Goal: Task Accomplishment & Management: Complete application form

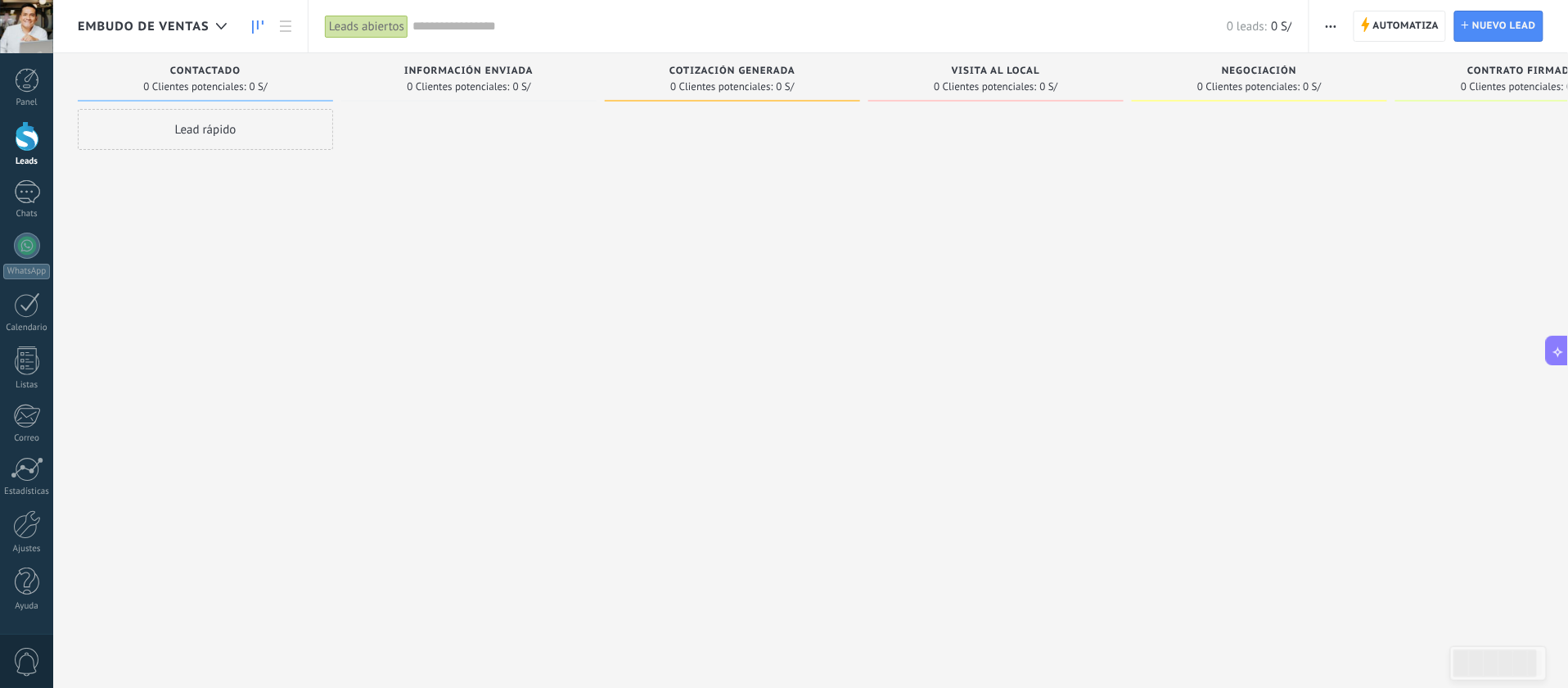
scroll to position [15, 0]
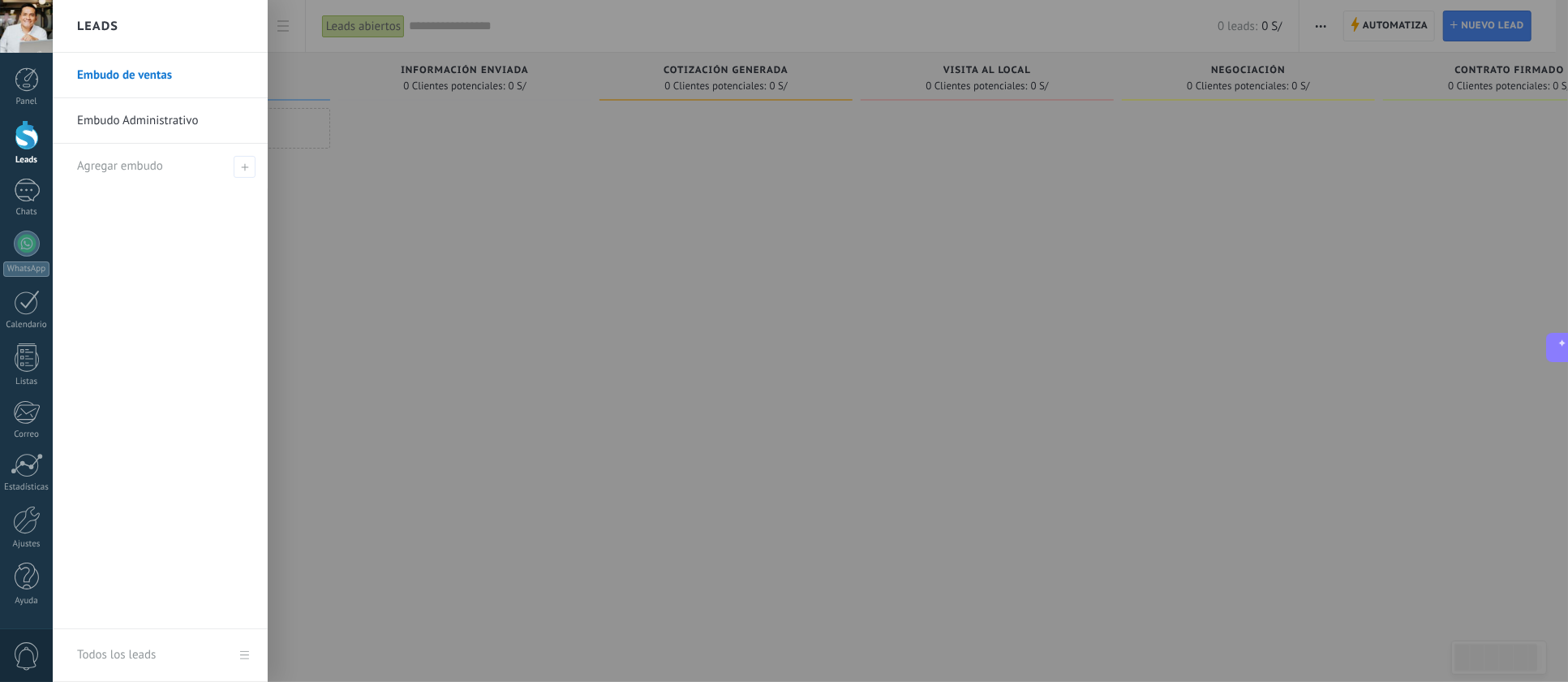
click at [30, 134] on div at bounding box center [27, 135] width 24 height 30
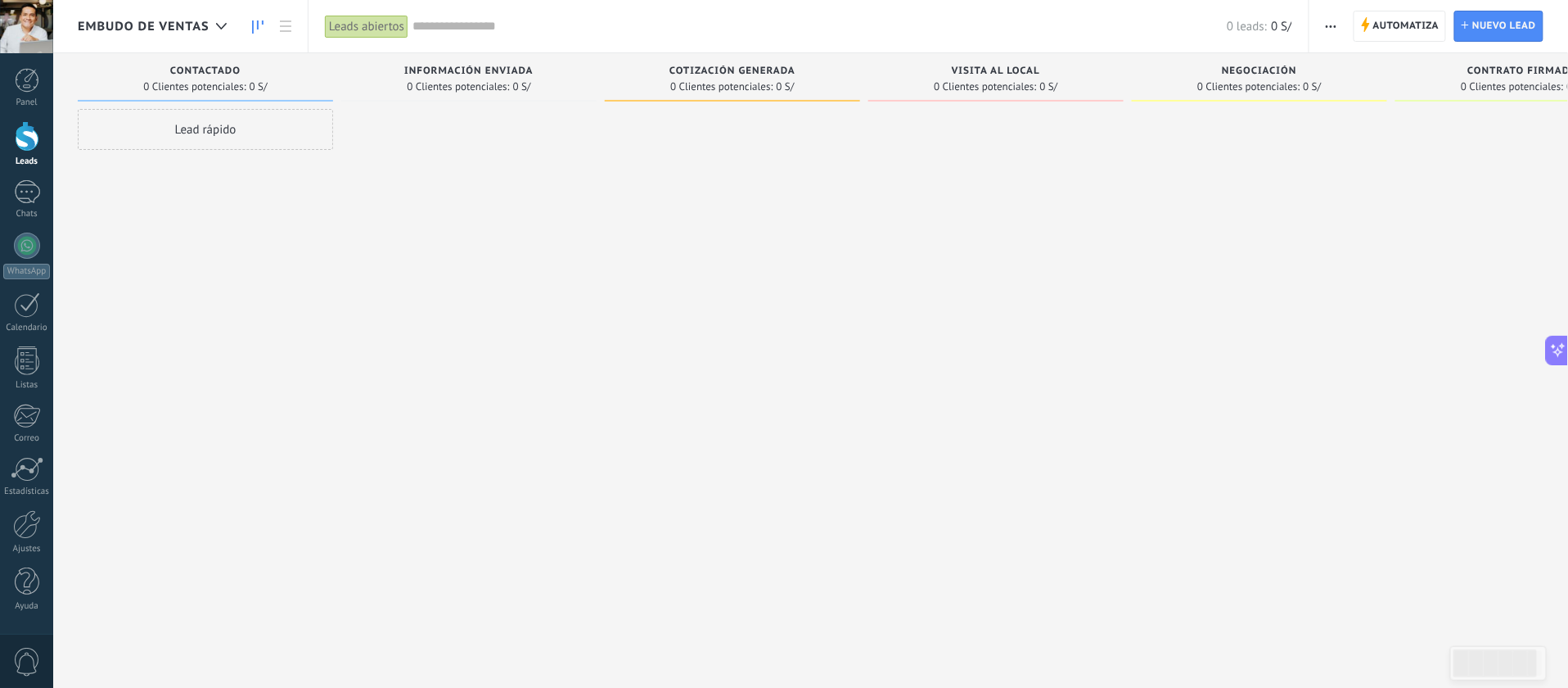
click at [1333, 22] on span "button" at bounding box center [1331, 25] width 10 height 31
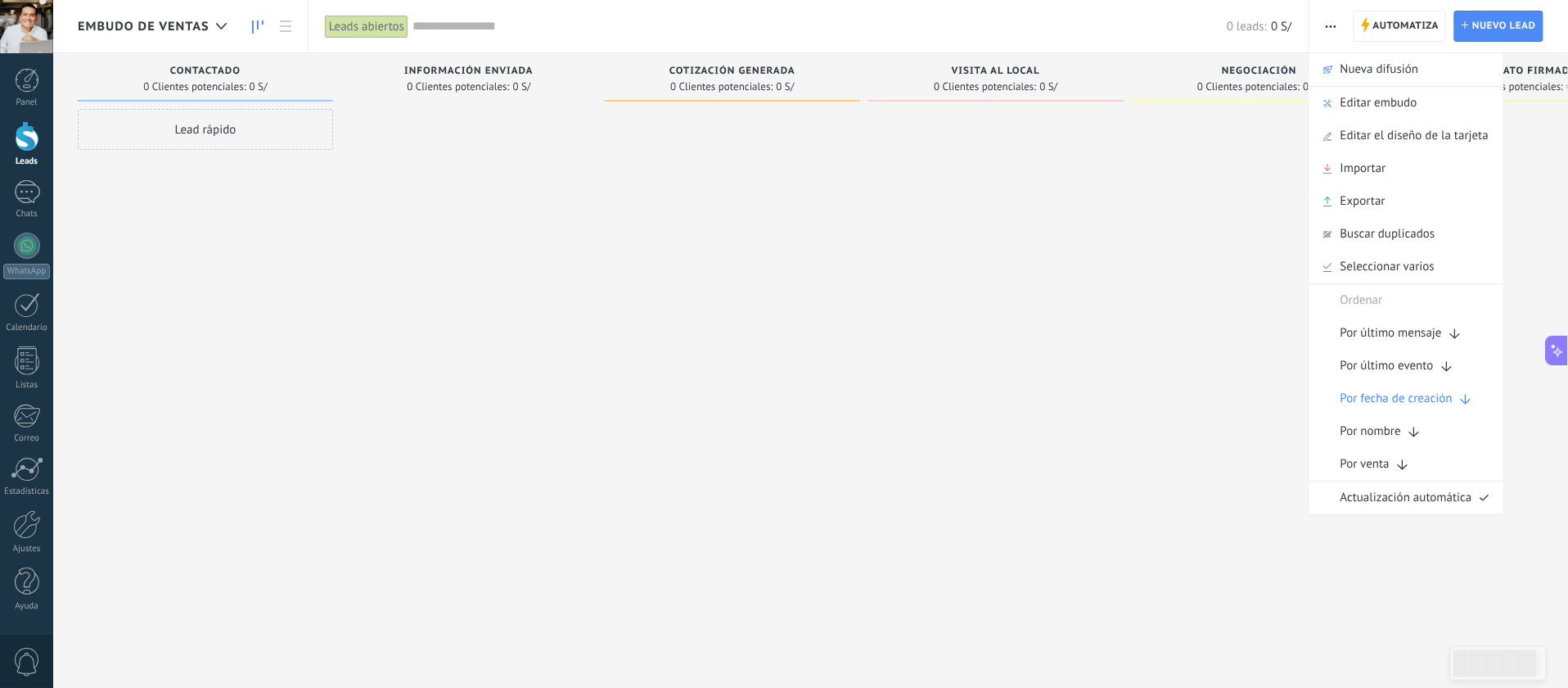
click at [214, 24] on div at bounding box center [221, 26] width 27 height 32
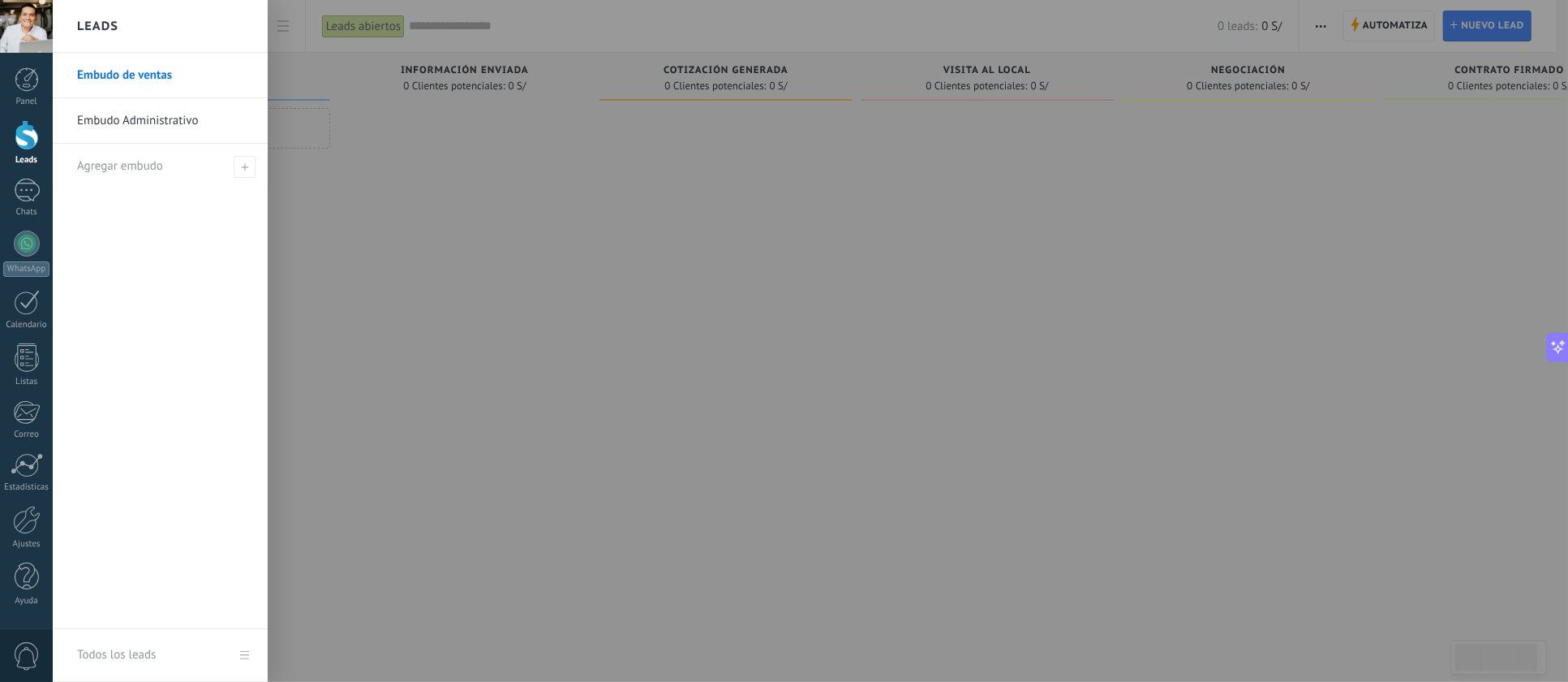
click at [1380, 95] on div at bounding box center [836, 341] width 1568 height 682
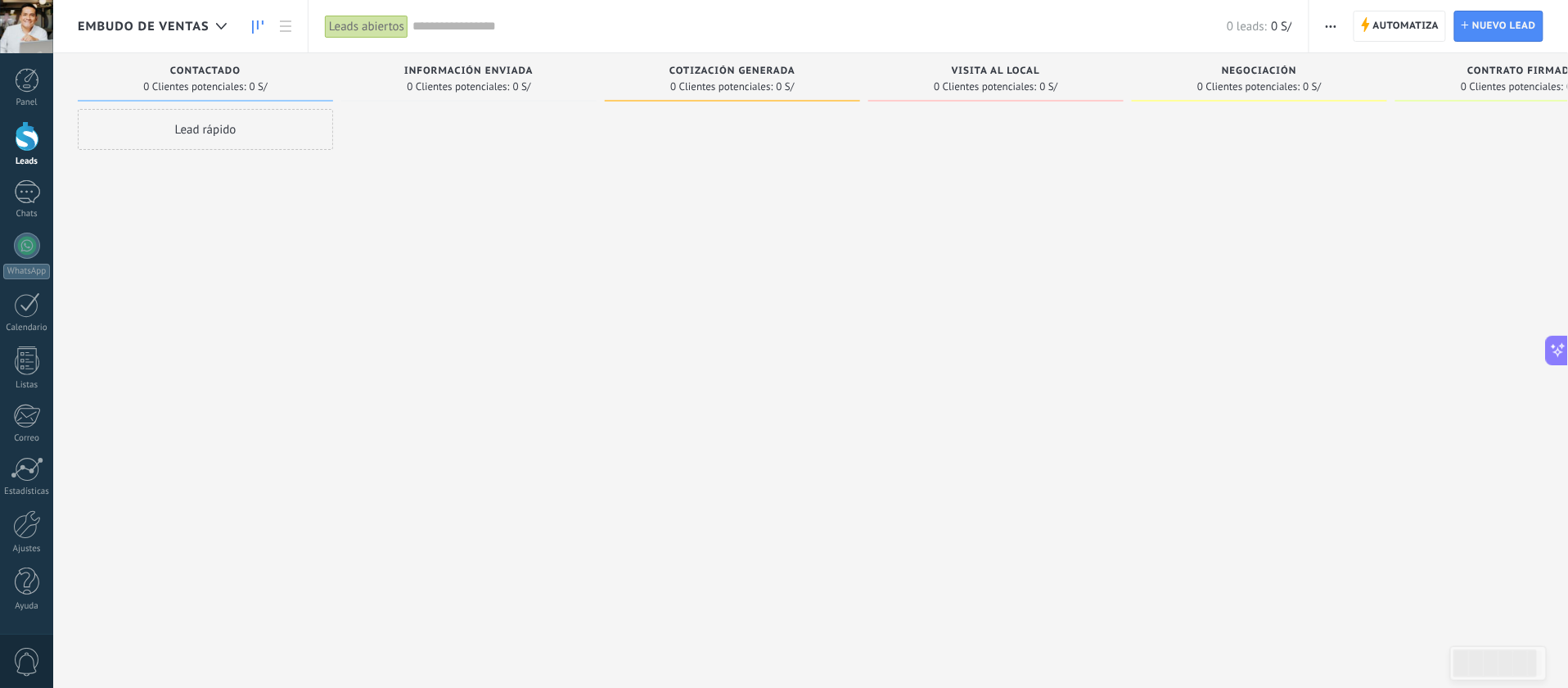
click at [1516, 27] on span "Nuevo lead" at bounding box center [1504, 26] width 64 height 30
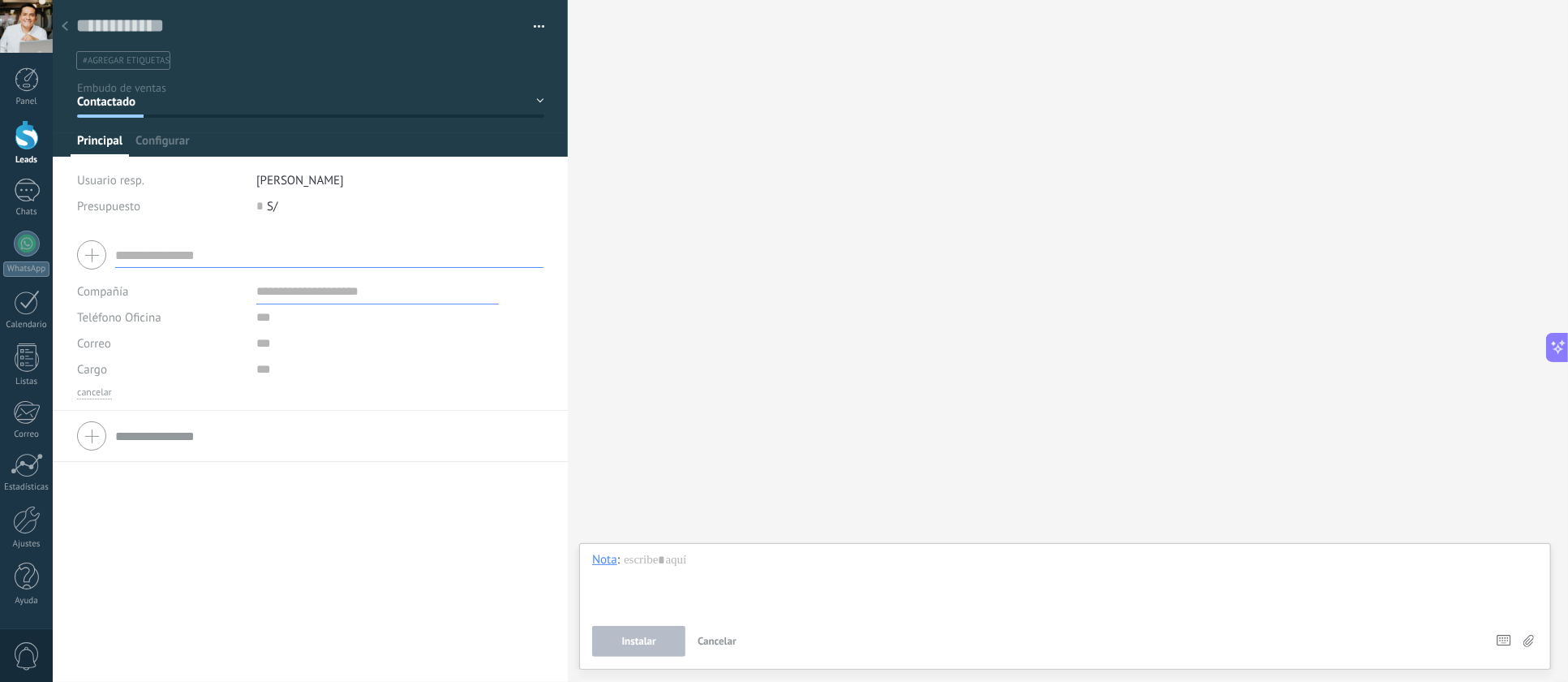
click at [153, 140] on span "Configurar" at bounding box center [162, 145] width 54 height 23
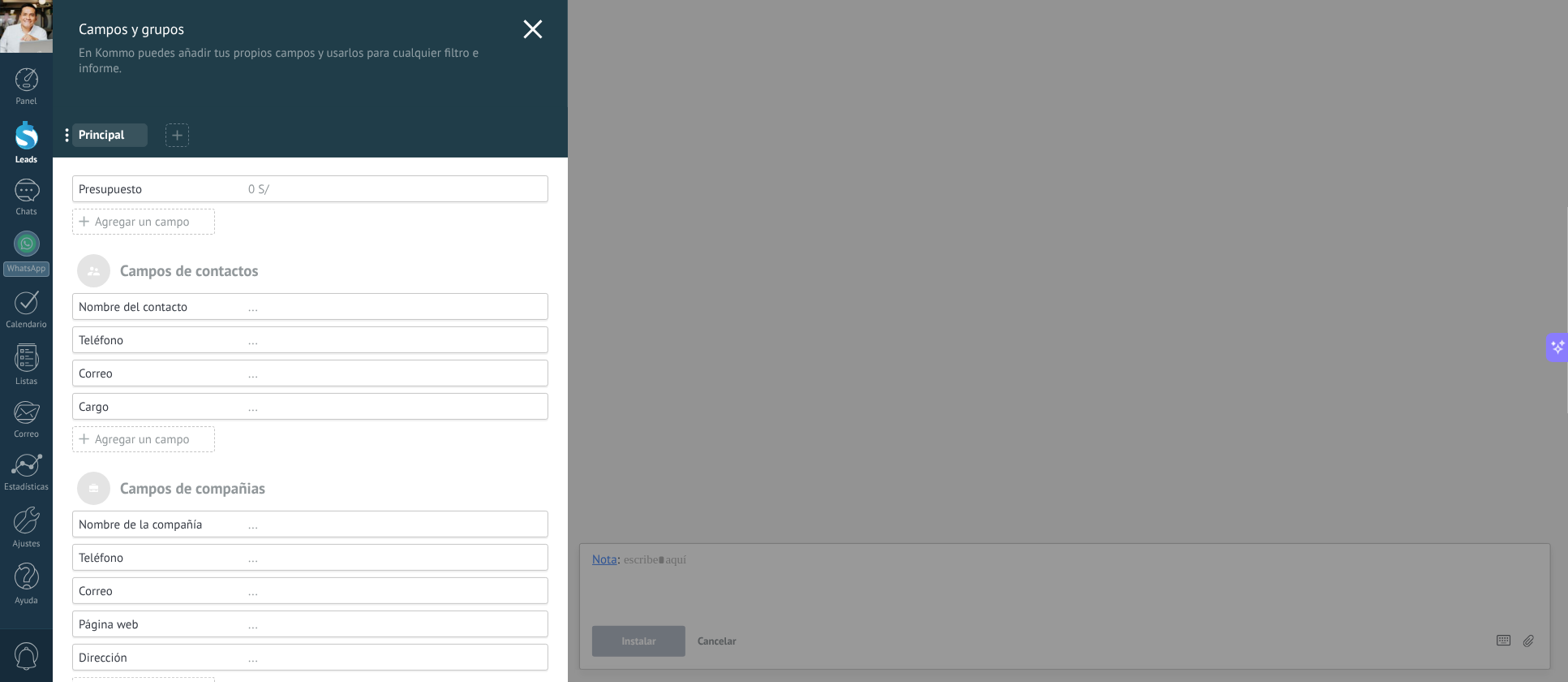
click at [180, 312] on div "Nombre del contacto" at bounding box center [163, 307] width 169 height 16
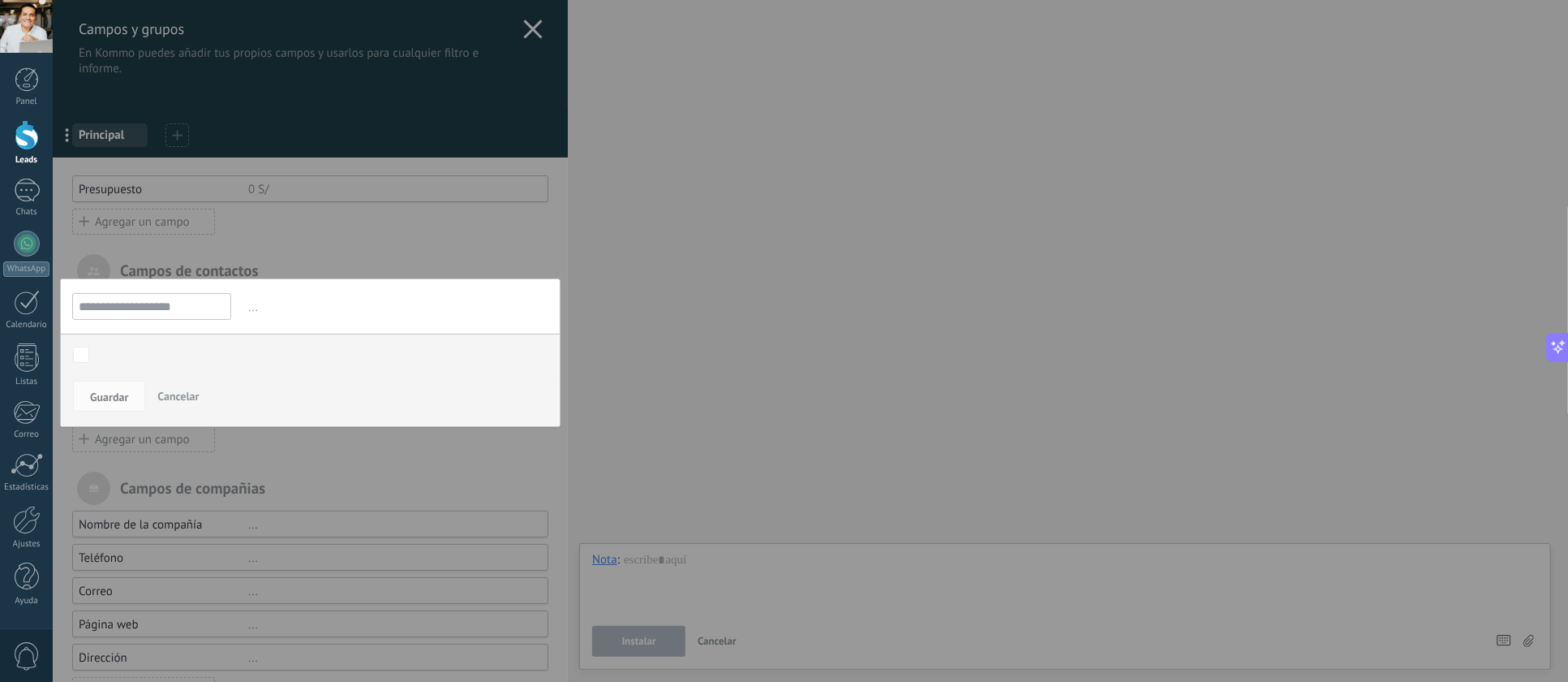
click at [427, 263] on div at bounding box center [310, 366] width 515 height 733
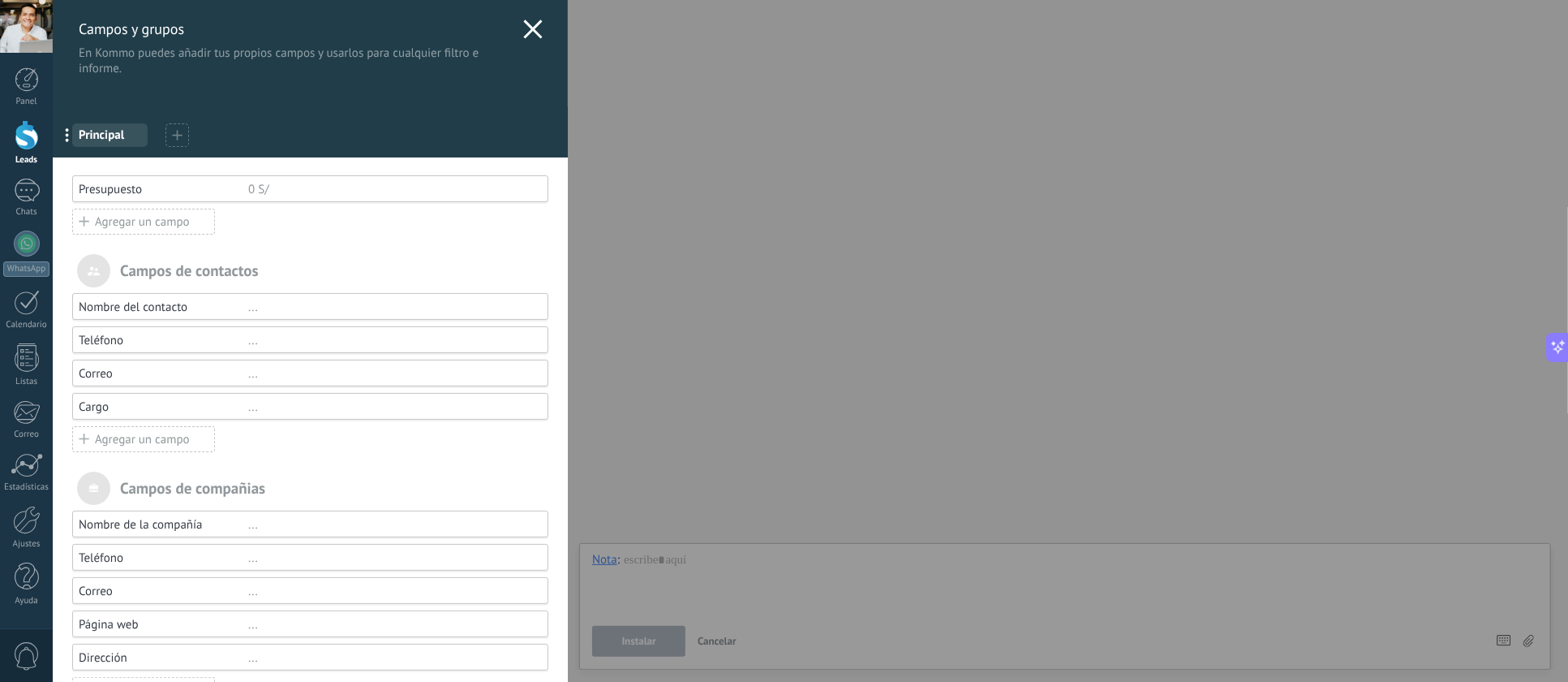
click at [281, 309] on div "..." at bounding box center [391, 307] width 285 height 16
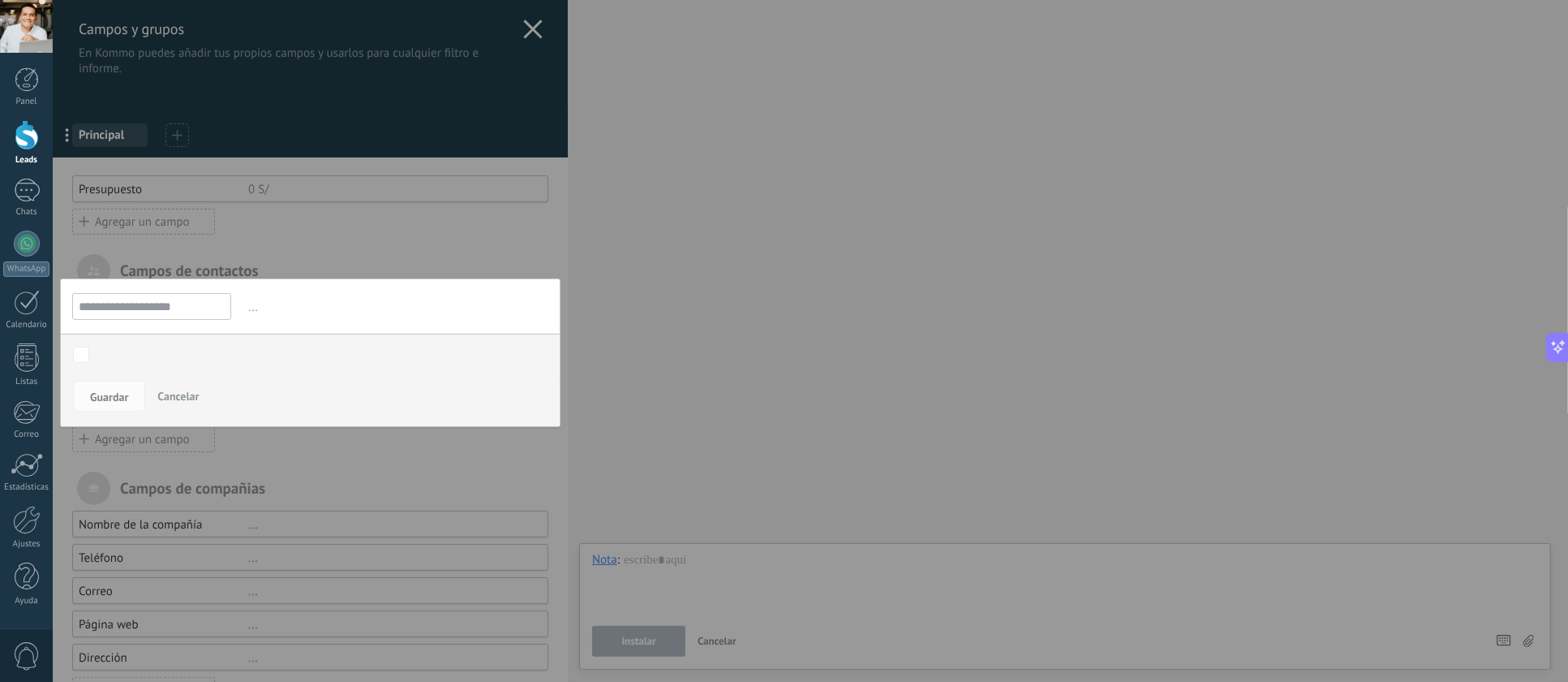
click at [343, 244] on div at bounding box center [310, 366] width 515 height 733
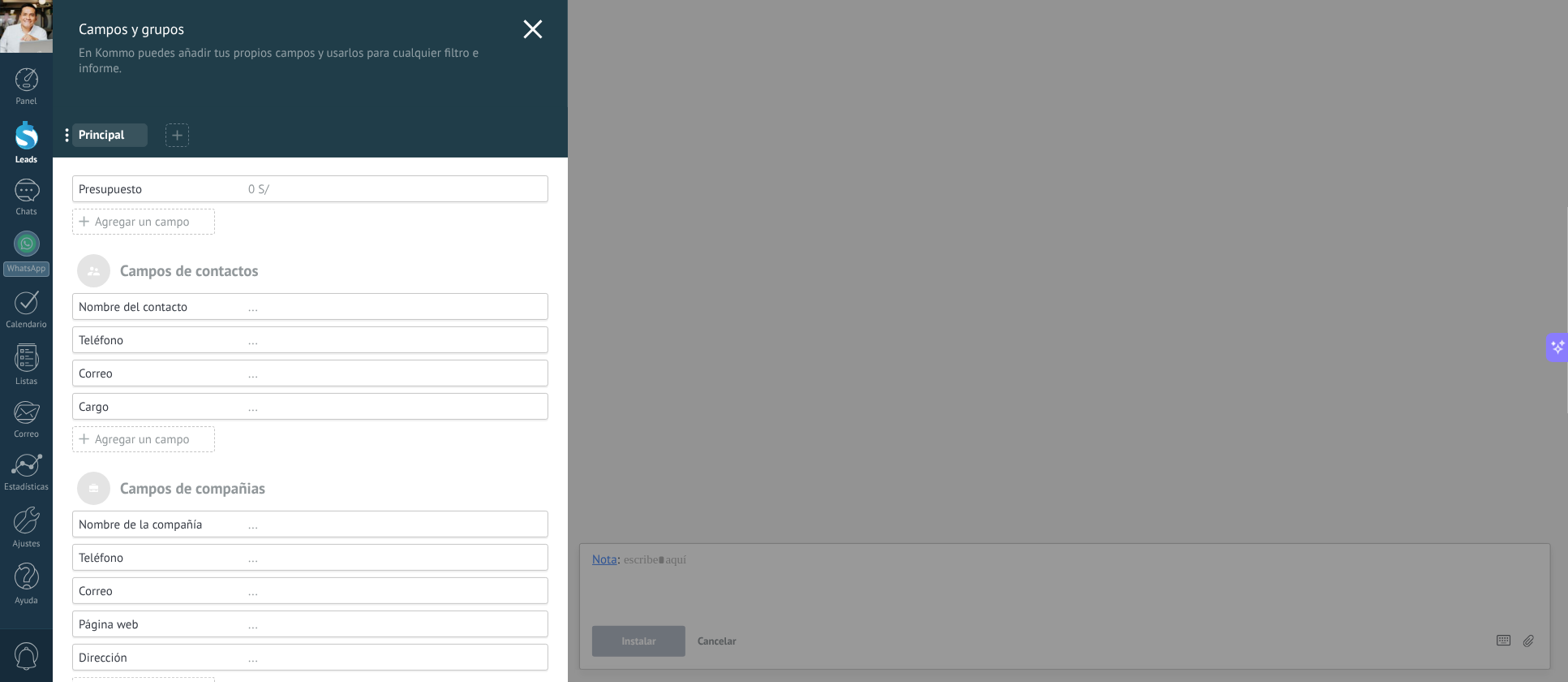
click at [215, 273] on div "Campos de contactos" at bounding box center [310, 271] width 476 height 33
click at [131, 277] on div "Campos de contactos" at bounding box center [310, 271] width 476 height 33
click at [104, 274] on span at bounding box center [94, 271] width 33 height 33
click at [132, 183] on div "Presupuesto" at bounding box center [163, 189] width 169 height 16
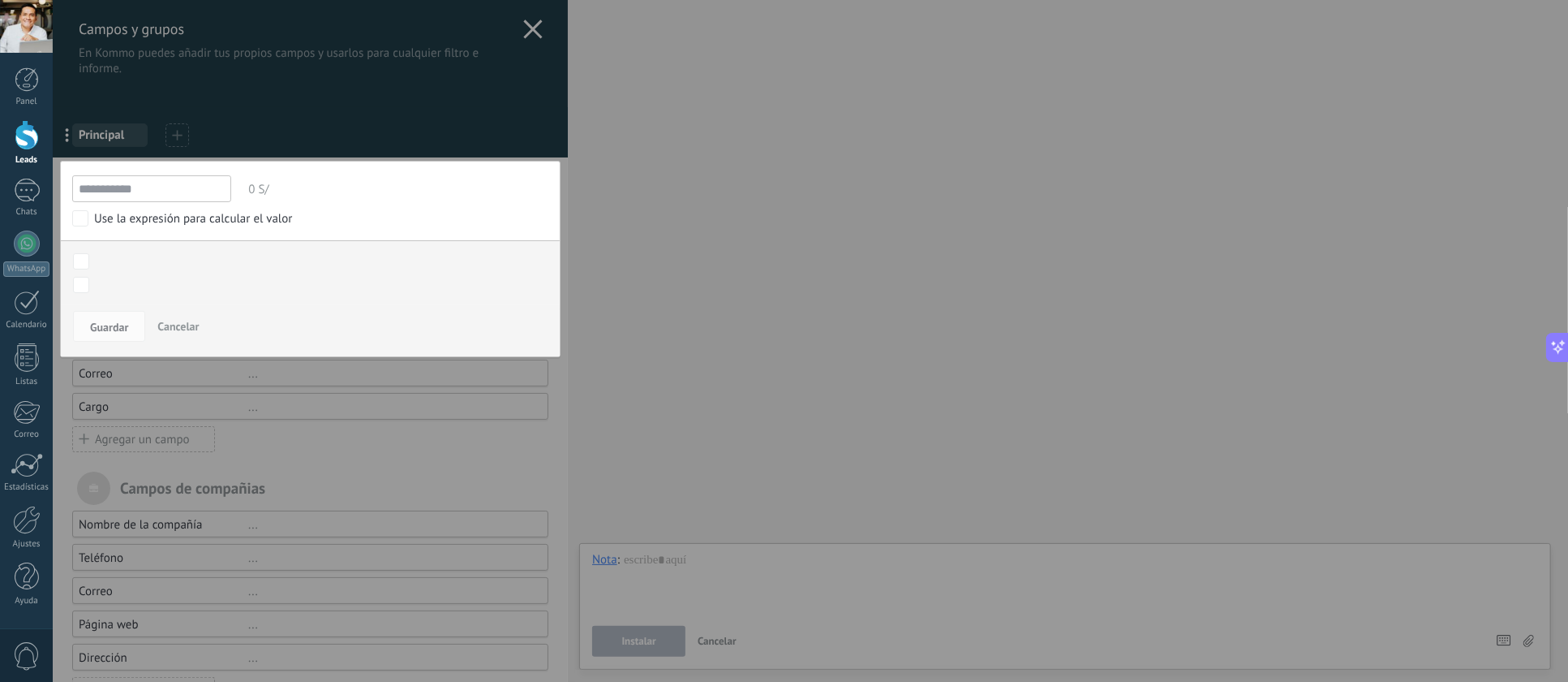
click at [389, 109] on div at bounding box center [310, 366] width 515 height 733
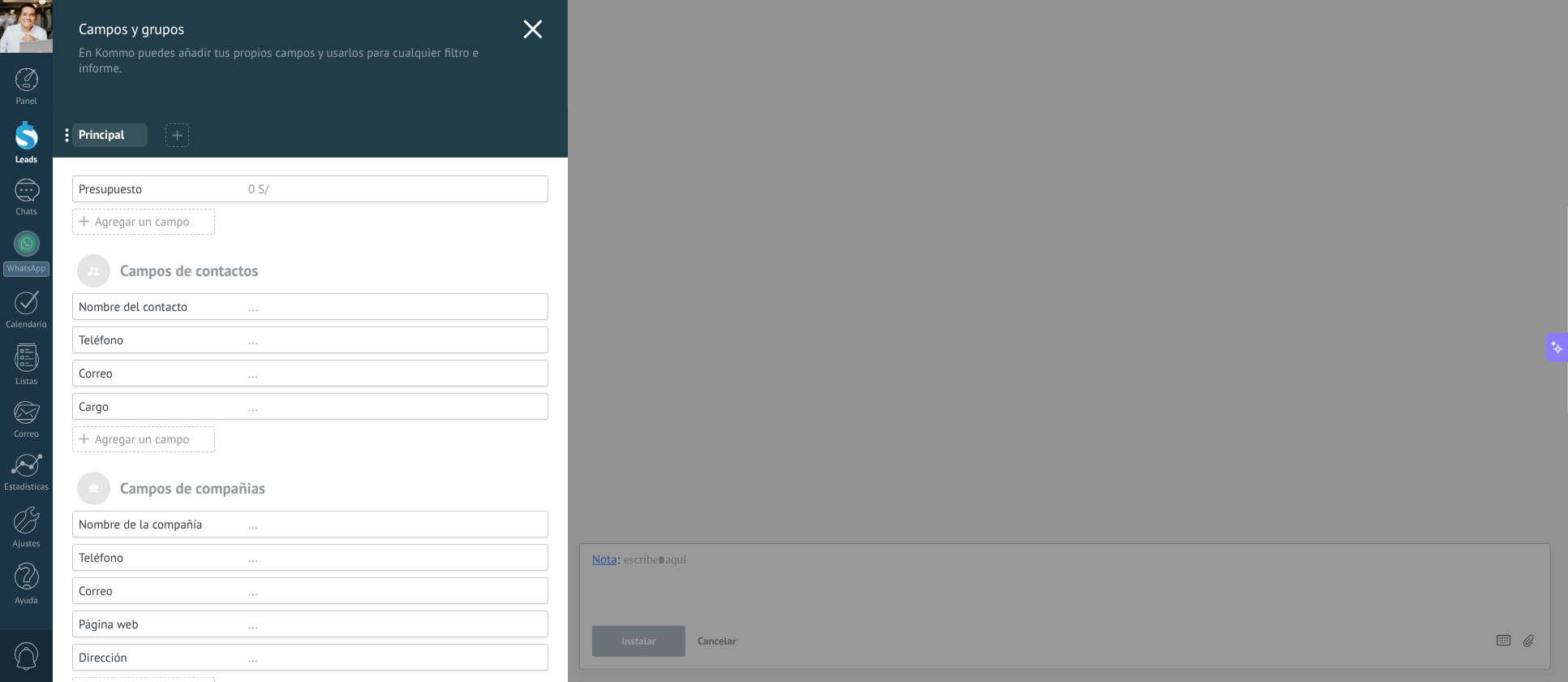
click at [65, 135] on span "..." at bounding box center [72, 134] width 33 height 28
click at [177, 132] on use at bounding box center [177, 134] width 10 height 10
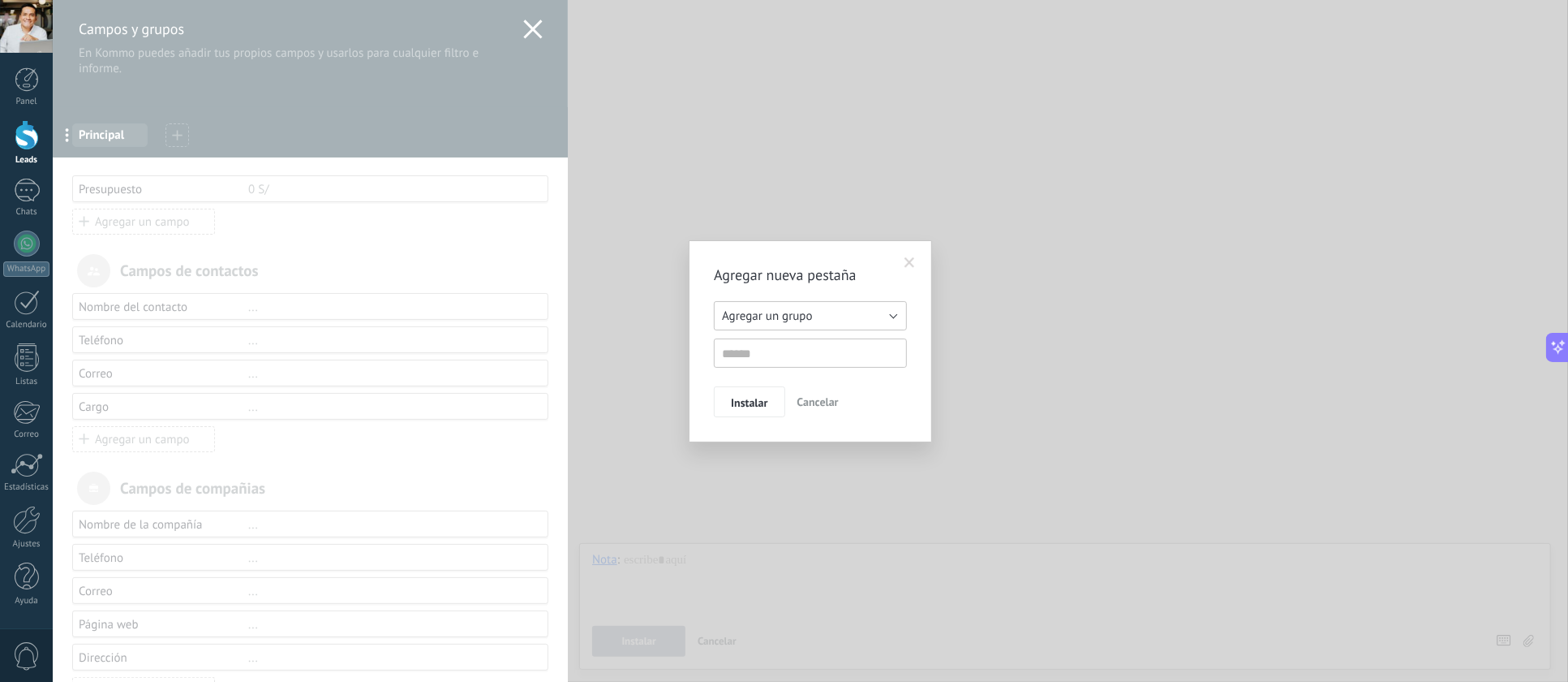
click at [872, 317] on button "Agregar un grupo" at bounding box center [810, 316] width 193 height 30
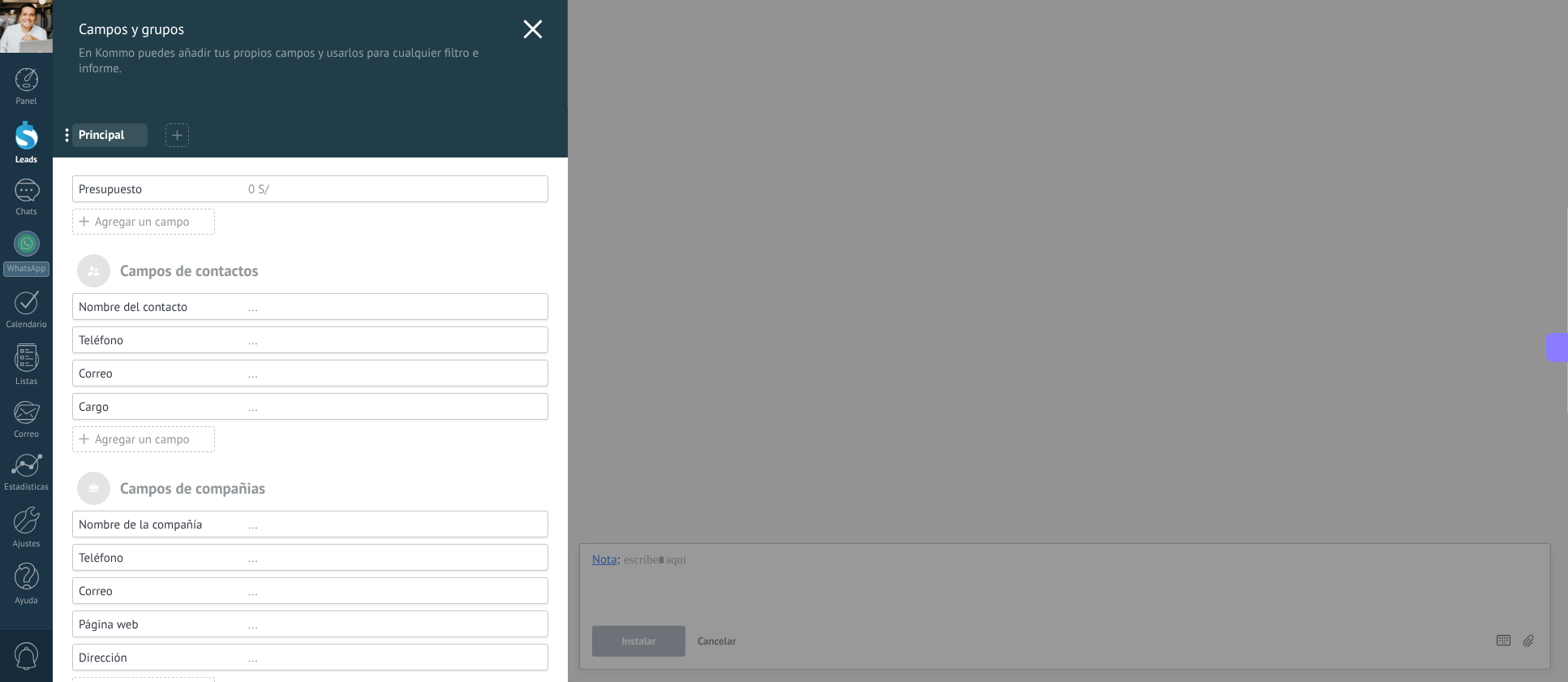
click at [248, 409] on div "..." at bounding box center [391, 407] width 285 height 16
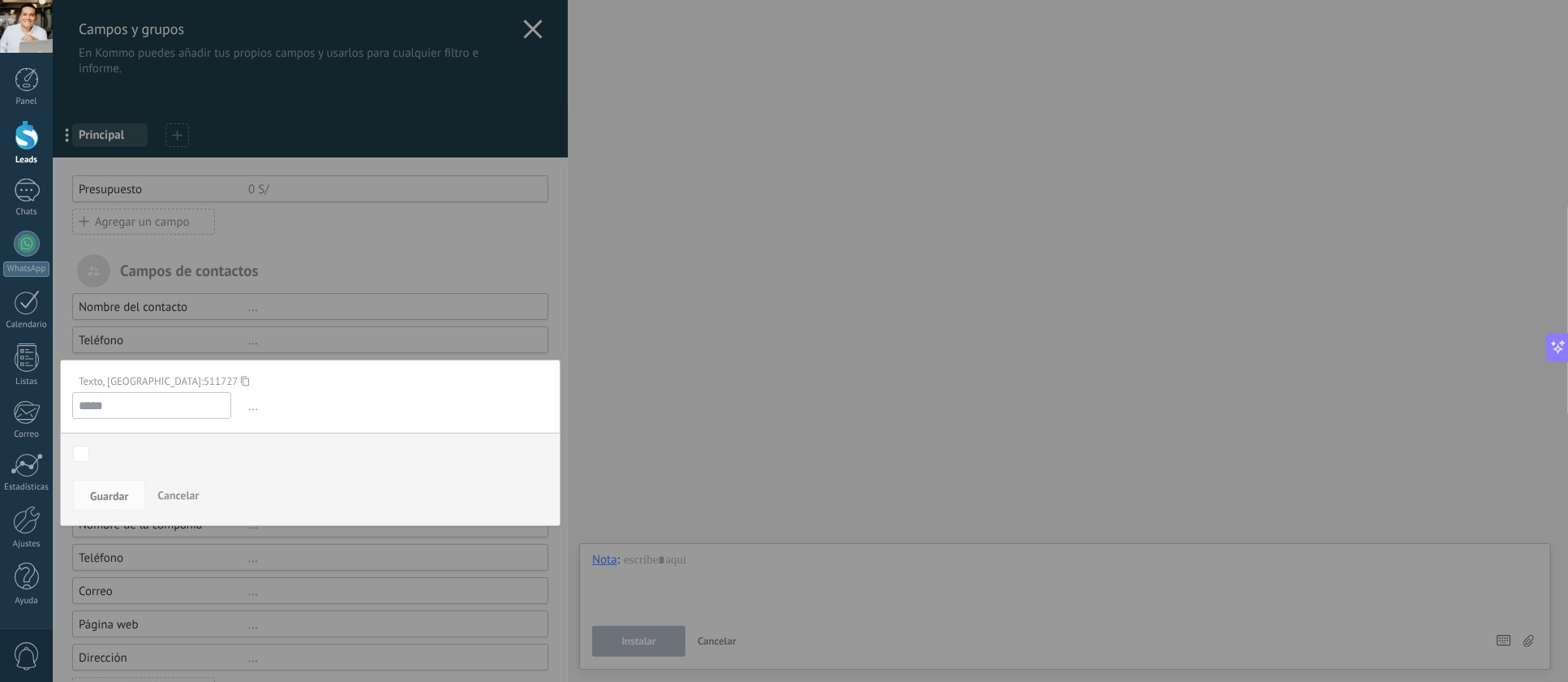
click at [175, 495] on span "Cancelar" at bounding box center [178, 495] width 42 height 15
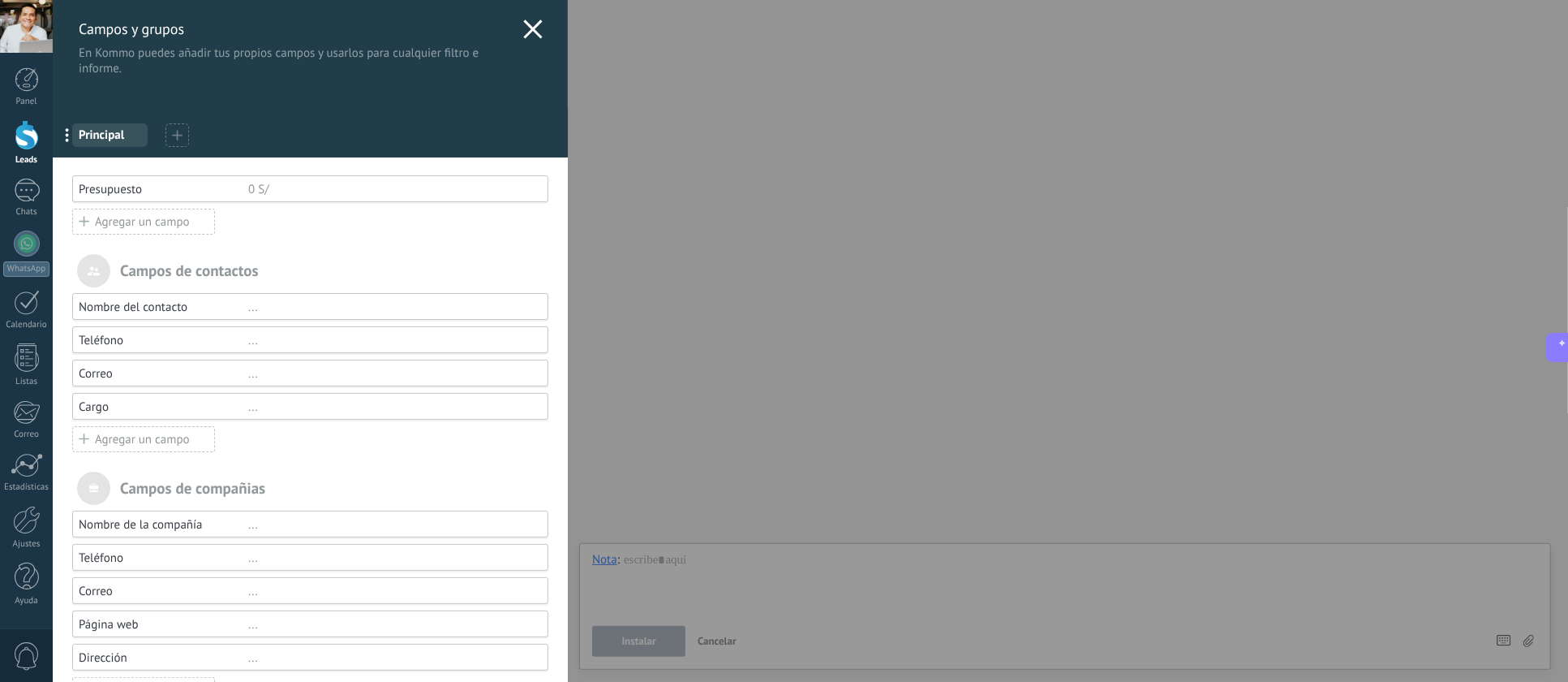
click at [175, 408] on div "Cargo" at bounding box center [163, 407] width 169 height 16
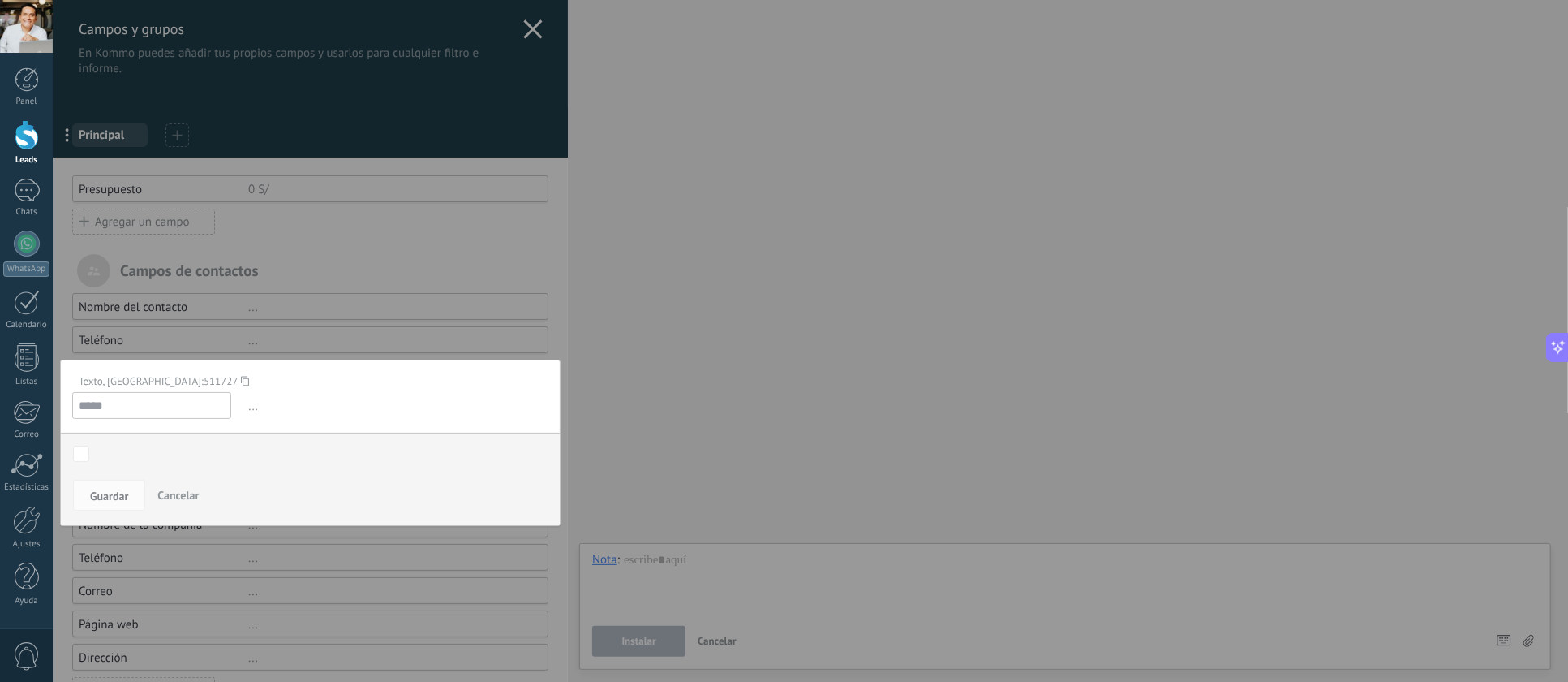
click at [127, 410] on input "*****" at bounding box center [152, 405] width 159 height 27
drag, startPoint x: 121, startPoint y: 410, endPoint x: 88, endPoint y: 409, distance: 33.0
click at [88, 409] on input "*****" at bounding box center [152, 405] width 159 height 27
click at [173, 485] on button "Cancelar" at bounding box center [178, 495] width 55 height 31
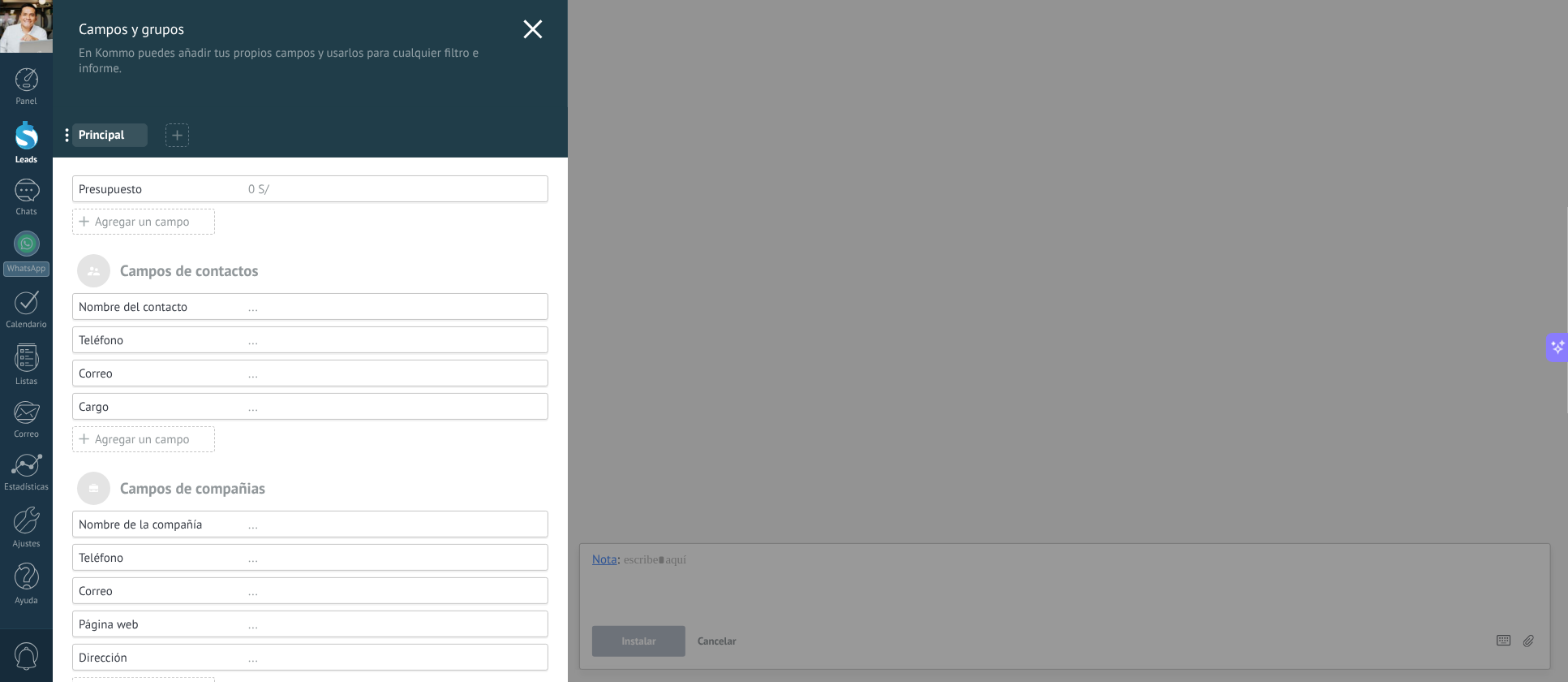
click at [395, 409] on div "..." at bounding box center [391, 407] width 285 height 16
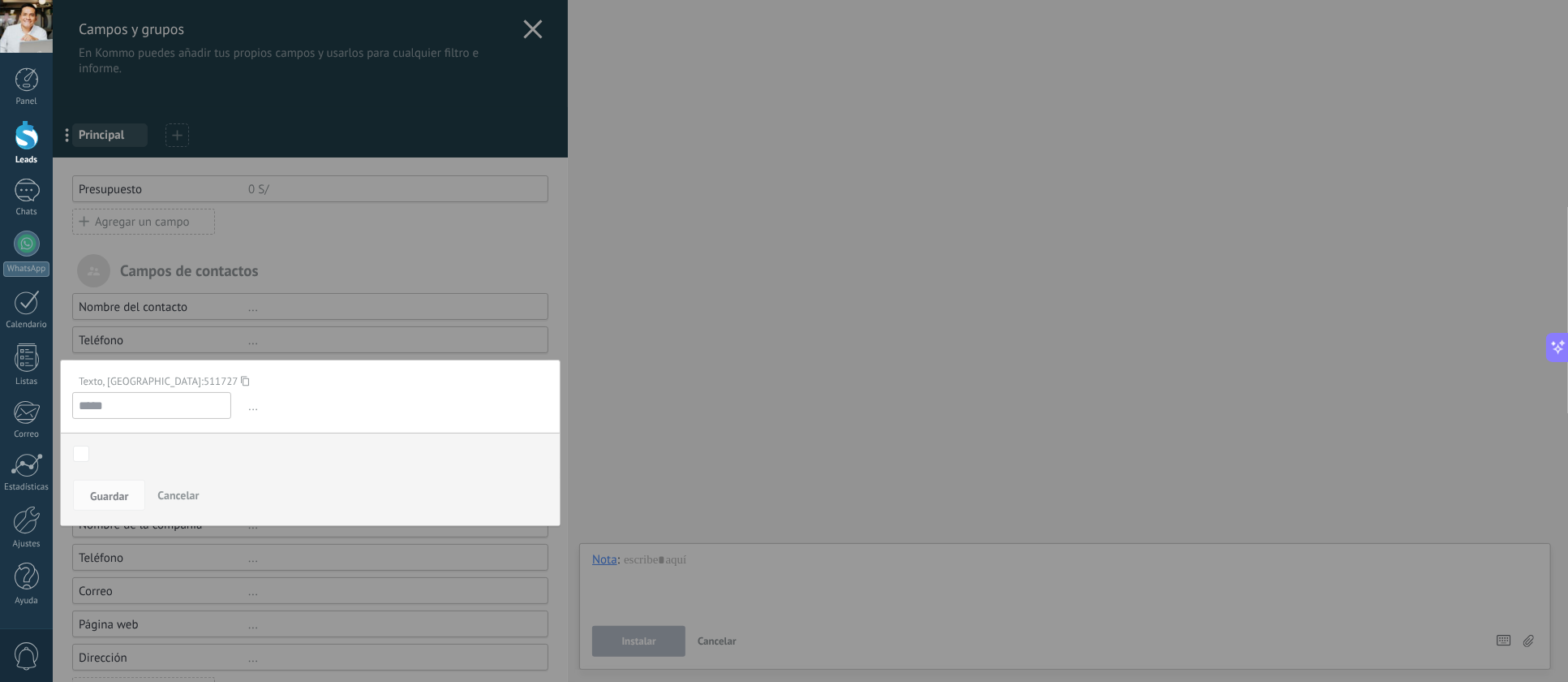
click at [165, 491] on span "Cancelar" at bounding box center [178, 495] width 42 height 15
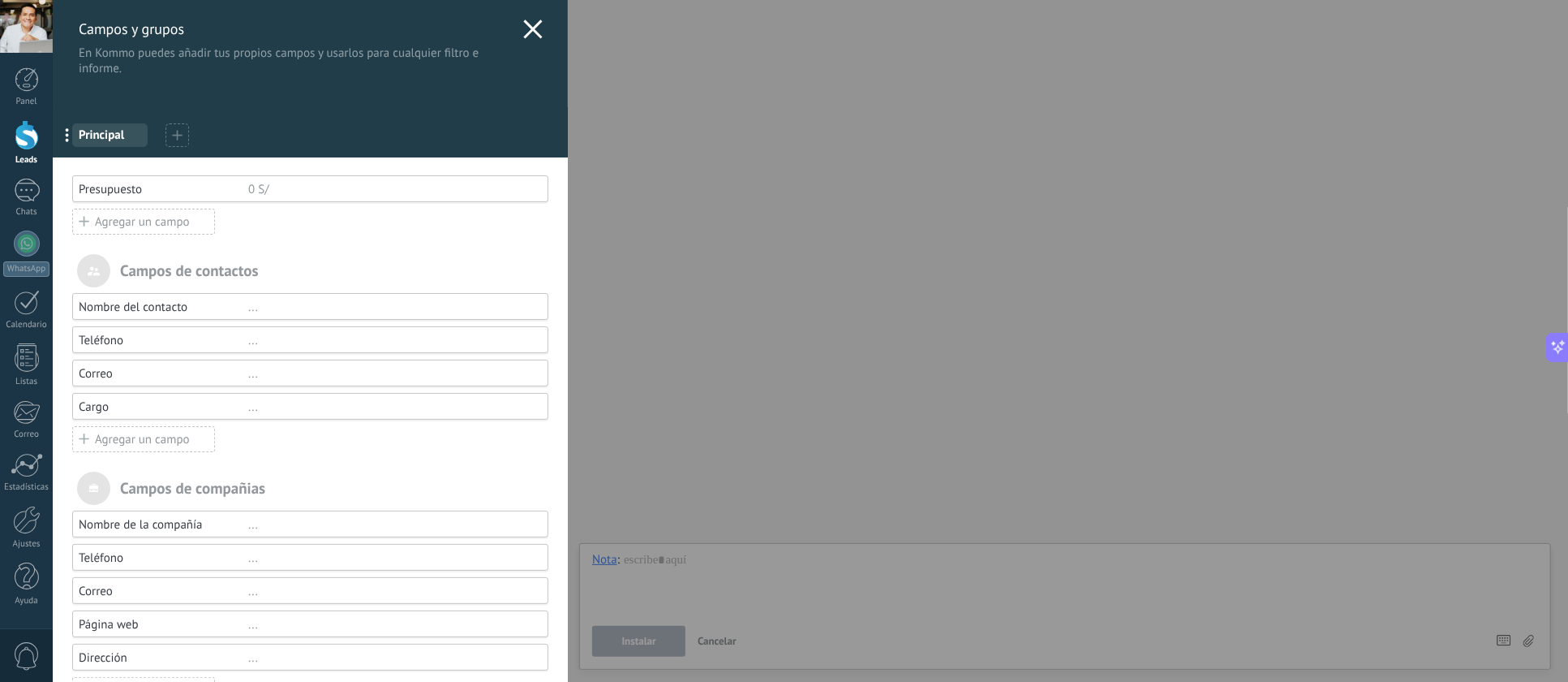
click at [248, 408] on div "..." at bounding box center [391, 407] width 285 height 16
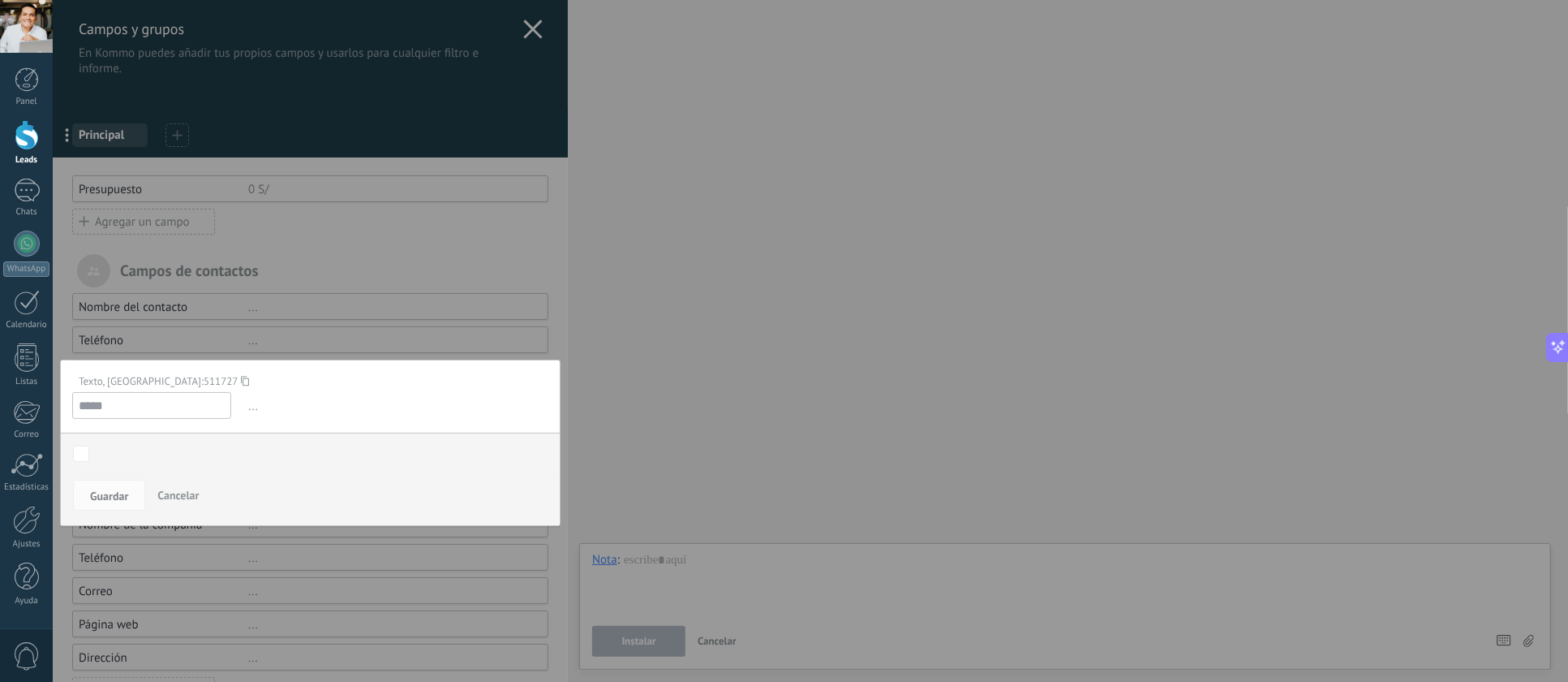
click at [0, 0] on div "Contactado Información enviada Cotización generada Visita al local Negociación …" at bounding box center [0, 0] width 0 height 0
click at [167, 486] on button "Cancelar" at bounding box center [178, 495] width 55 height 31
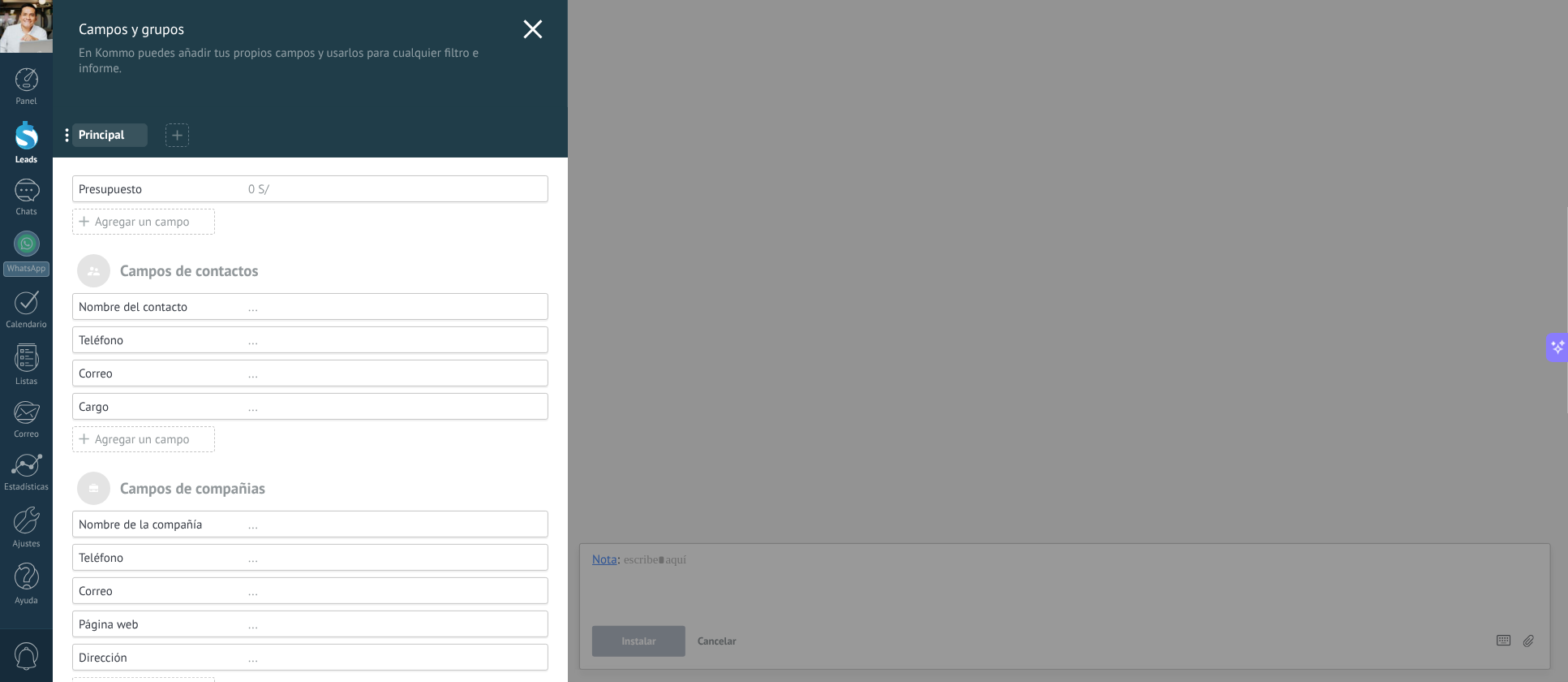
click at [85, 134] on span "Principal" at bounding box center [109, 134] width 62 height 16
click at [63, 140] on span "..." at bounding box center [72, 134] width 33 height 28
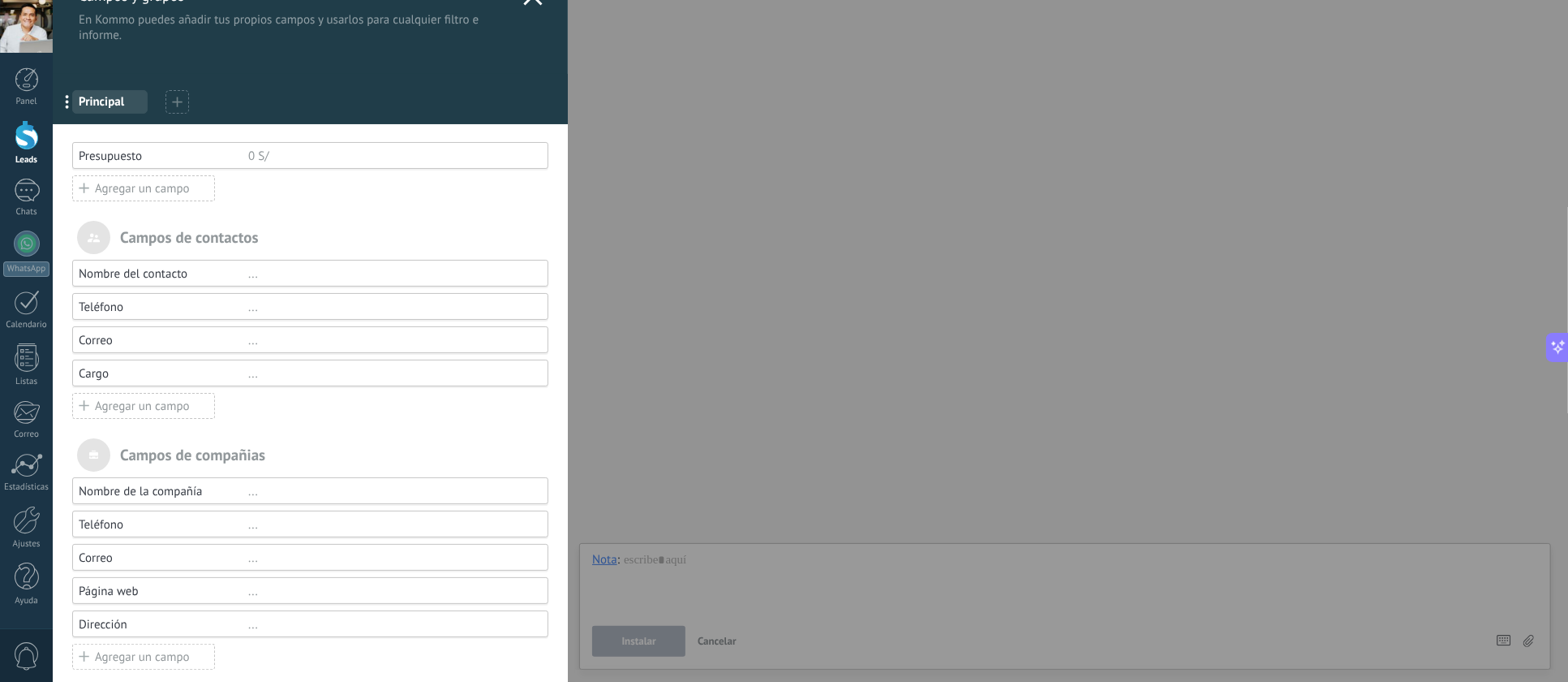
scroll to position [51, 0]
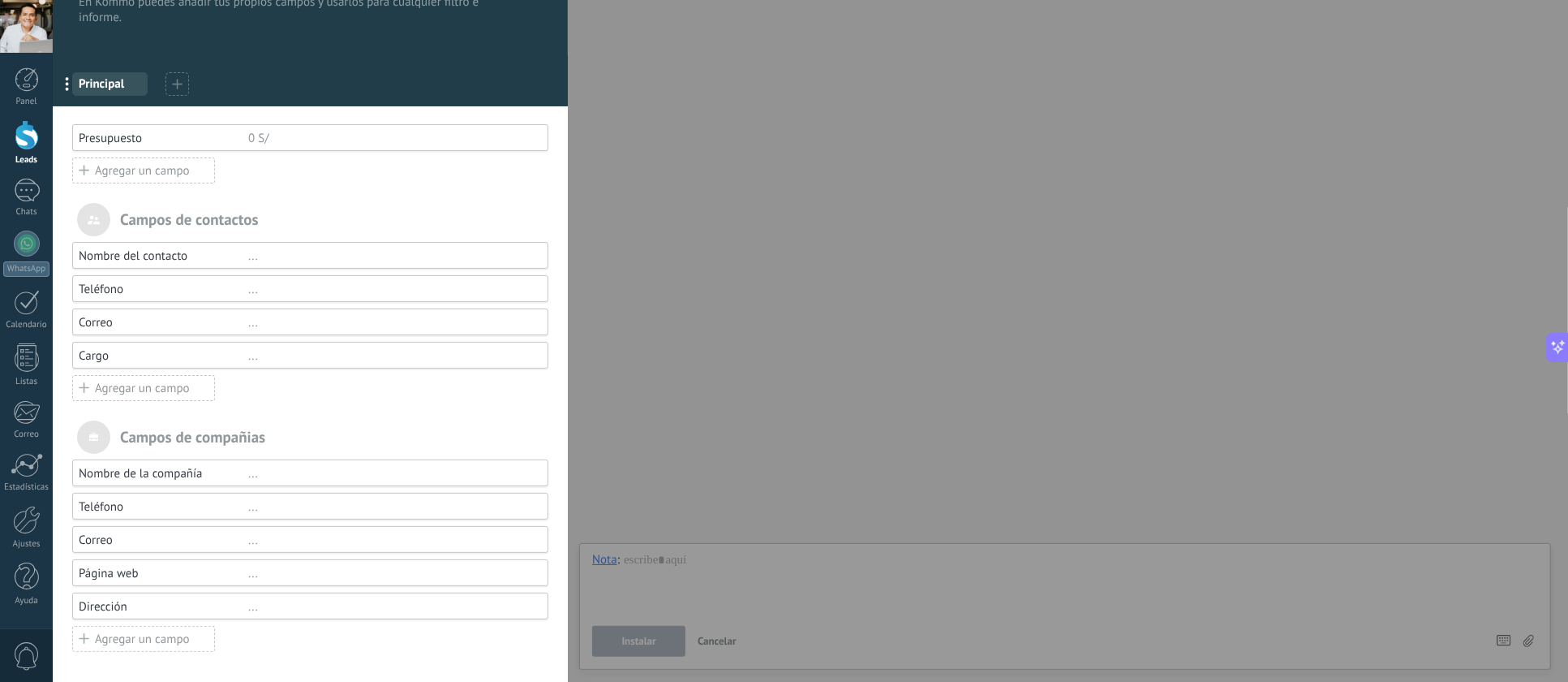
click at [144, 390] on div "Agregar un campo" at bounding box center [144, 388] width 143 height 26
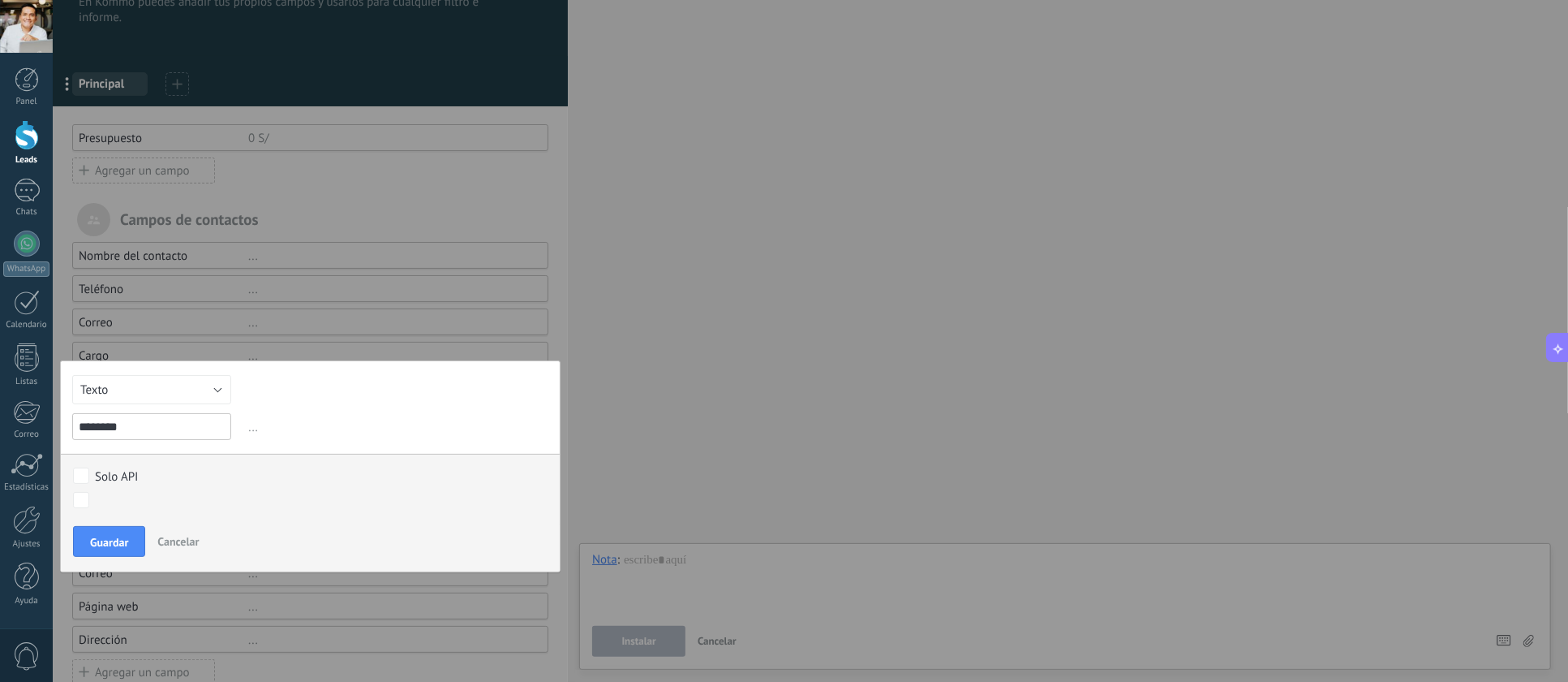
type input "********"
click at [144, 390] on button "Texto" at bounding box center [152, 390] width 159 height 30
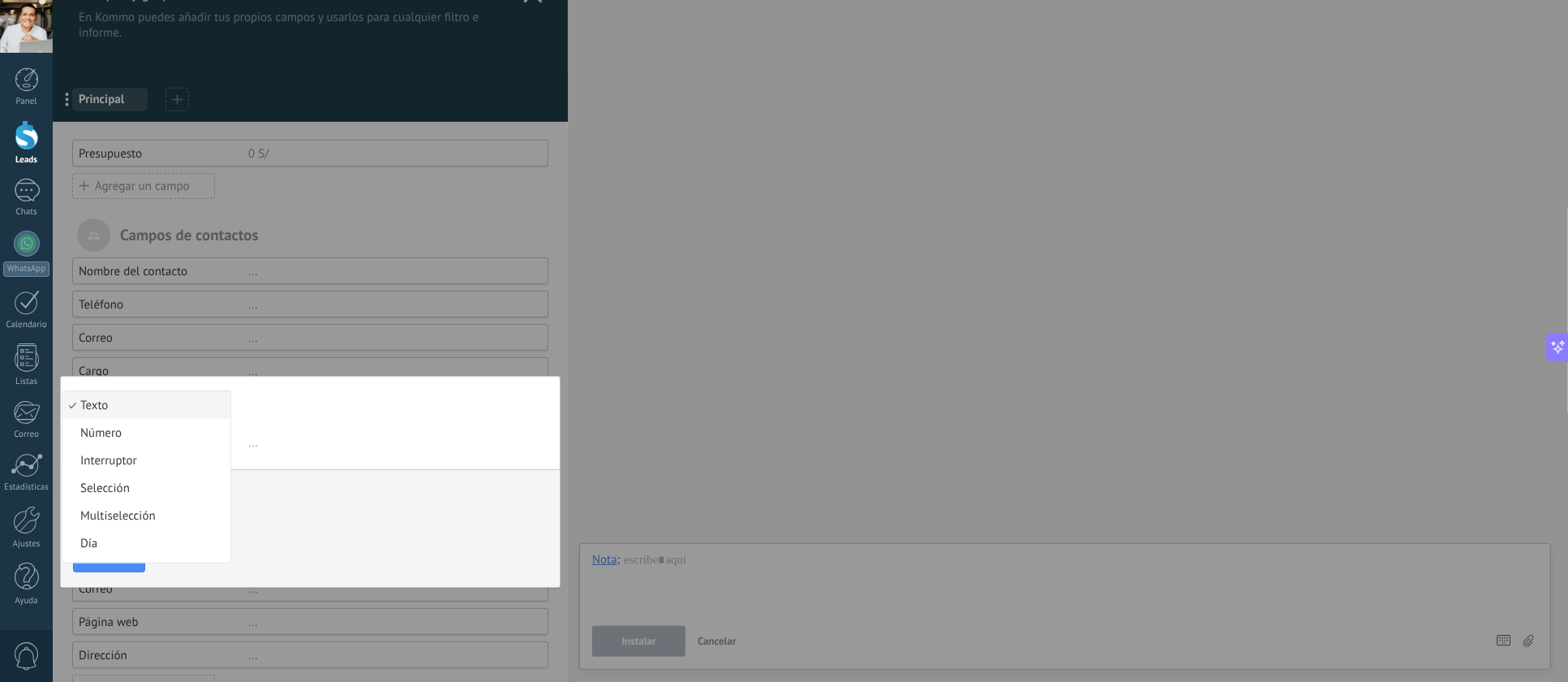
scroll to position [0, 0]
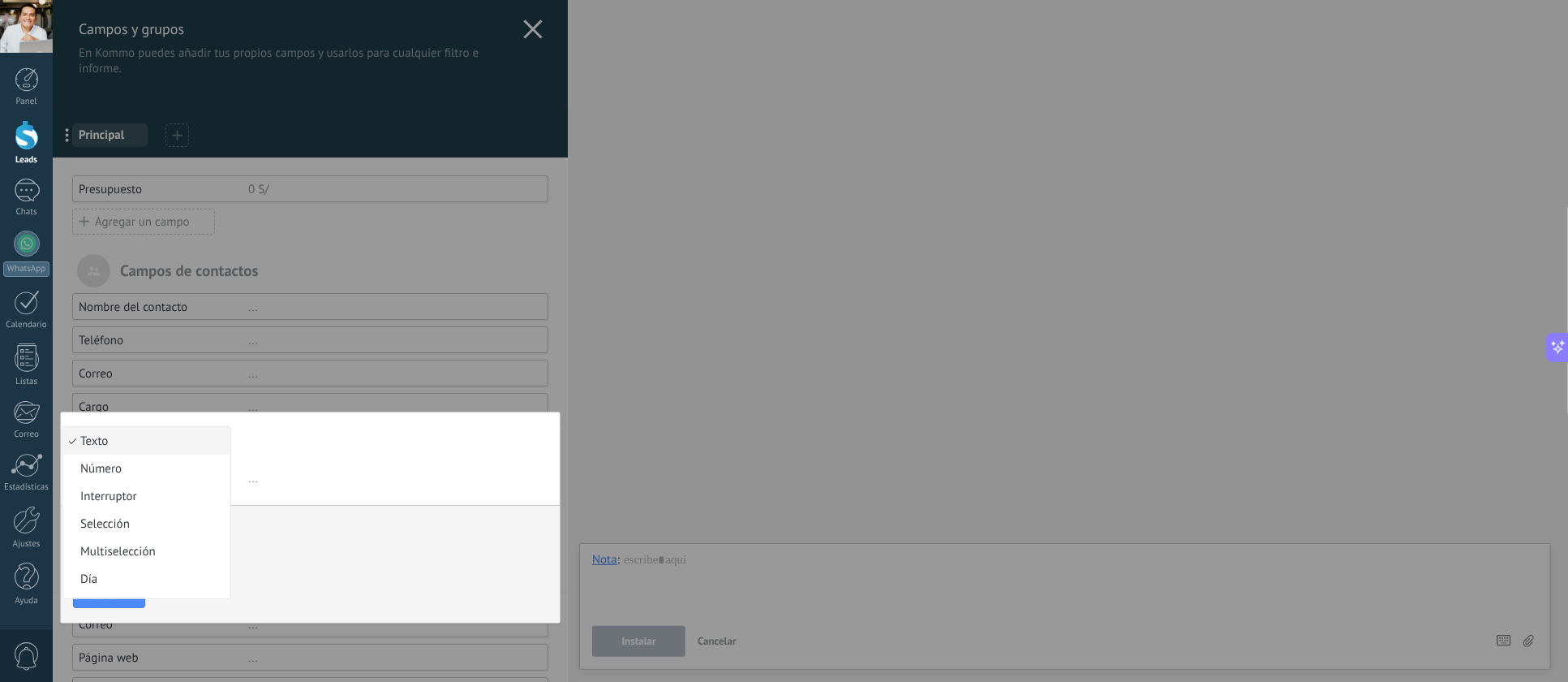
click at [124, 471] on span "Número" at bounding box center [144, 468] width 163 height 16
click at [246, 483] on span "..." at bounding box center [396, 478] width 304 height 27
click at [245, 482] on span "..." at bounding box center [396, 478] width 304 height 27
click at [218, 440] on button "Número" at bounding box center [152, 441] width 159 height 30
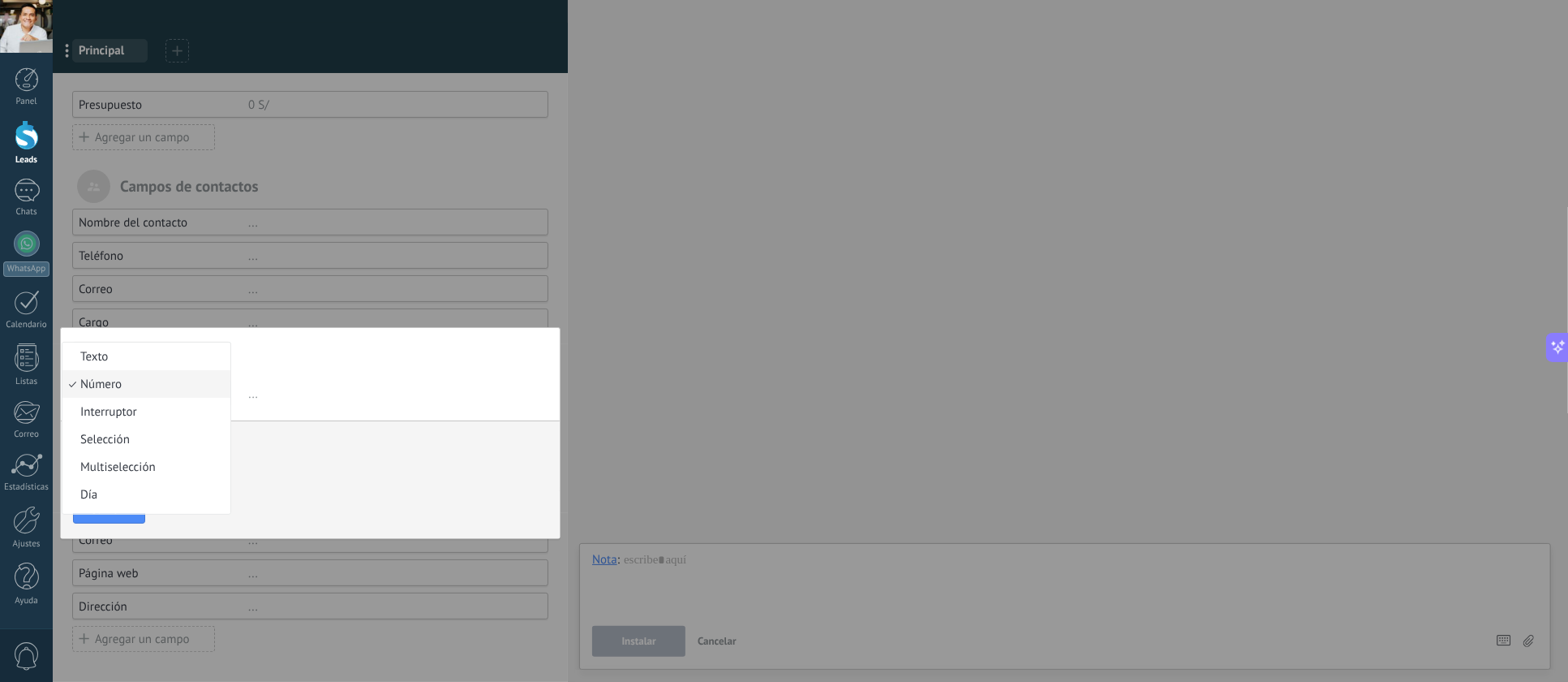
click at [115, 380] on span "Número" at bounding box center [144, 384] width 163 height 16
click at [116, 506] on span "Guardar" at bounding box center [108, 509] width 38 height 11
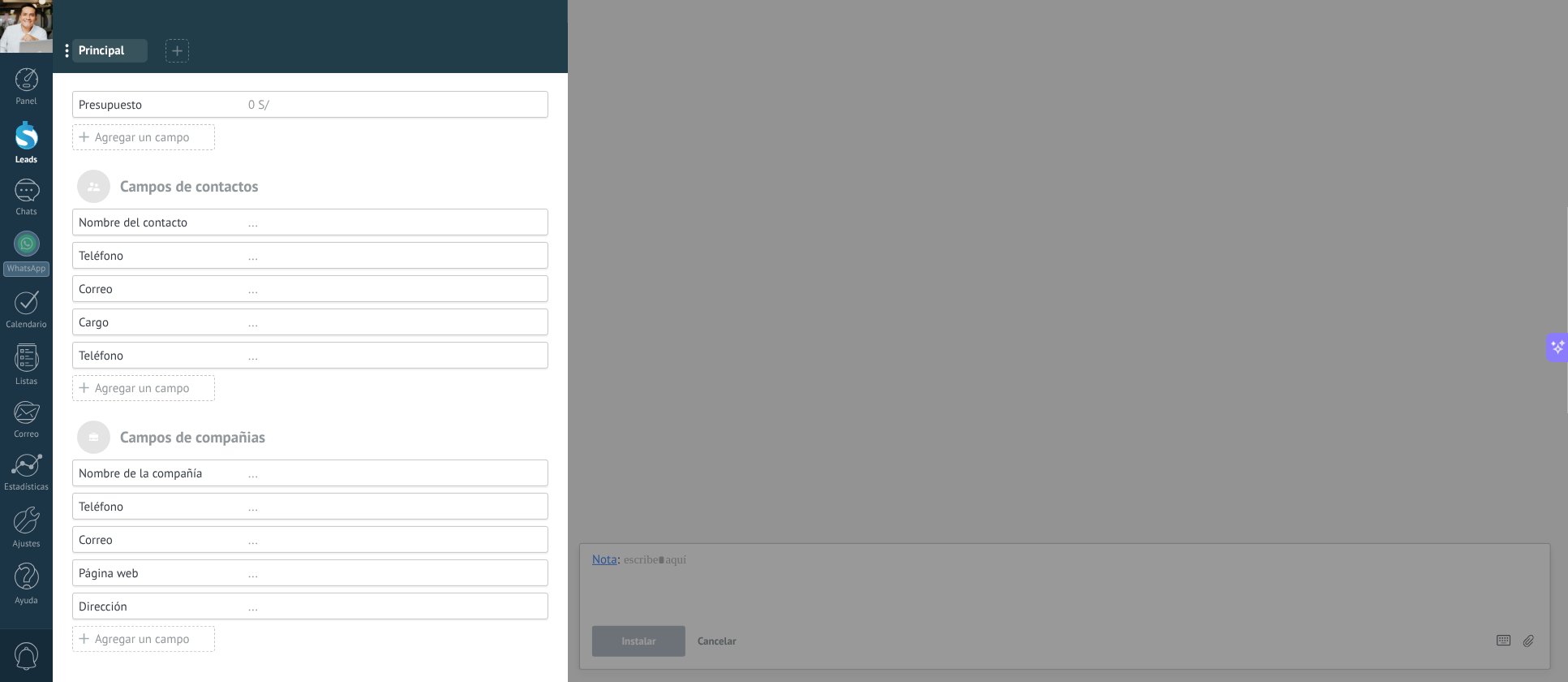
click at [249, 358] on div "..." at bounding box center [391, 356] width 285 height 16
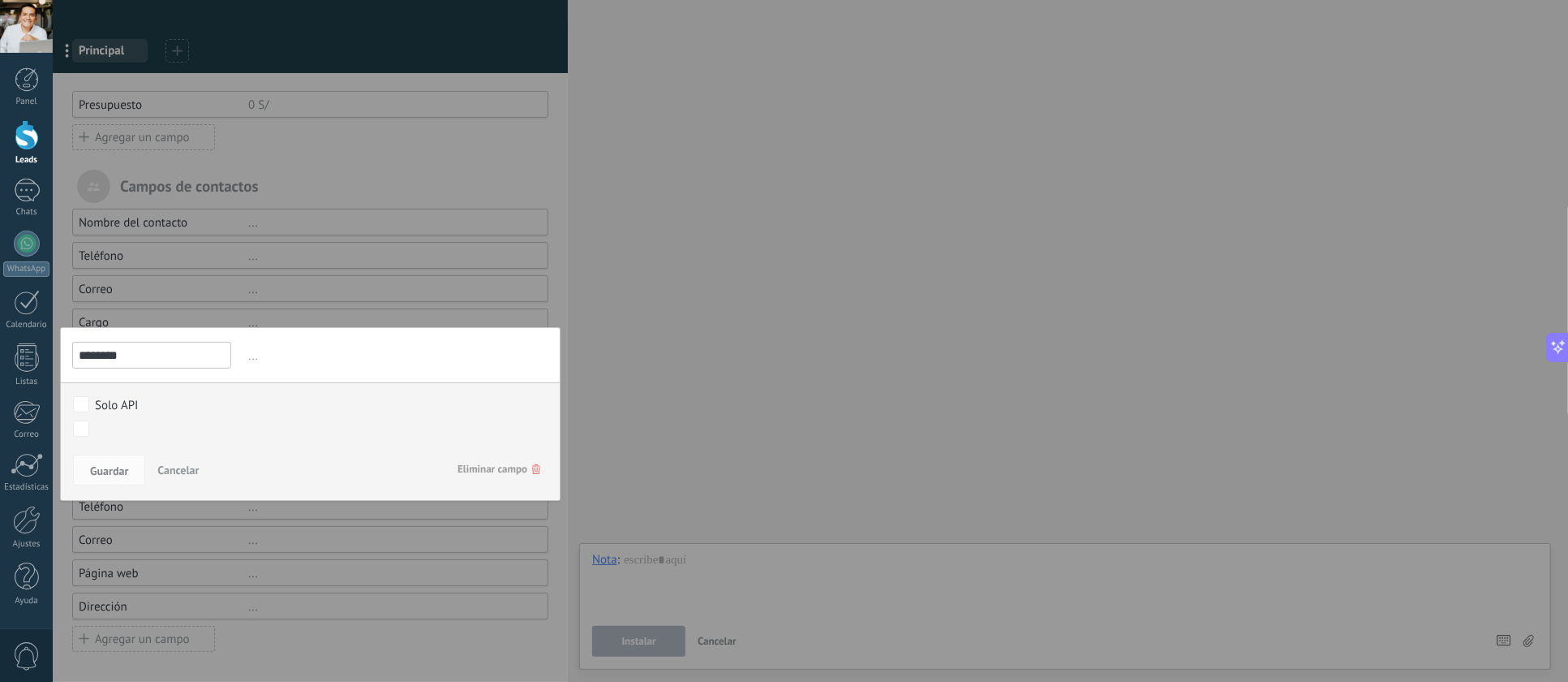
click at [175, 473] on span "Cancelar" at bounding box center [178, 470] width 42 height 15
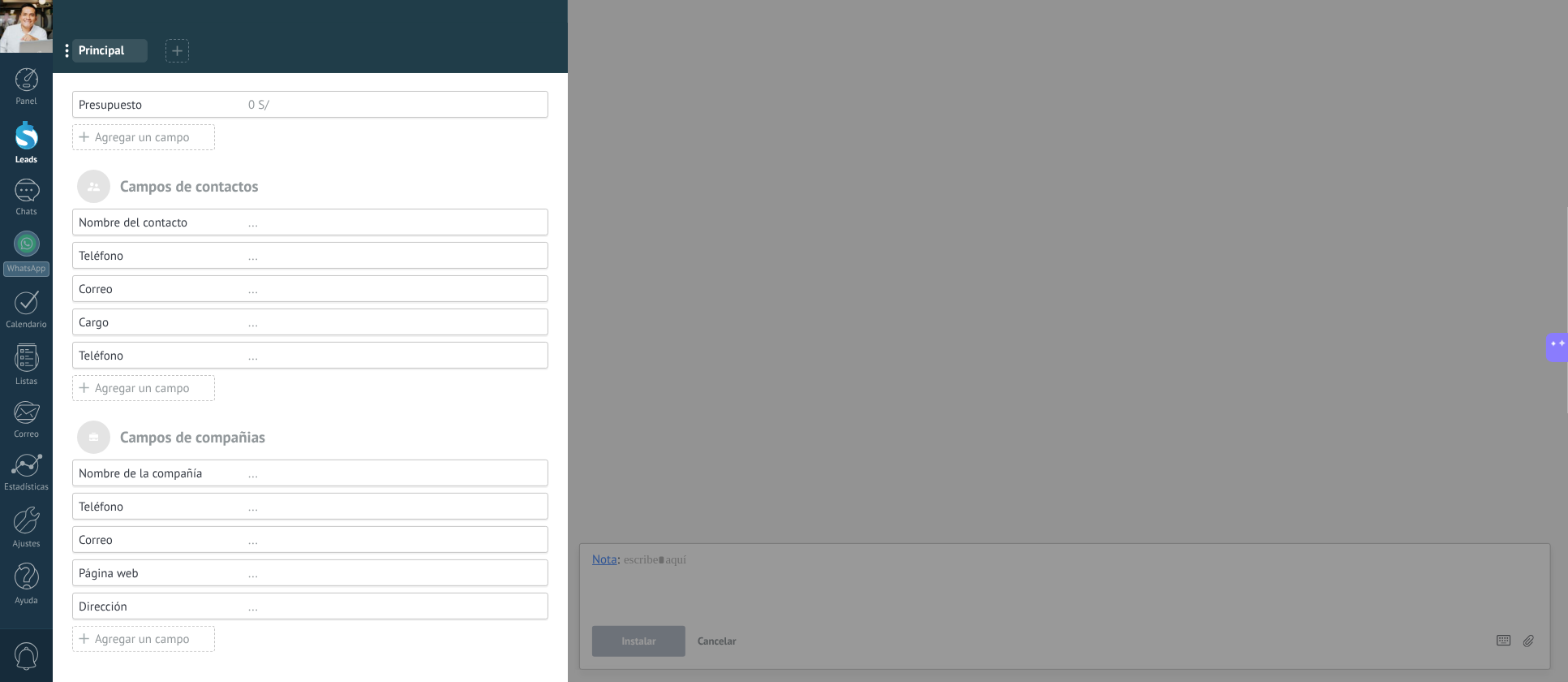
click at [104, 387] on div "Agregar un campo" at bounding box center [144, 388] width 143 height 26
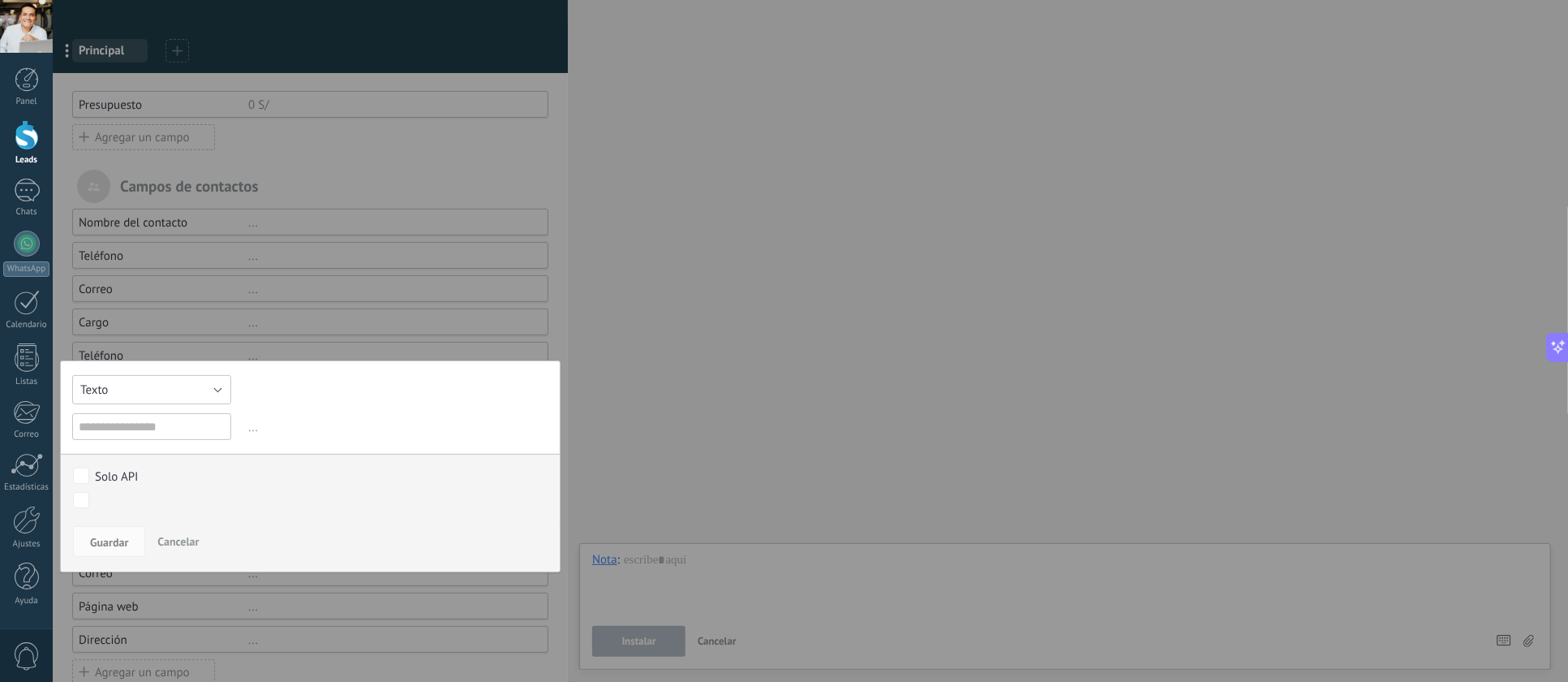
click at [167, 396] on button "Texto" at bounding box center [152, 390] width 159 height 30
click at [159, 428] on input "text" at bounding box center [152, 426] width 159 height 27
type input "**********"
click at [139, 385] on button "Texto" at bounding box center [152, 390] width 159 height 30
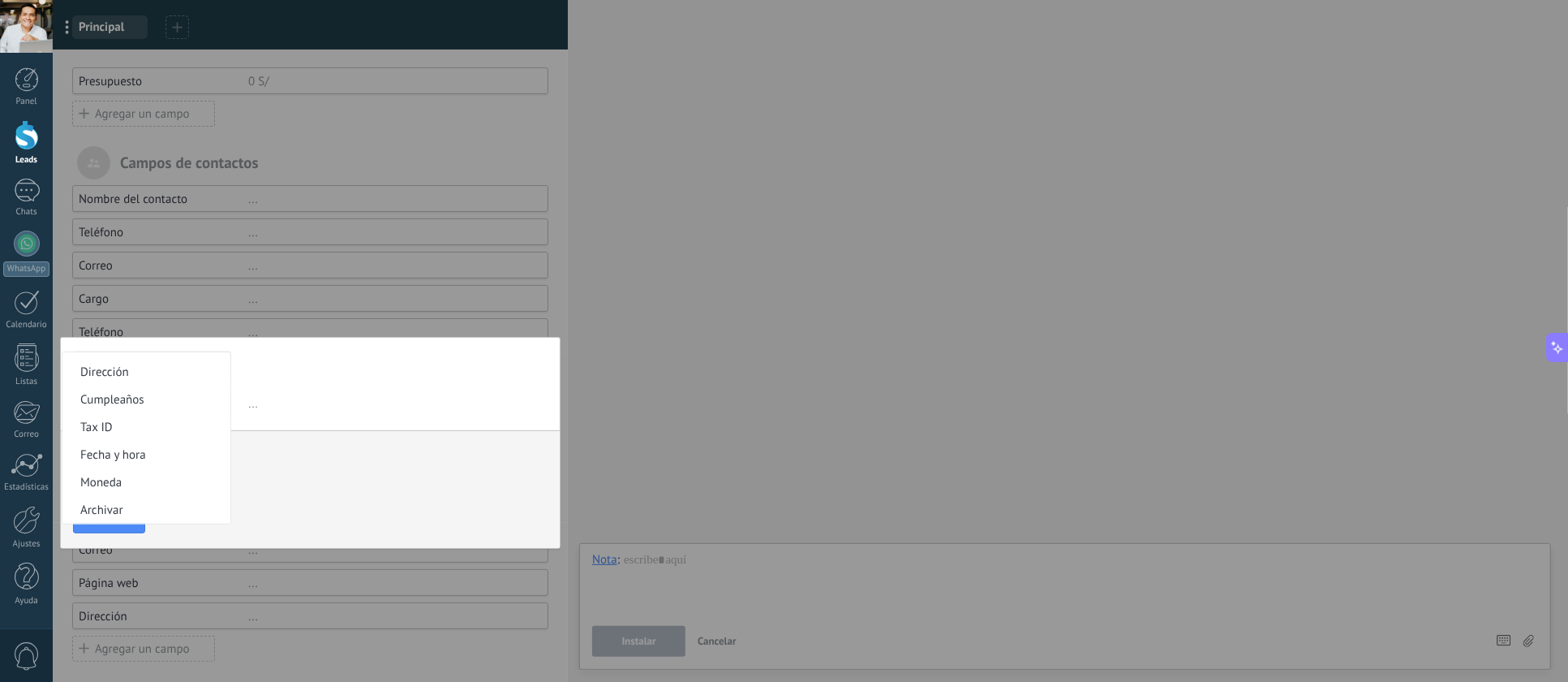
scroll to position [118, 0]
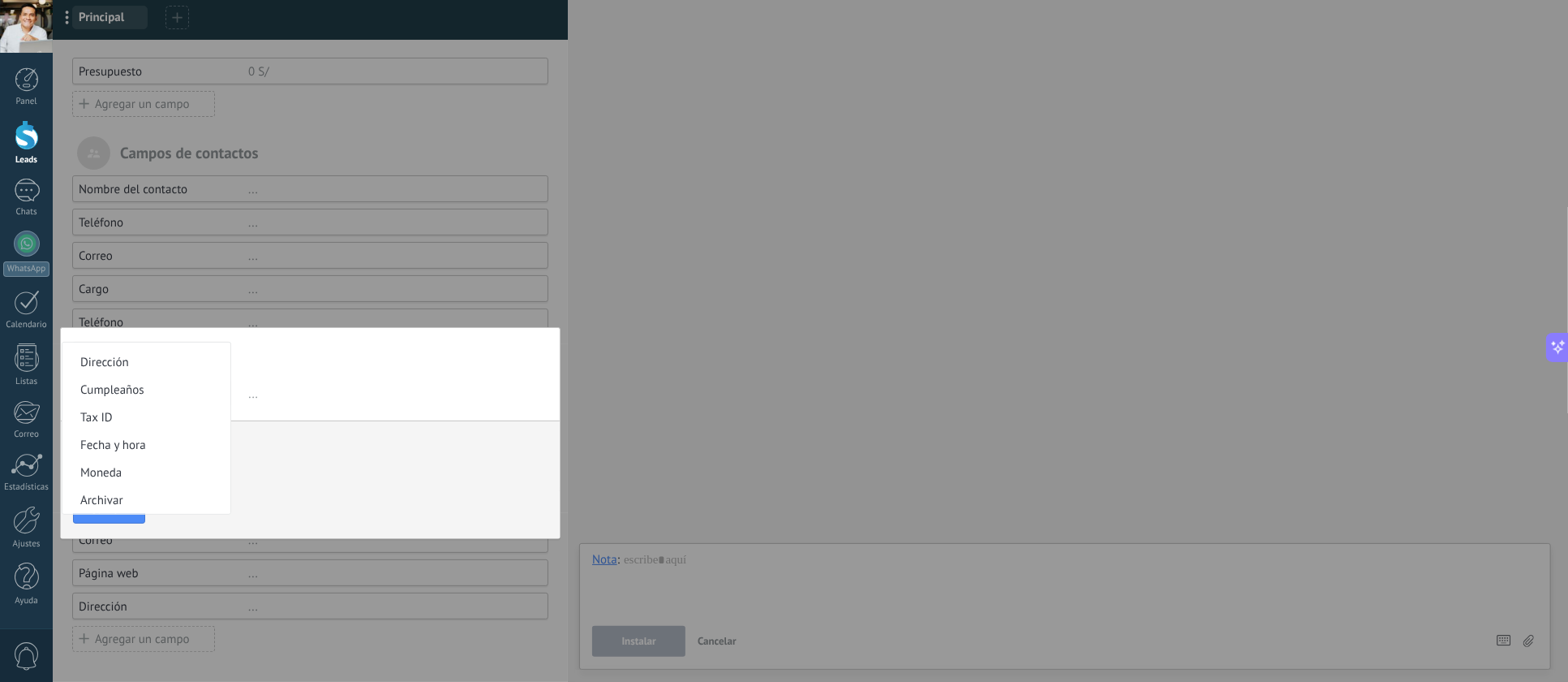
click at [141, 443] on span "Fecha y hora" at bounding box center [144, 445] width 163 height 16
click at [99, 505] on span "Guardar" at bounding box center [108, 509] width 38 height 11
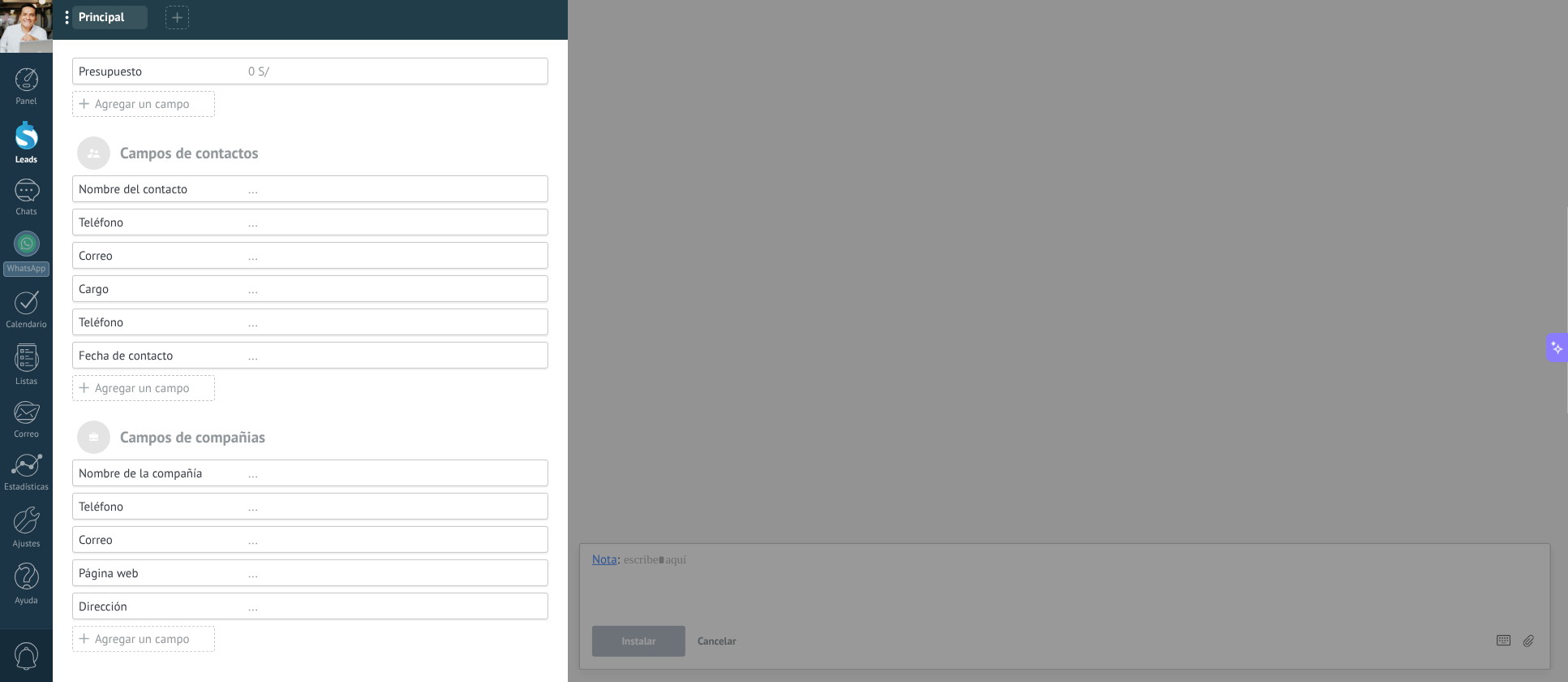
click at [80, 385] on icon at bounding box center [83, 387] width 10 height 20
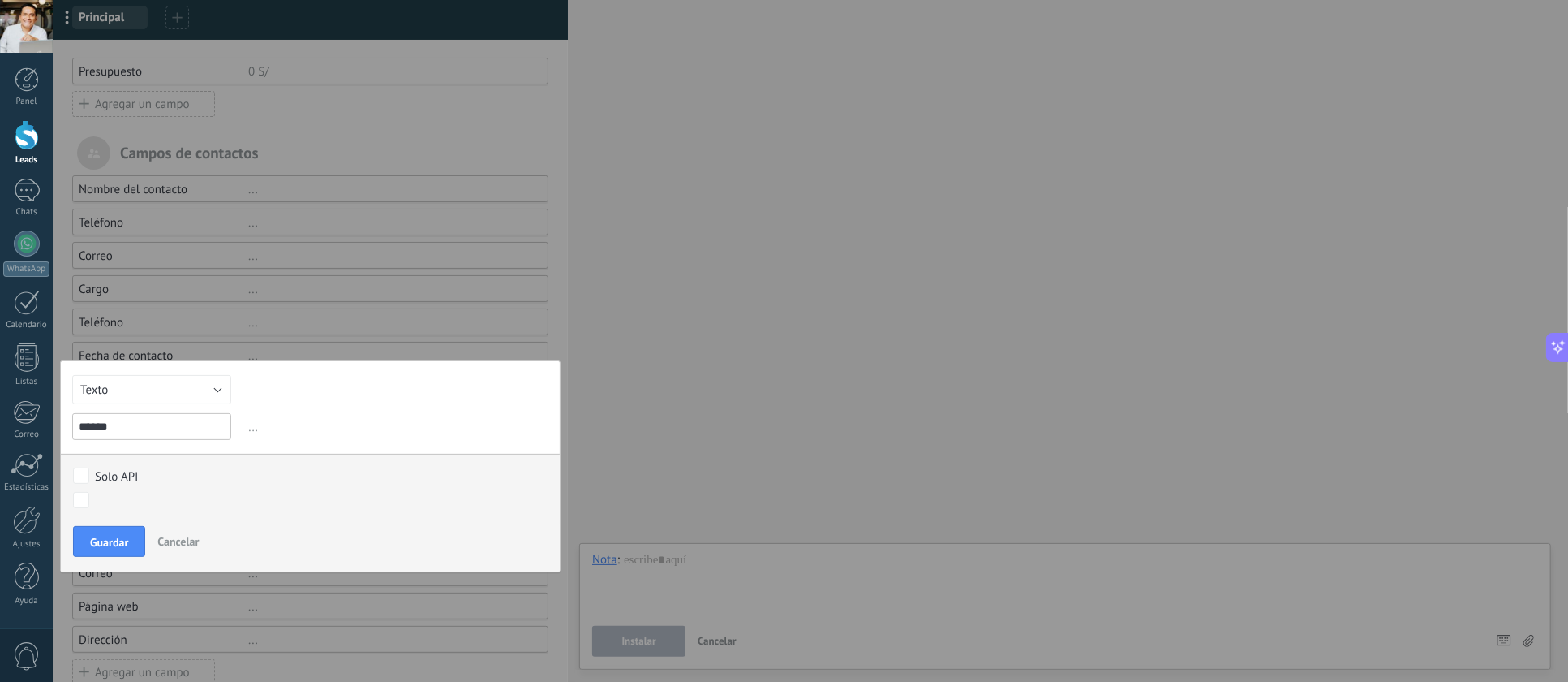
type input "******"
click at [141, 395] on button "Texto" at bounding box center [152, 390] width 159 height 30
click at [157, 479] on span "Selección" at bounding box center [144, 473] width 163 height 16
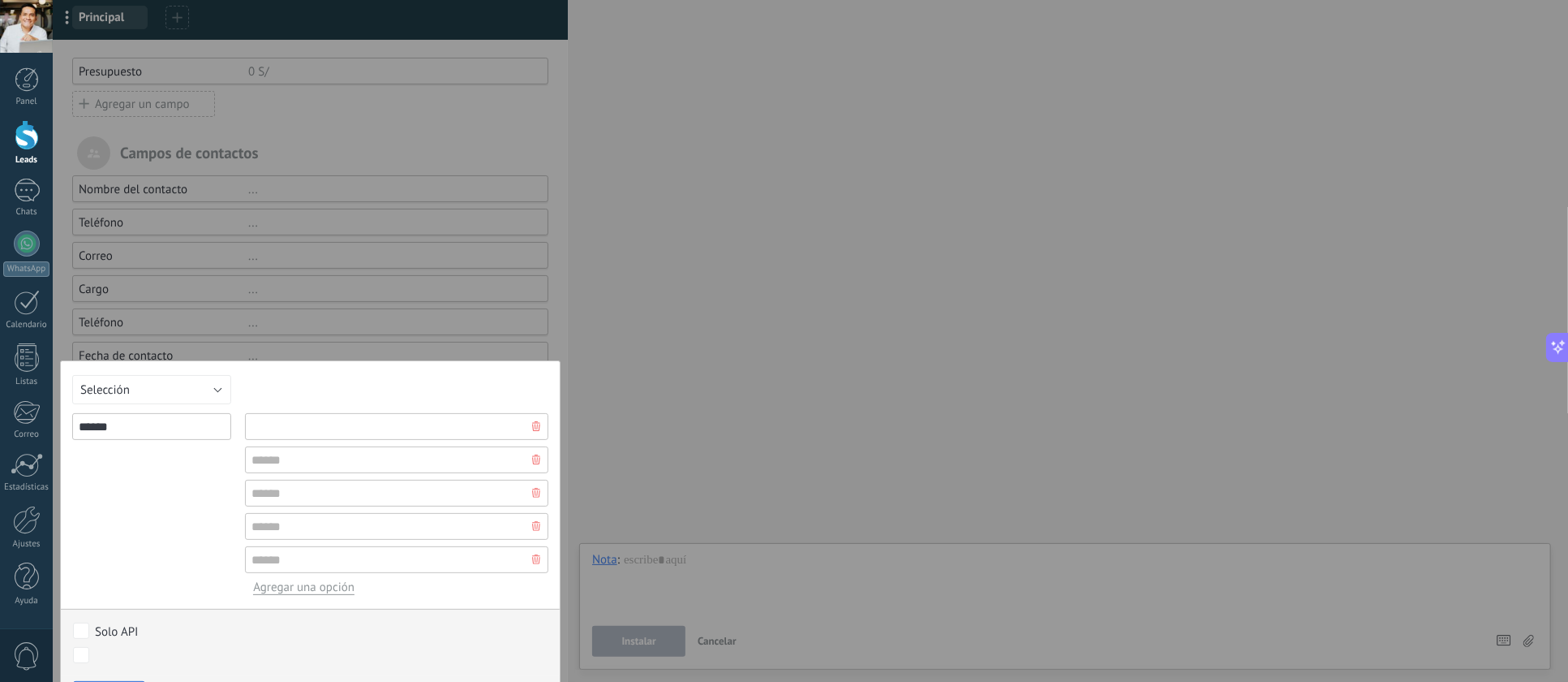
click at [319, 428] on input "text" at bounding box center [396, 426] width 304 height 27
type input "**********"
type input "******"
type input "*********"
type input "*******"
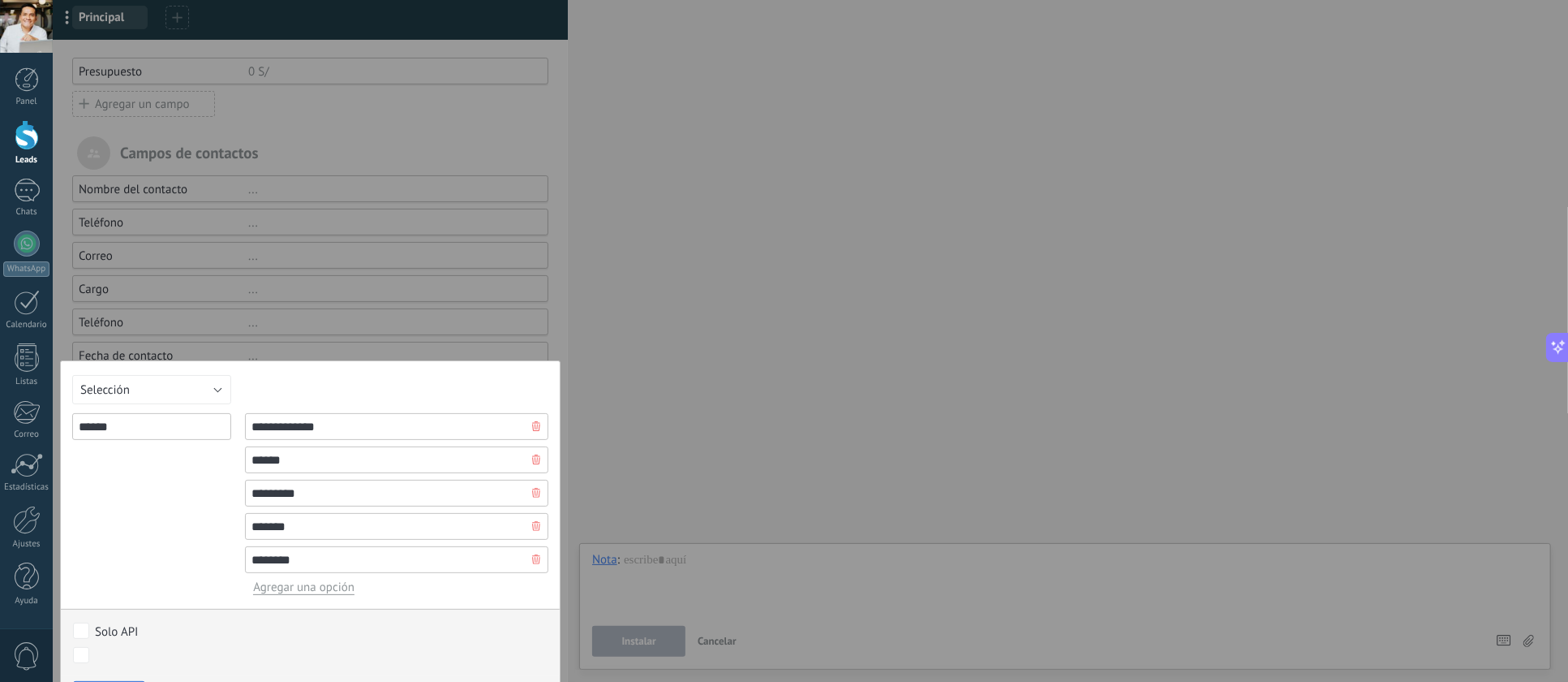
type input "********"
click at [304, 587] on span "Agregar una opción" at bounding box center [303, 587] width 101 height 16
drag, startPoint x: 304, startPoint y: 587, endPoint x: 194, endPoint y: 589, distance: 110.0
click at [194, 589] on div "**********" at bounding box center [310, 521] width 476 height 215
type input "*"
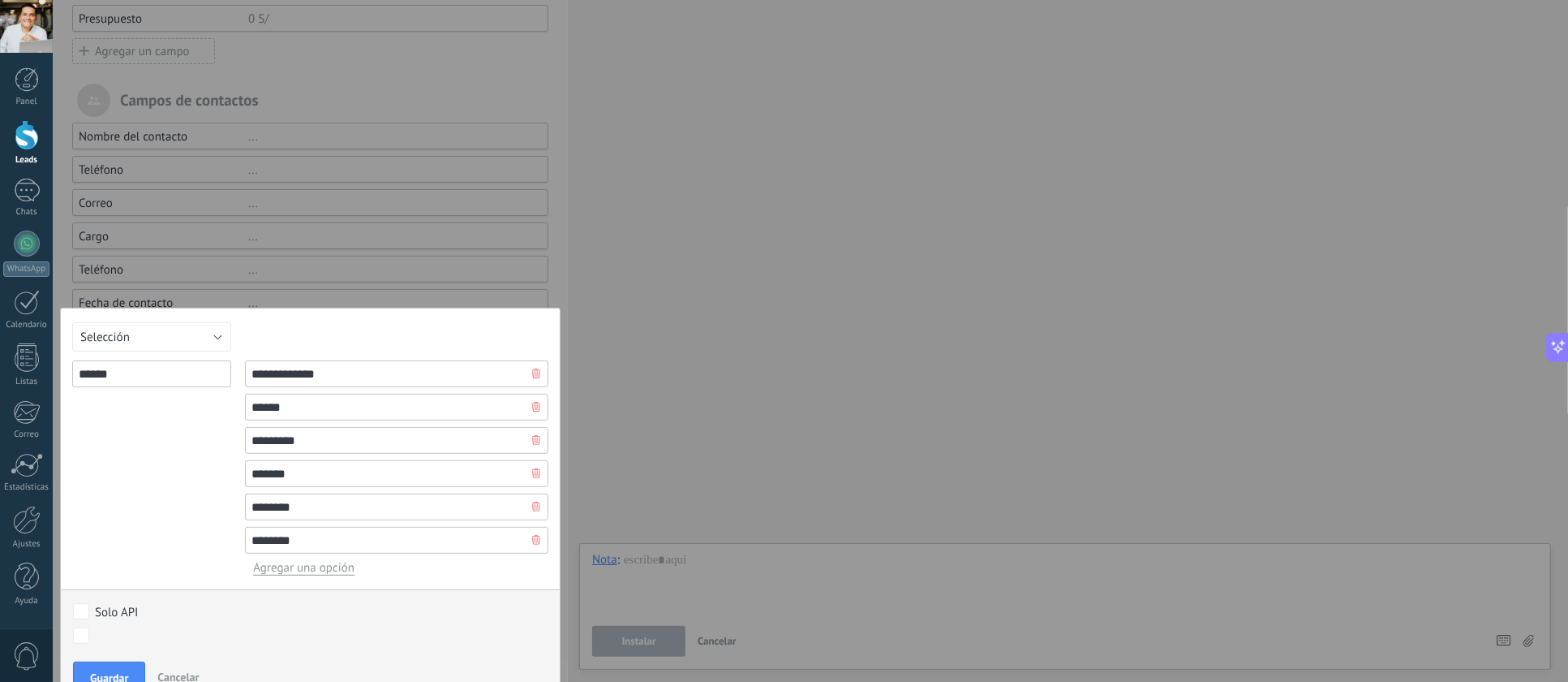
scroll to position [198, 0]
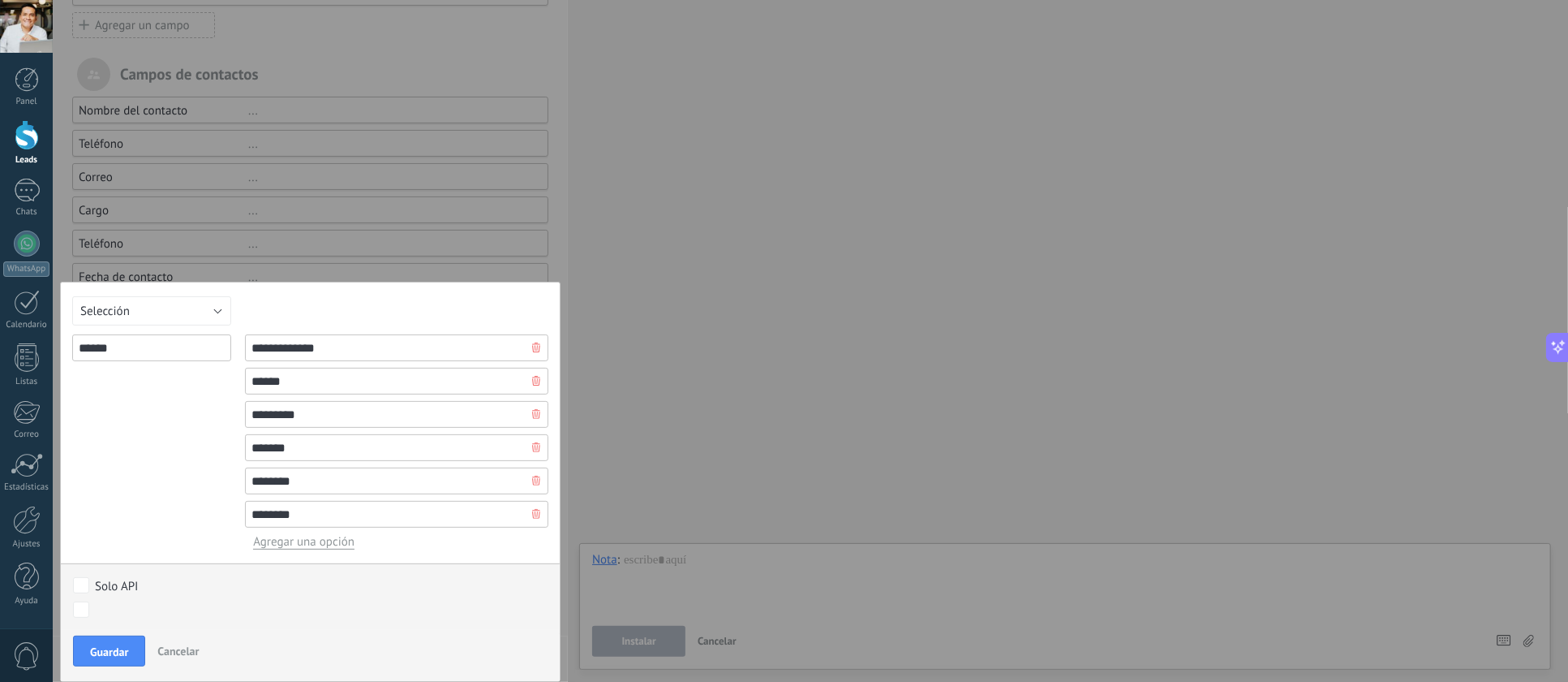
type input "********"
click at [102, 646] on span "Guardar" at bounding box center [108, 651] width 38 height 11
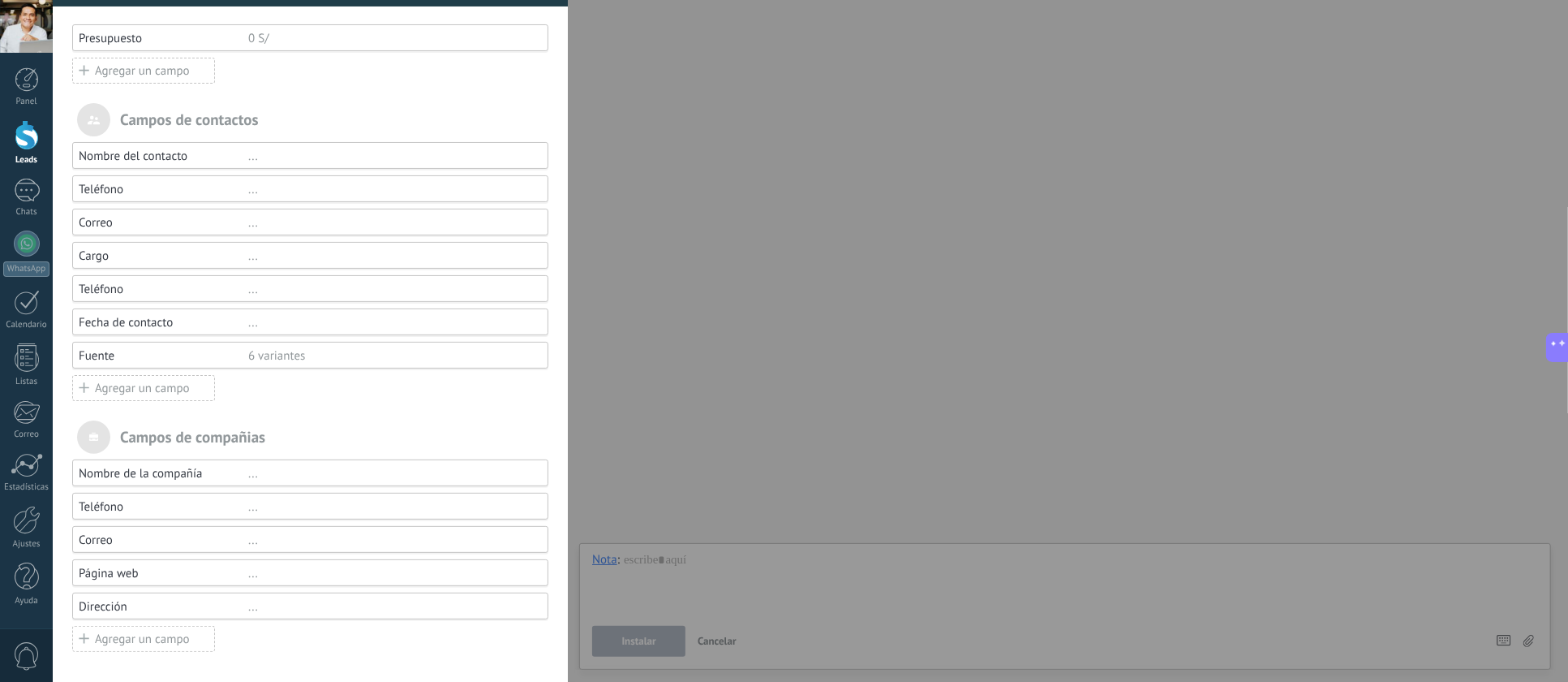
click at [106, 390] on div "Agregar un campo" at bounding box center [144, 388] width 143 height 26
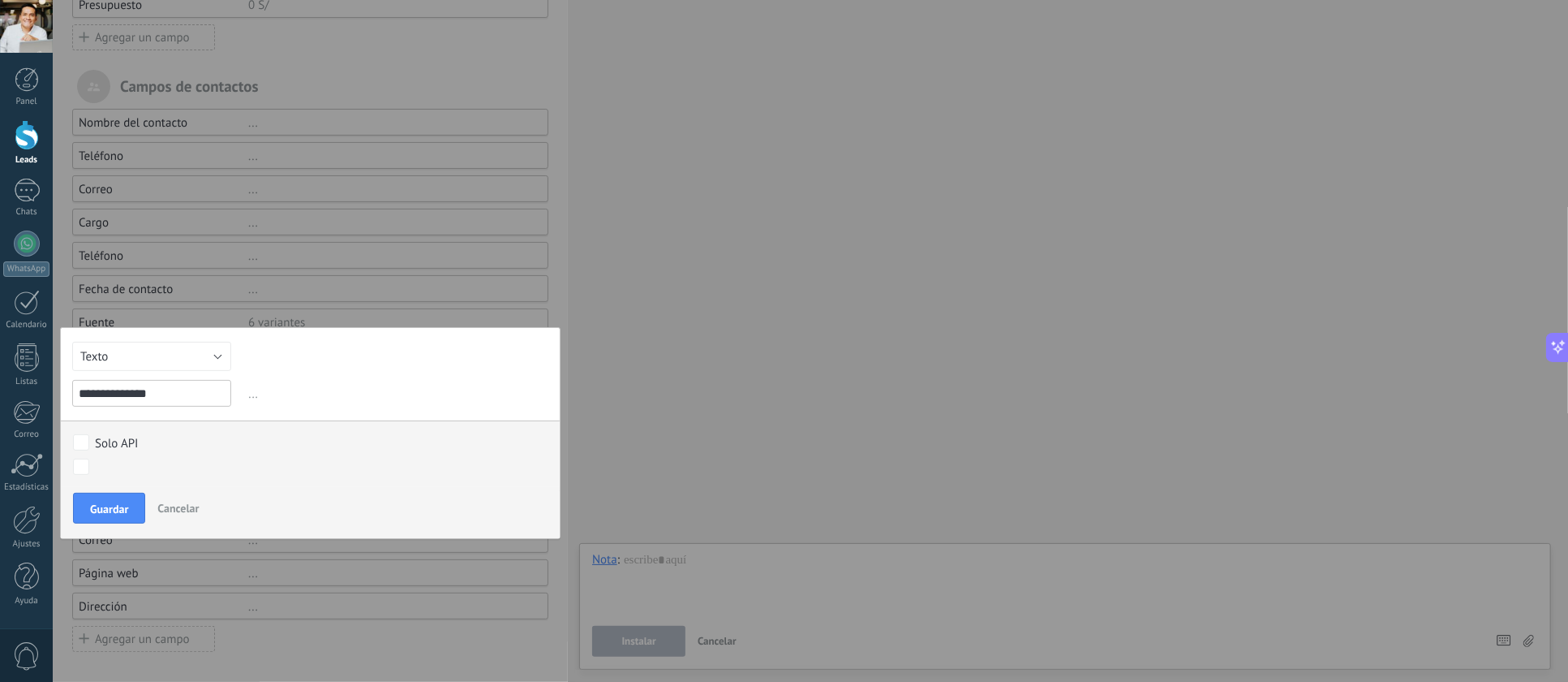
type input "**********"
click at [130, 365] on button "Texto" at bounding box center [152, 357] width 159 height 30
click at [132, 442] on span "Selección" at bounding box center [144, 439] width 163 height 16
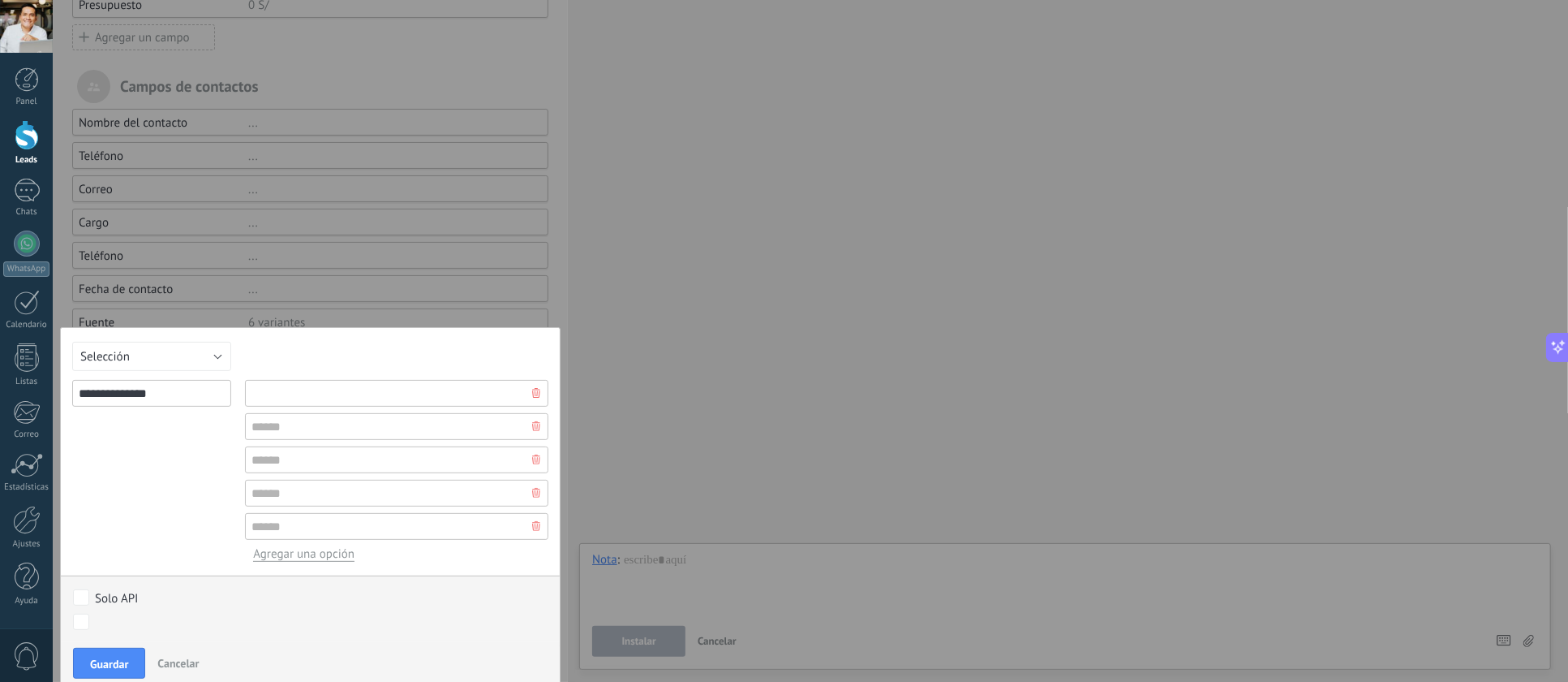
click at [321, 398] on input "text" at bounding box center [396, 393] width 304 height 27
type input "**********"
type input "*"
type input "**********"
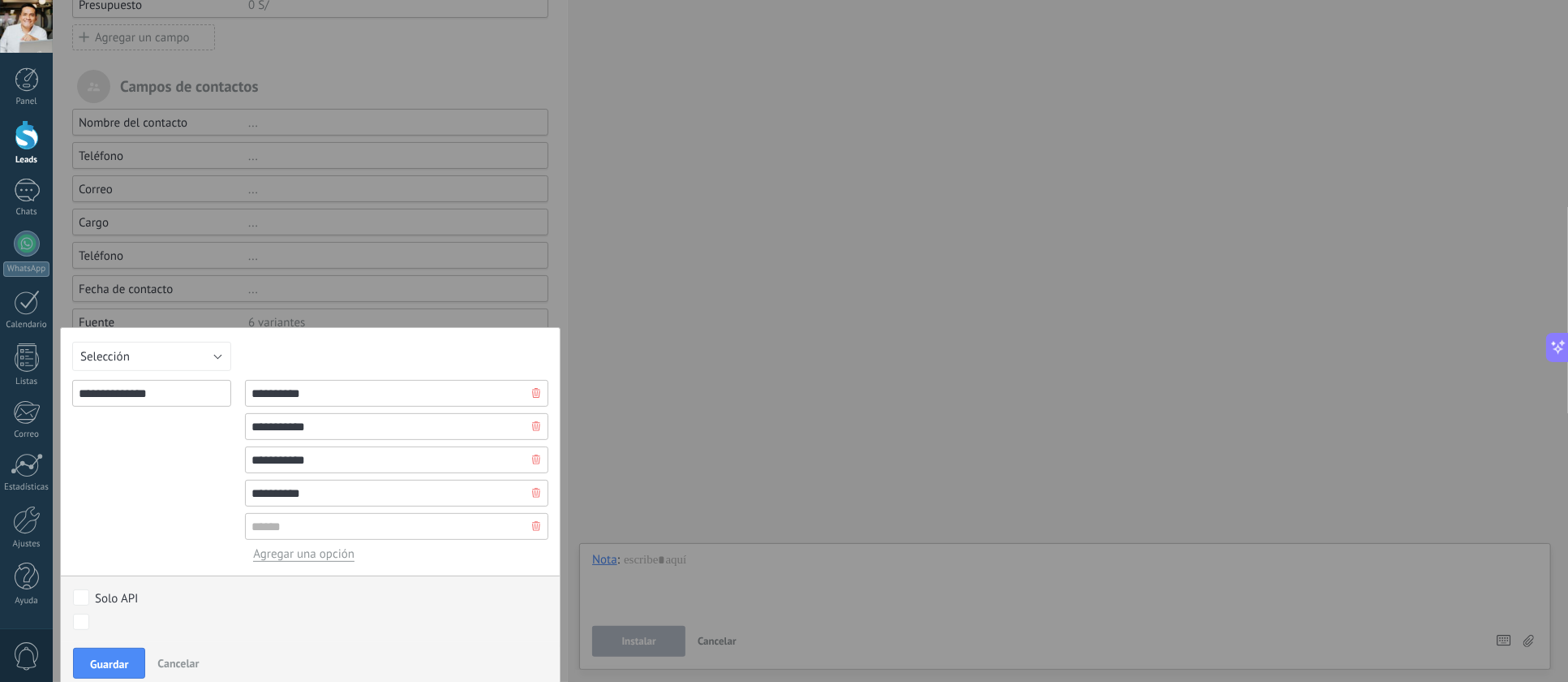
type input "**********"
click at [118, 659] on span "Guardar" at bounding box center [108, 663] width 38 height 11
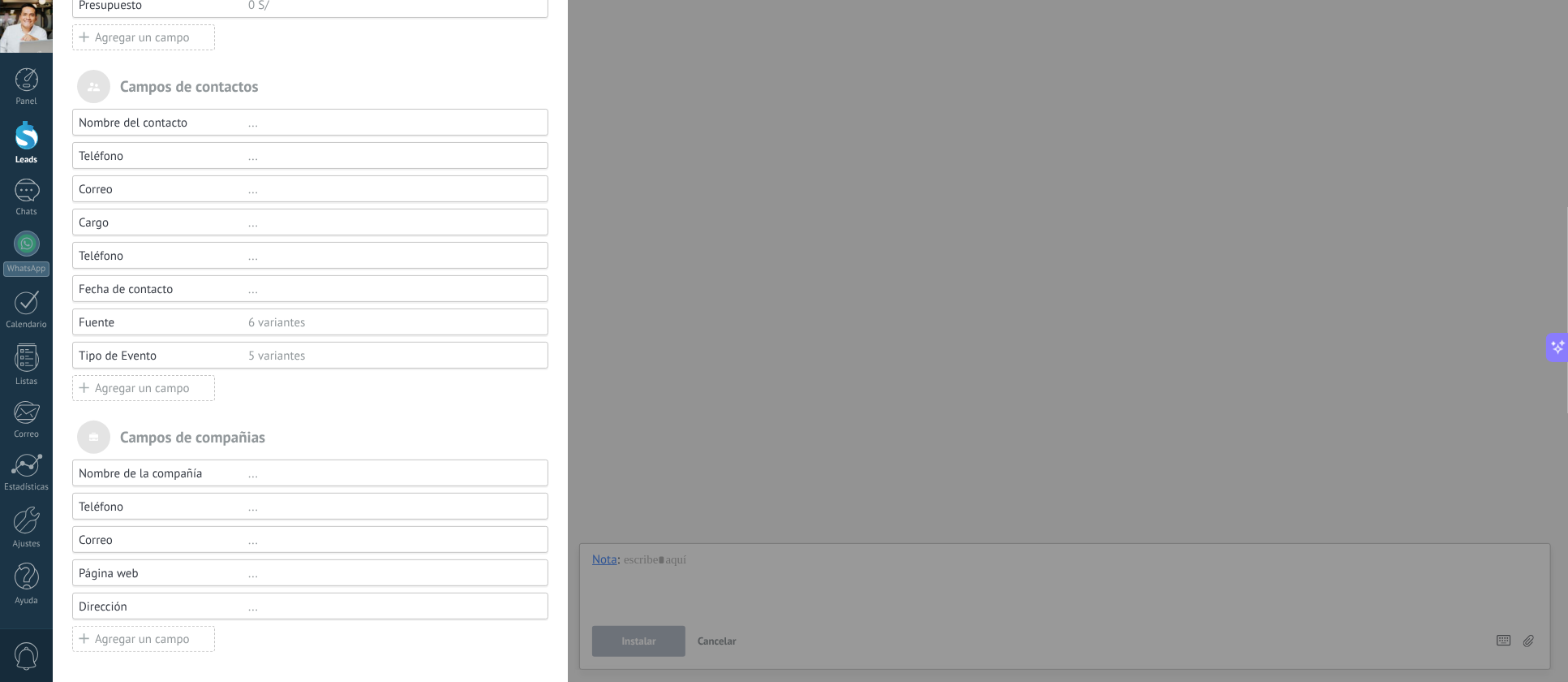
click at [107, 389] on div "Agregar un campo" at bounding box center [144, 388] width 143 height 26
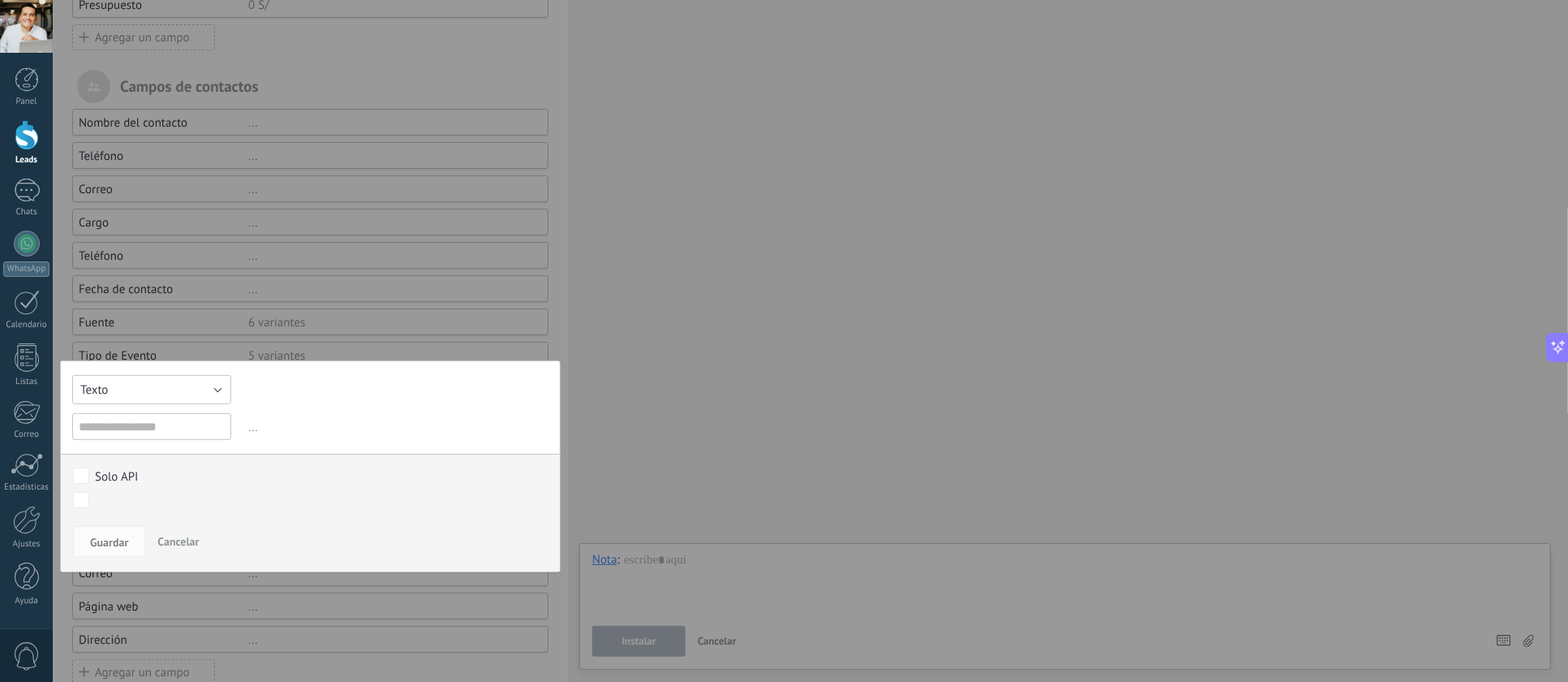
click at [139, 386] on button "Texto" at bounding box center [152, 390] width 159 height 30
click at [143, 412] on span "Número" at bounding box center [144, 417] width 163 height 16
click at [110, 418] on input "text" at bounding box center [152, 426] width 159 height 27
type input "**********"
click at [104, 538] on span "Guardar" at bounding box center [108, 542] width 38 height 11
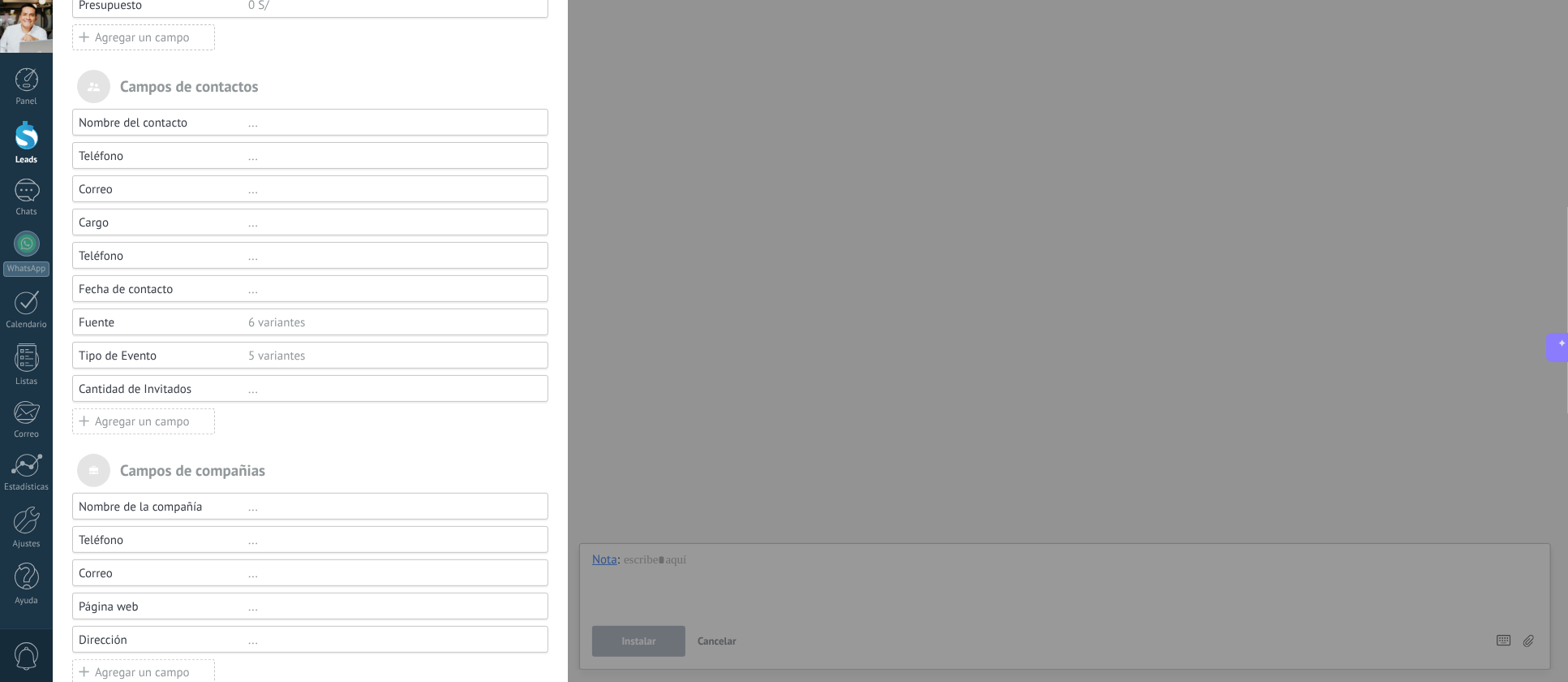
scroll to position [219, 0]
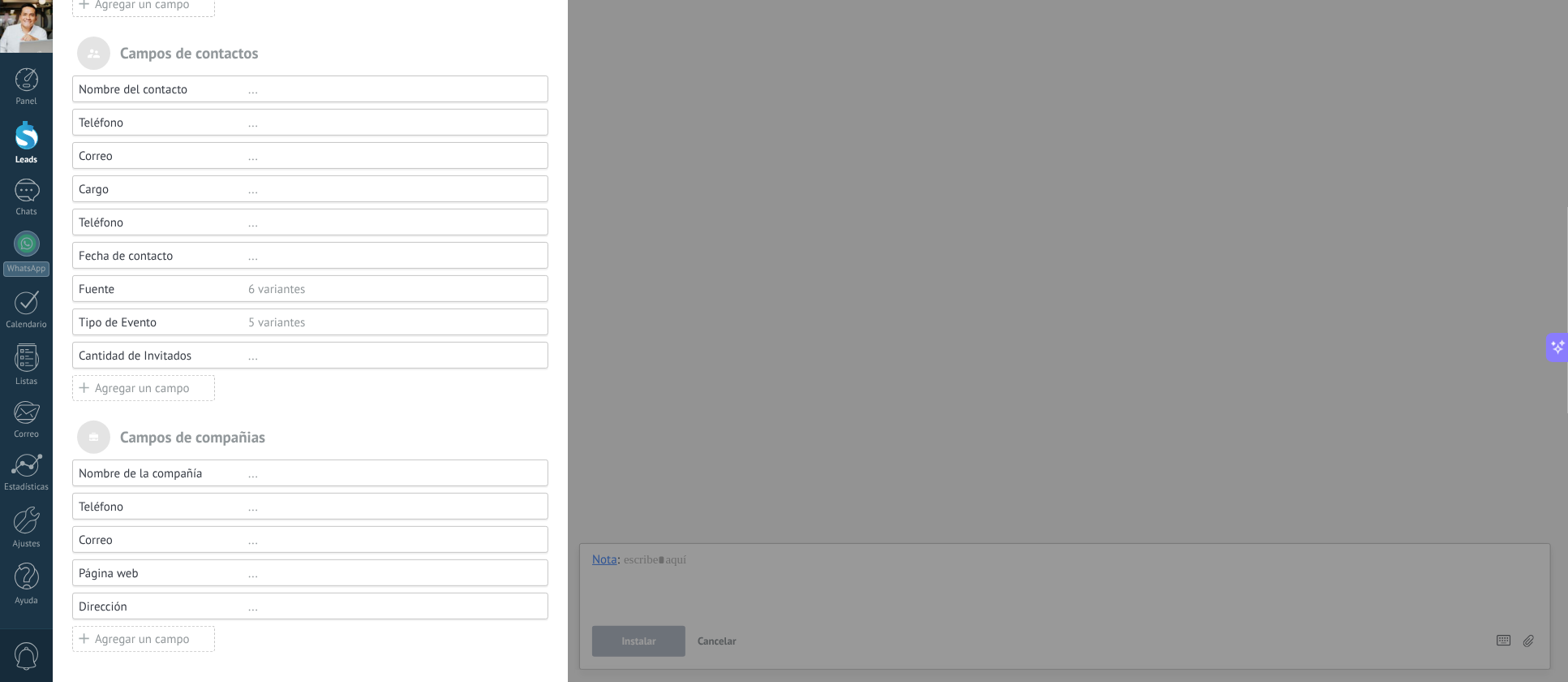
click at [254, 472] on div "..." at bounding box center [391, 474] width 285 height 16
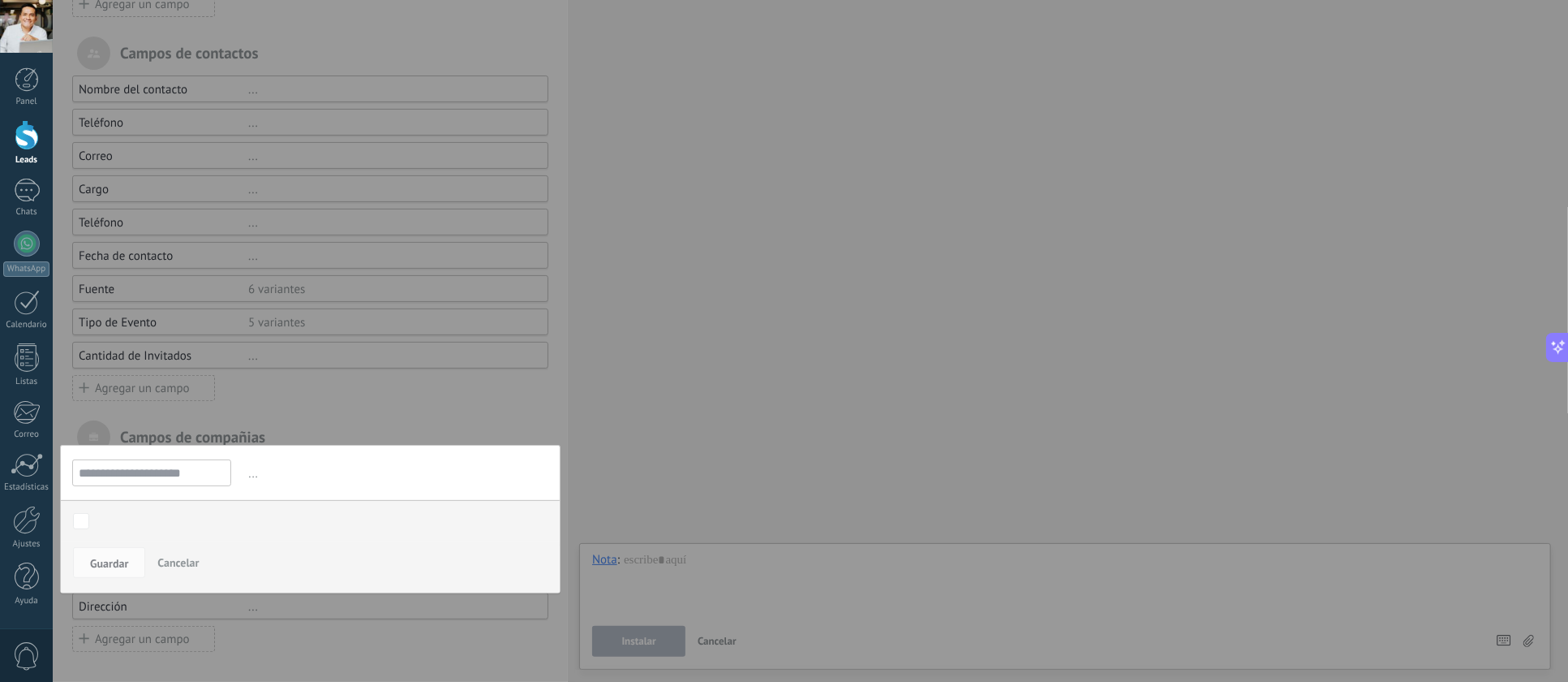
click at [194, 474] on input "**********" at bounding box center [152, 473] width 159 height 27
click at [201, 474] on input "**********" at bounding box center [152, 473] width 159 height 27
click at [182, 561] on span "Cancelar" at bounding box center [178, 562] width 42 height 15
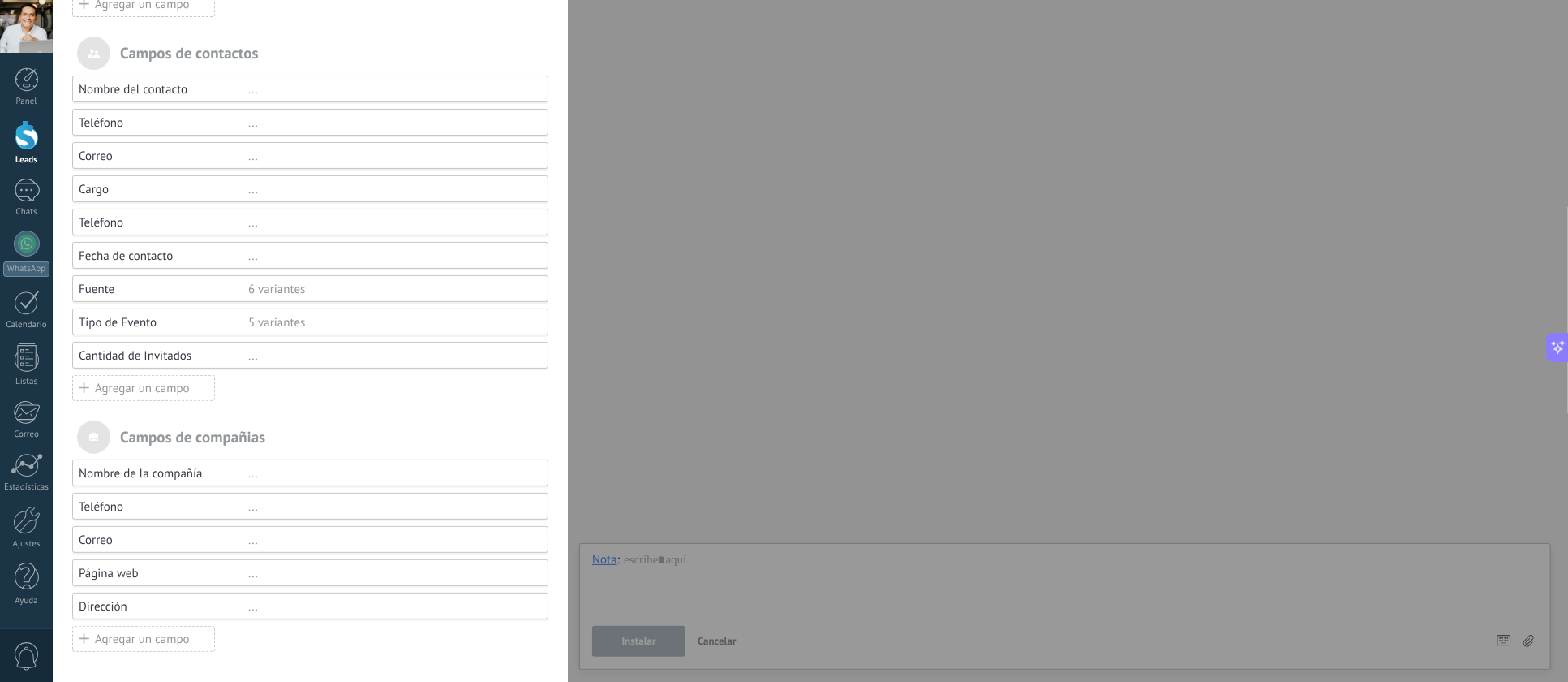
scroll to position [0, 0]
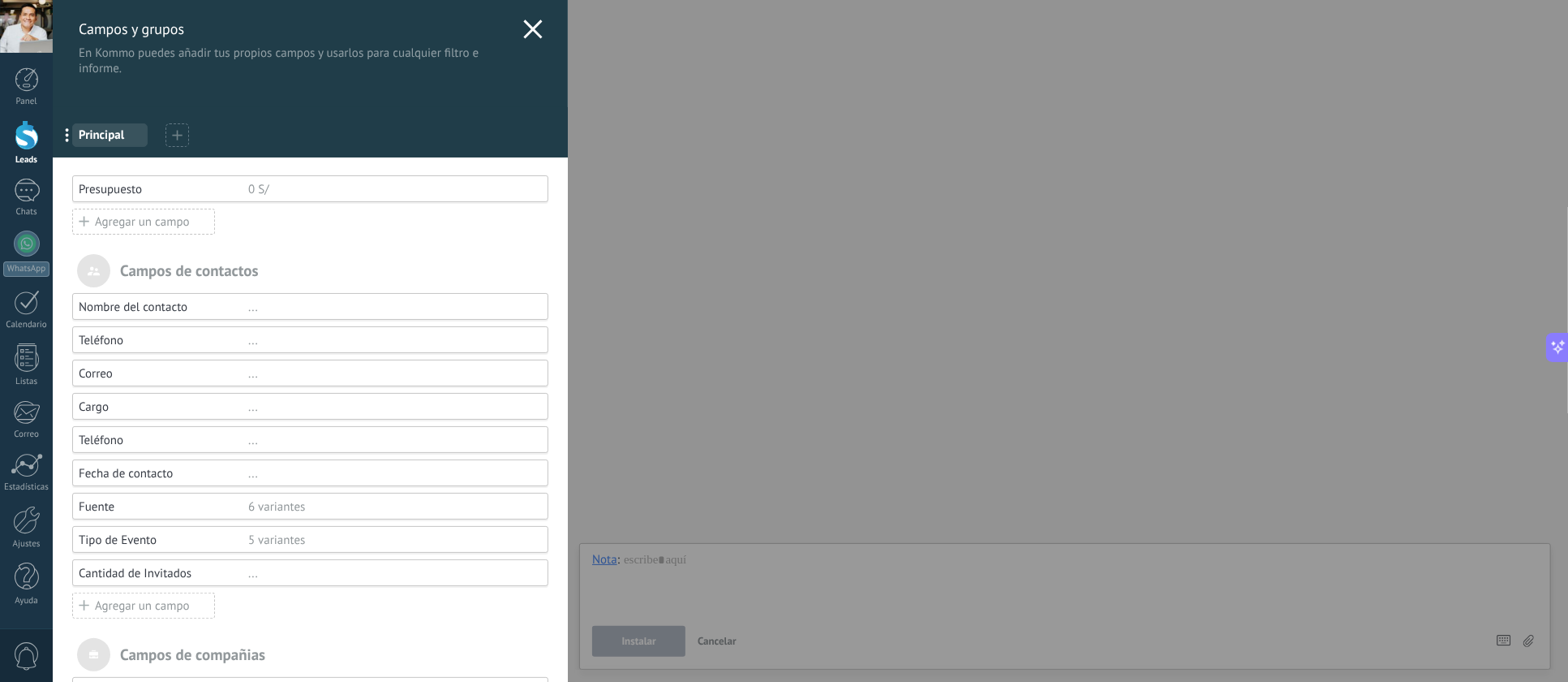
click at [525, 28] on use at bounding box center [533, 29] width 19 height 19
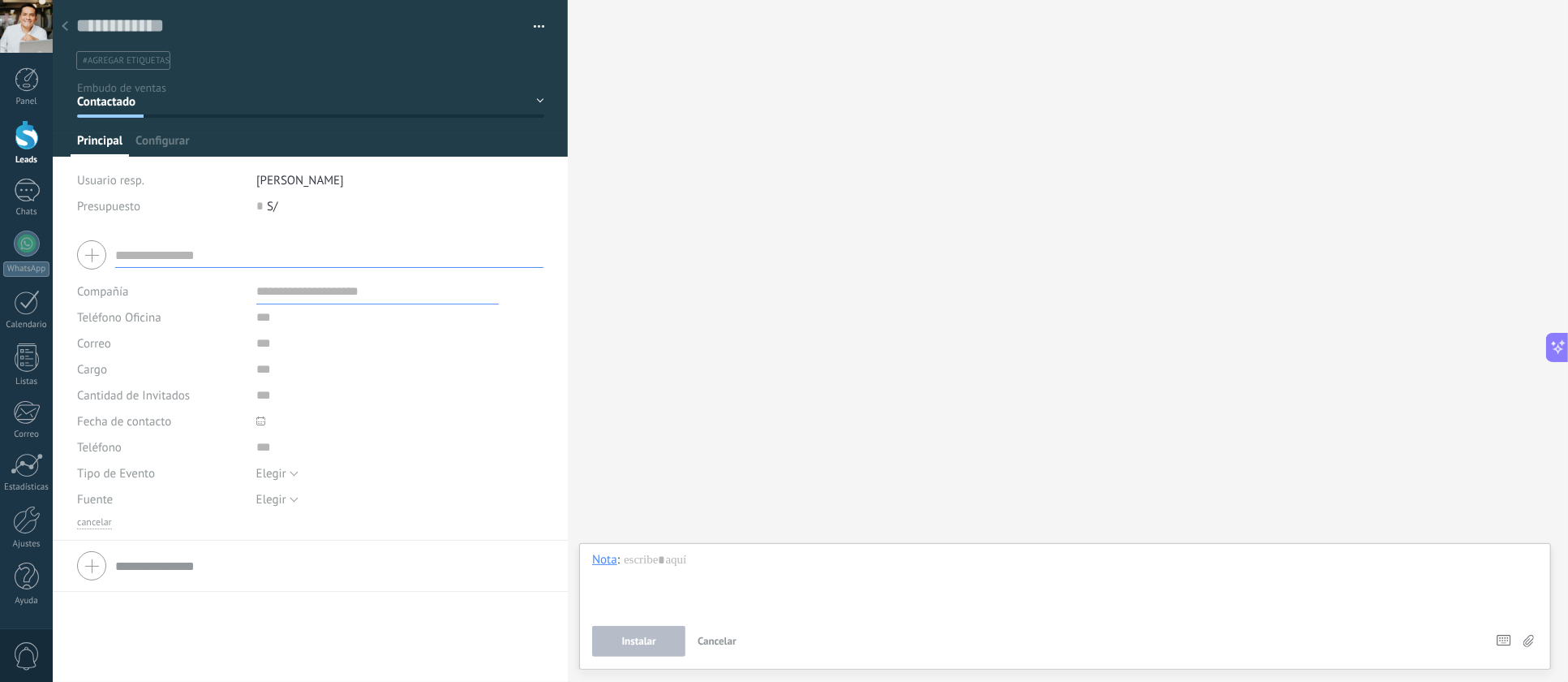
click at [157, 145] on span "Configurar" at bounding box center [162, 145] width 54 height 23
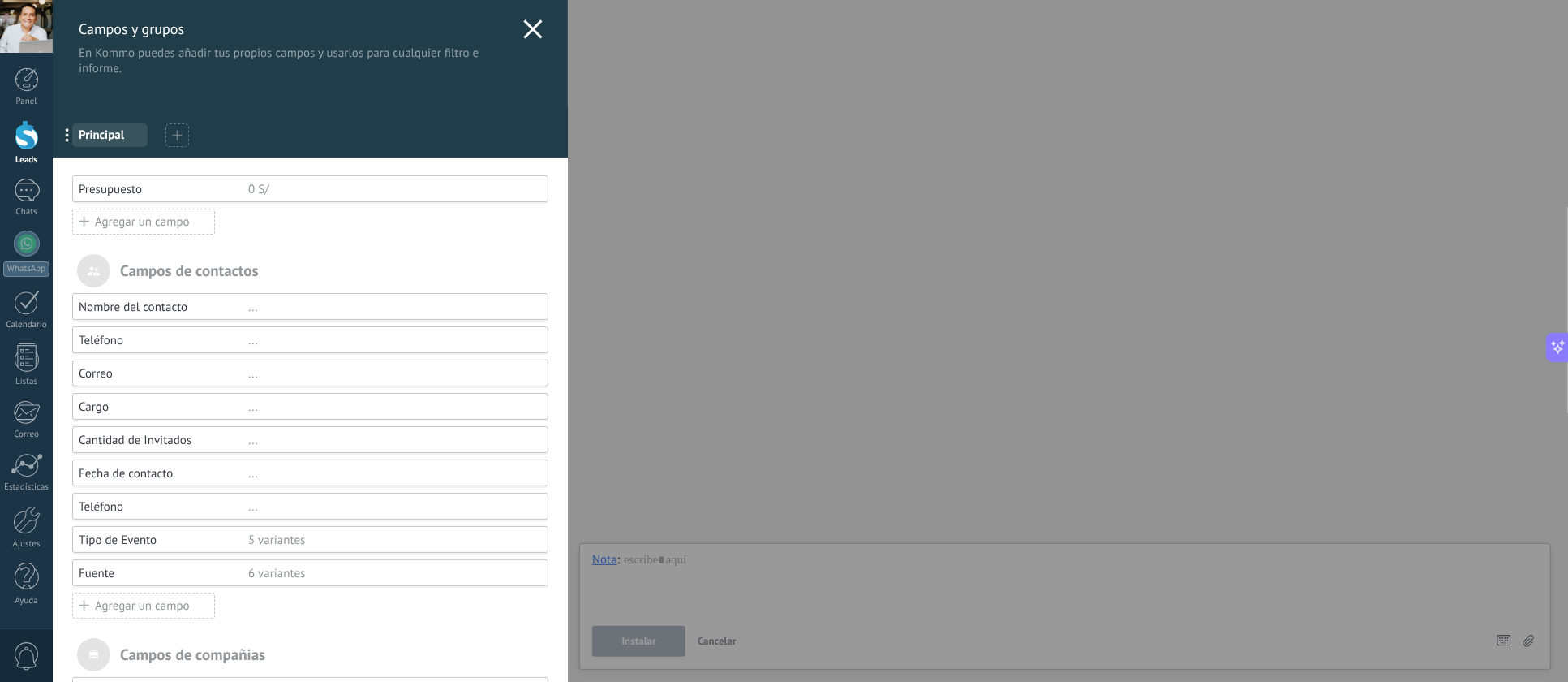
click at [159, 186] on div "Presupuesto" at bounding box center [163, 189] width 169 height 16
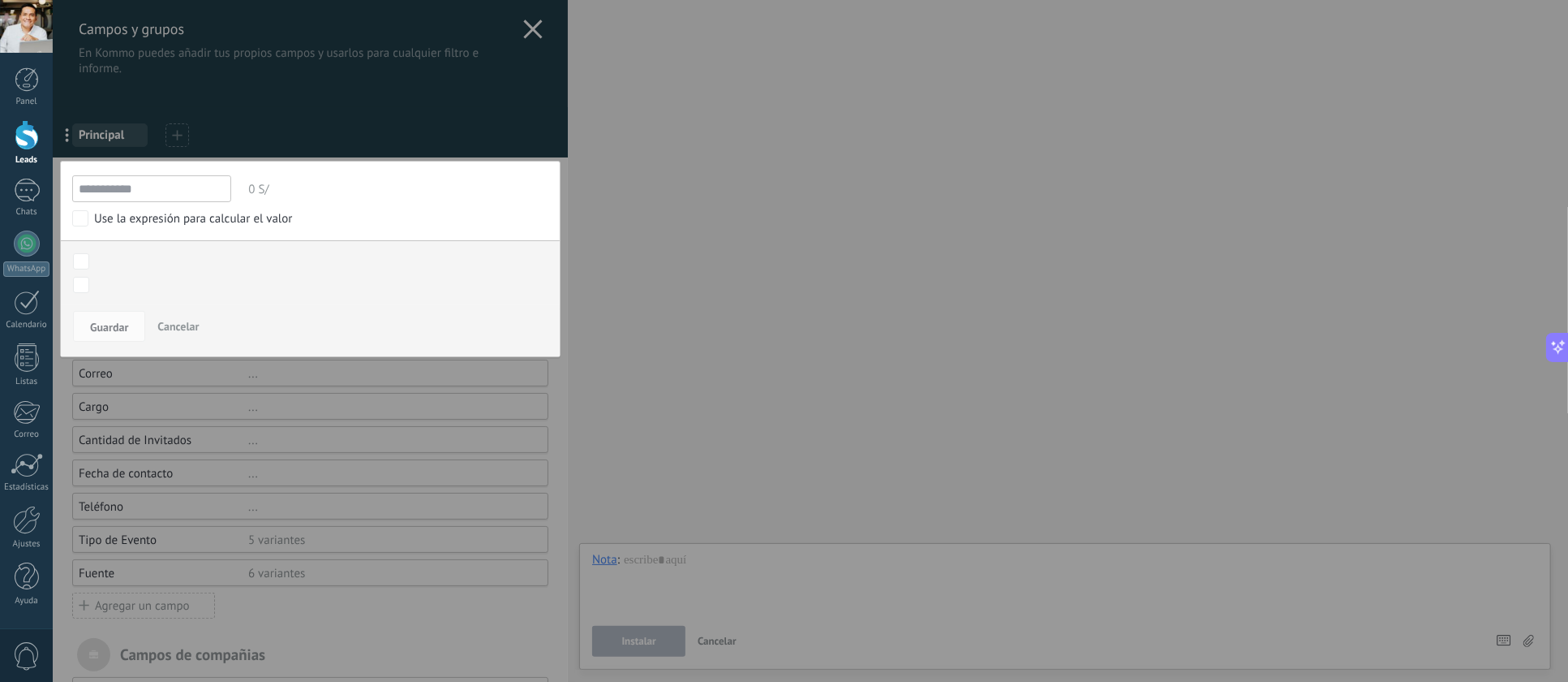
click at [186, 329] on span "Cancelar" at bounding box center [178, 326] width 42 height 15
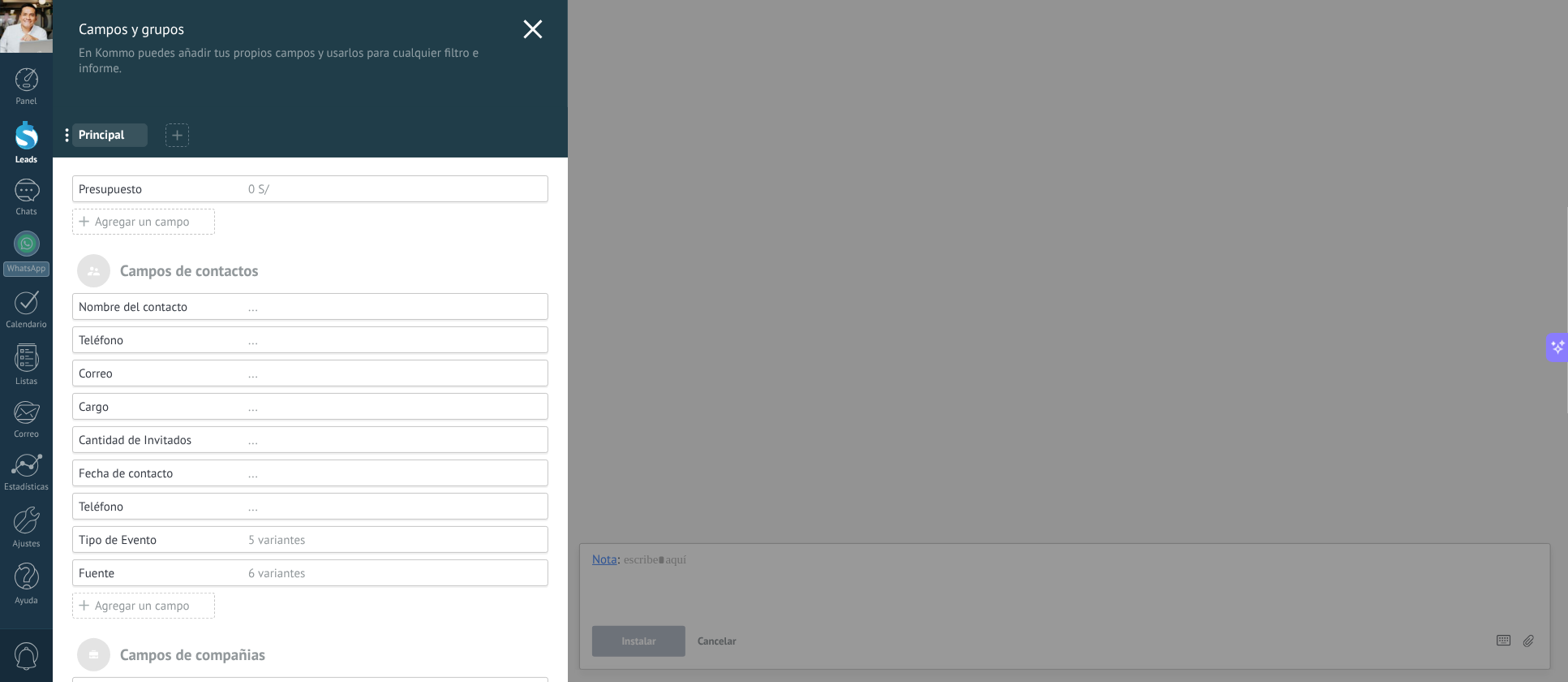
click at [216, 311] on div "Nombre del contacto" at bounding box center [163, 307] width 169 height 16
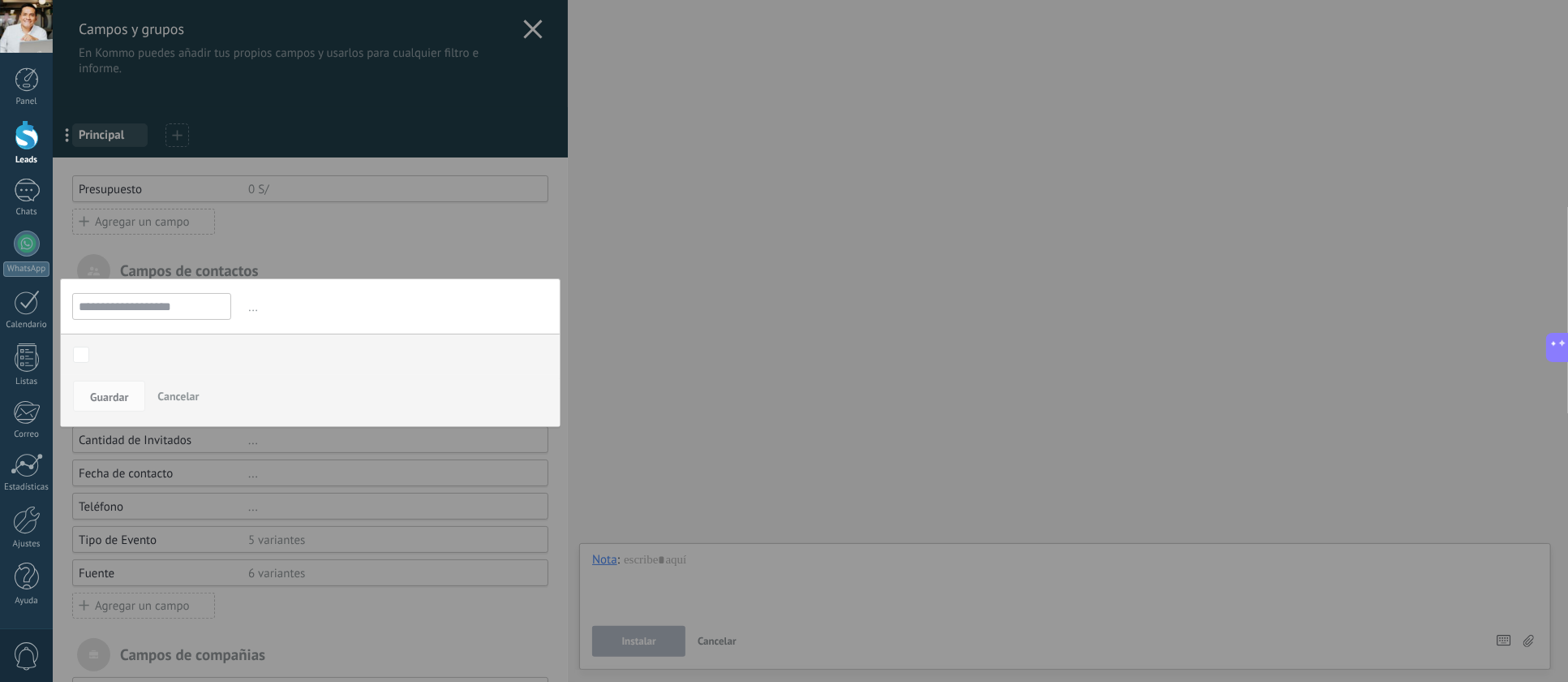
click at [323, 237] on div at bounding box center [310, 449] width 515 height 899
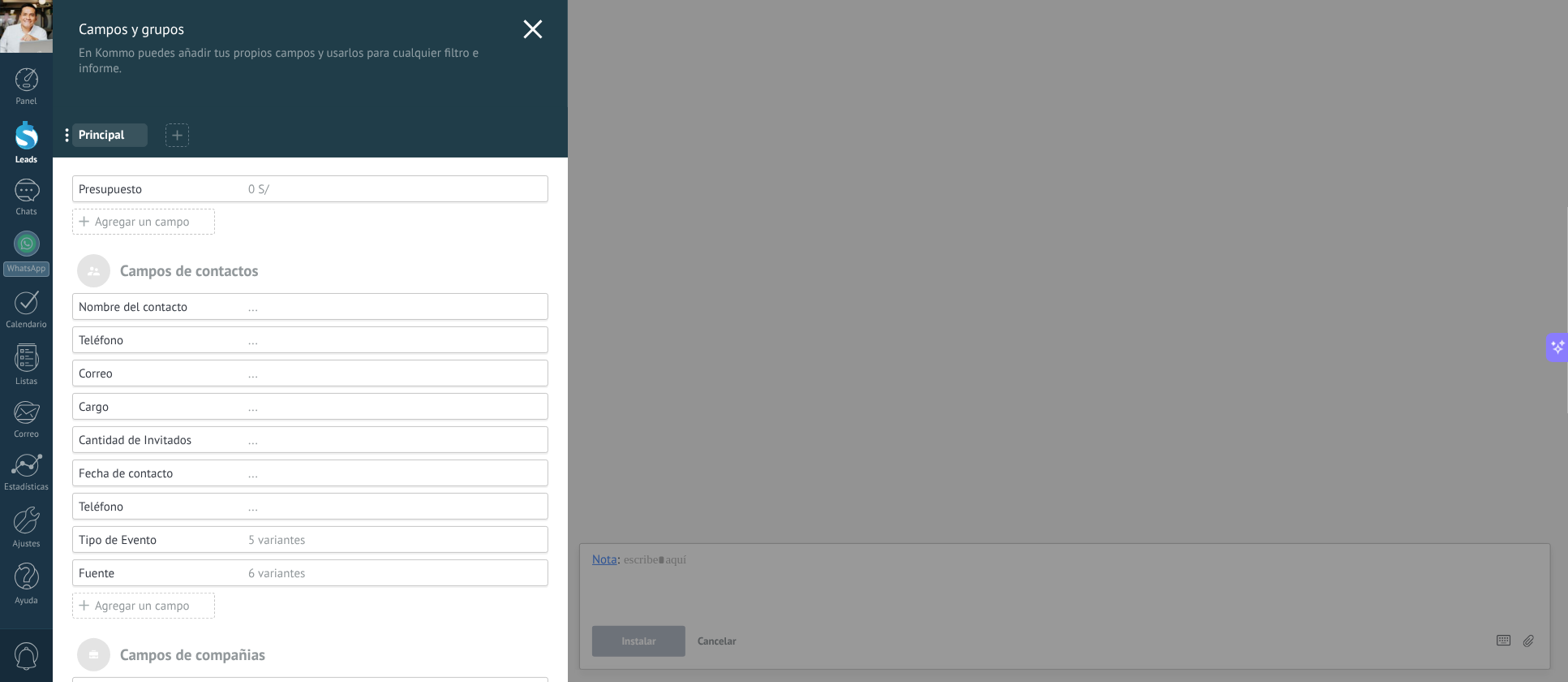
click at [165, 304] on div "Nombre del contacto" at bounding box center [163, 307] width 169 height 16
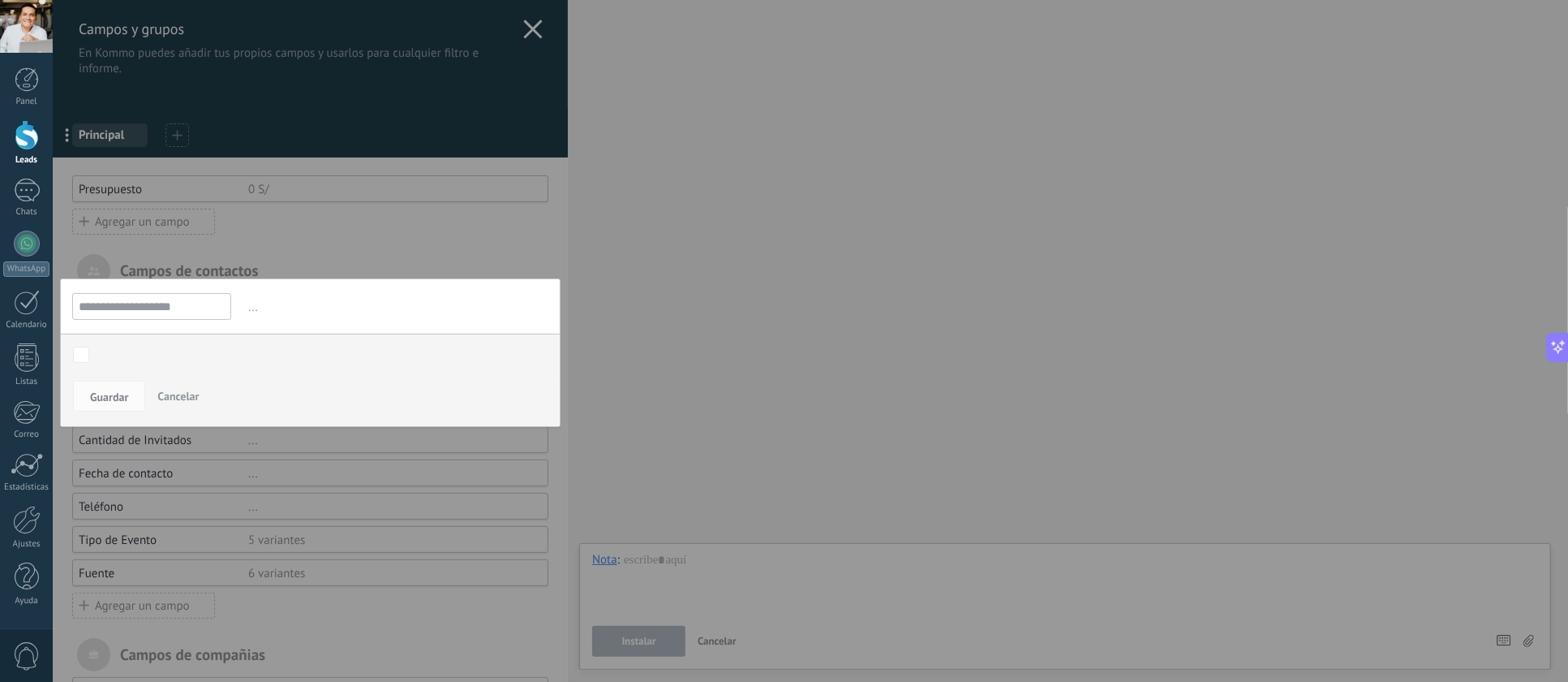
click at [314, 228] on div at bounding box center [310, 449] width 515 height 899
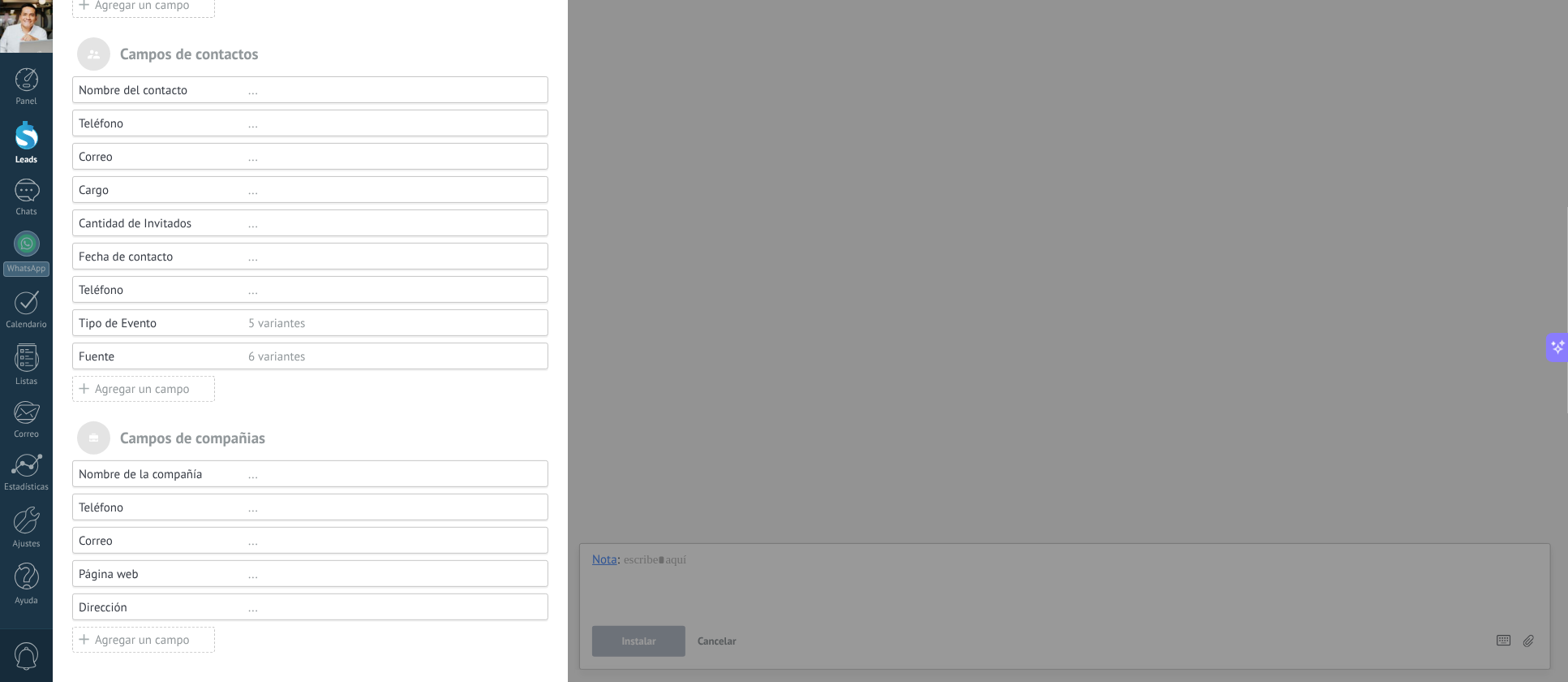
scroll to position [219, 0]
click at [213, 479] on div "Nombre de la compañía" at bounding box center [163, 474] width 169 height 16
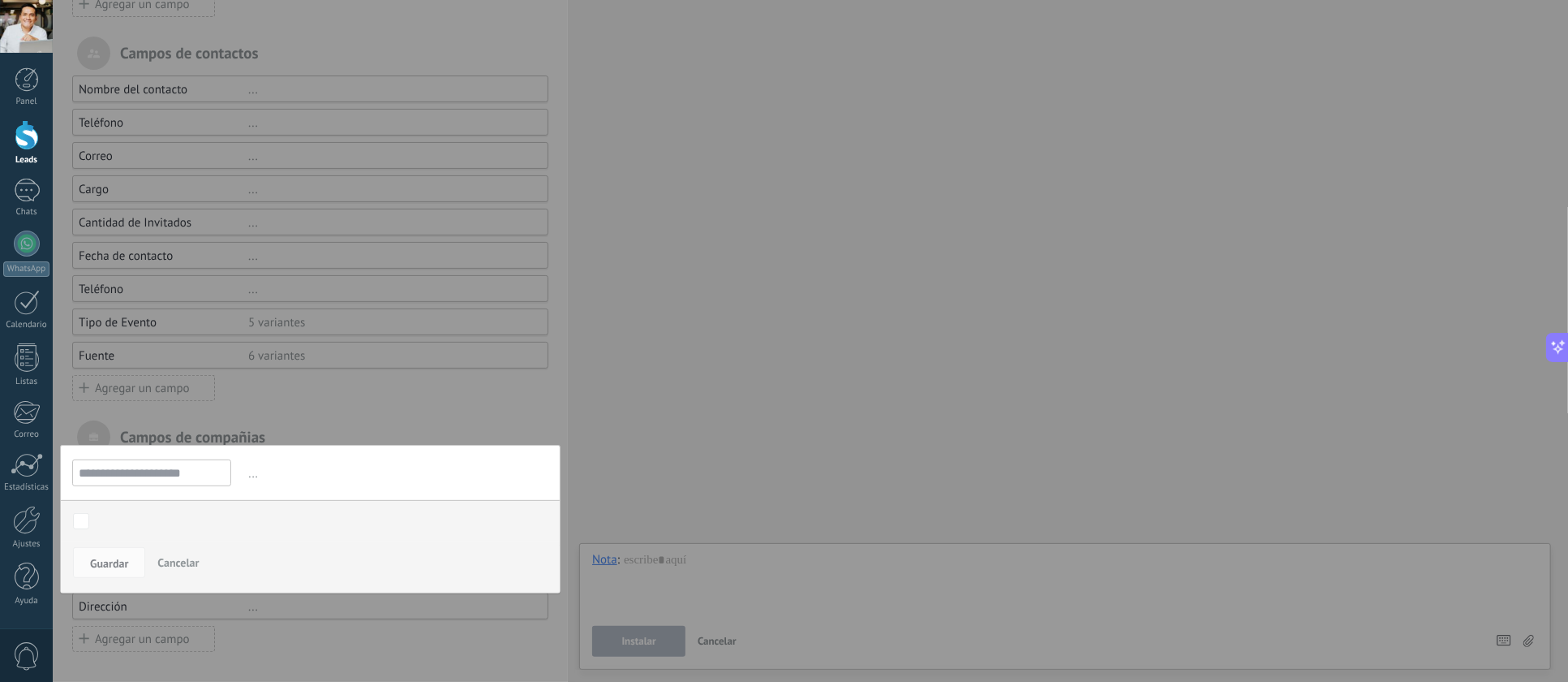
click at [249, 474] on span "..." at bounding box center [396, 474] width 304 height 27
click at [450, 385] on div at bounding box center [310, 232] width 515 height 899
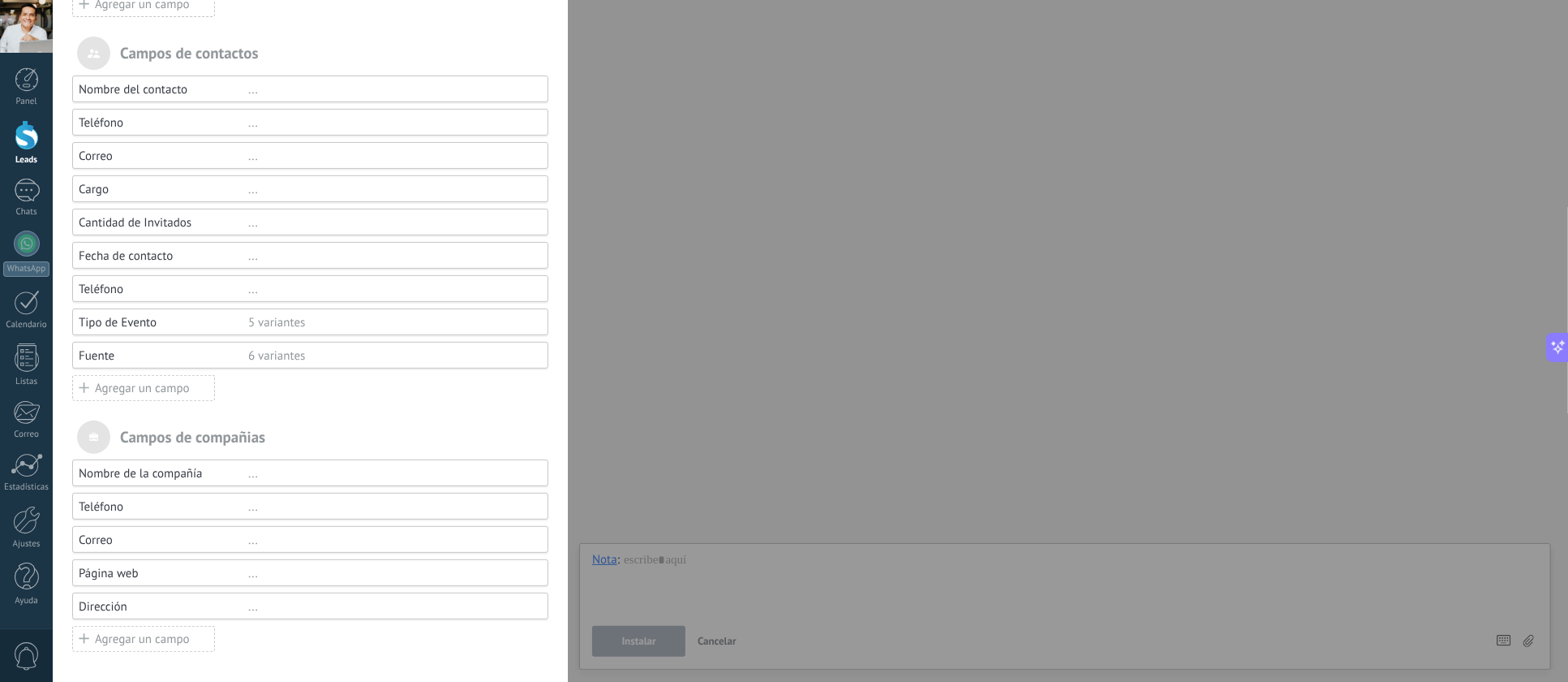
scroll to position [219, 0]
click at [167, 570] on div "Página web" at bounding box center [163, 573] width 169 height 16
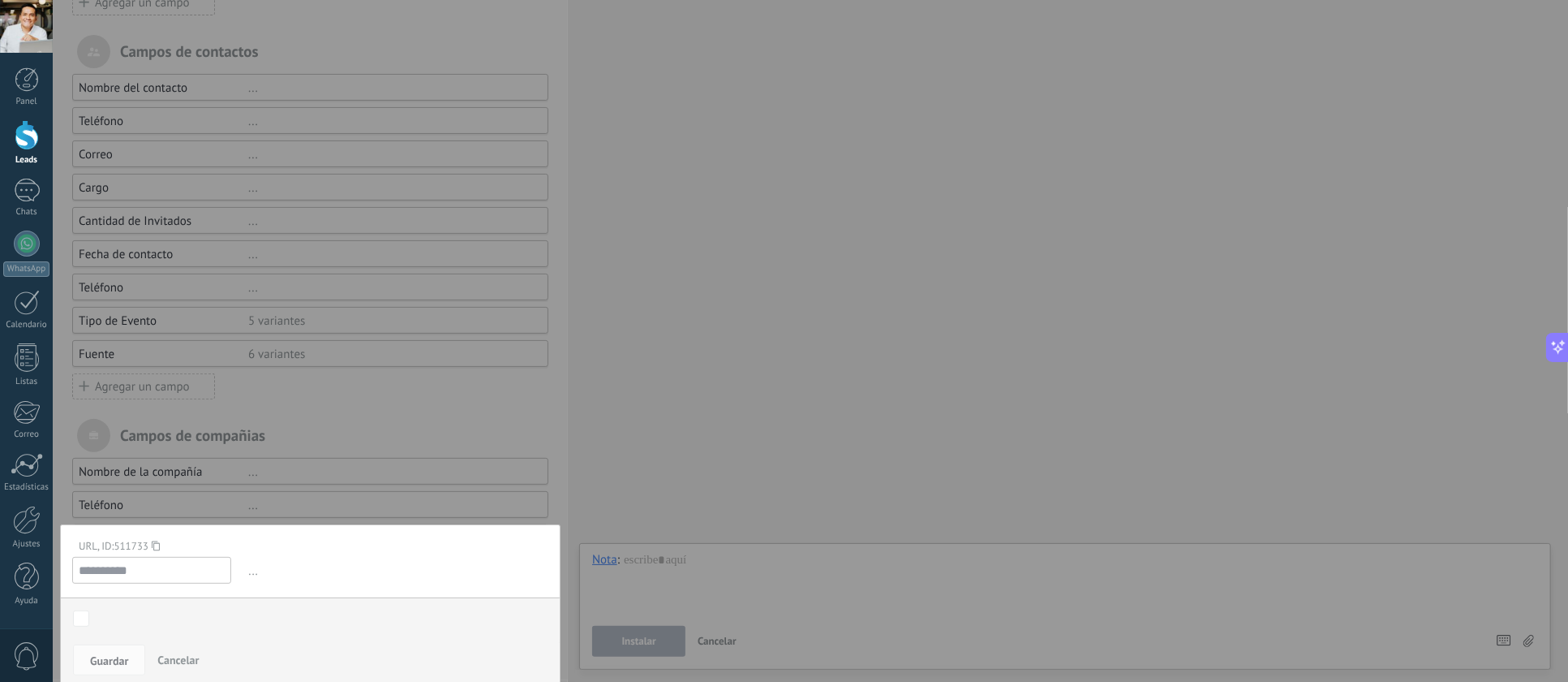
click at [499, 480] on div at bounding box center [310, 231] width 515 height 899
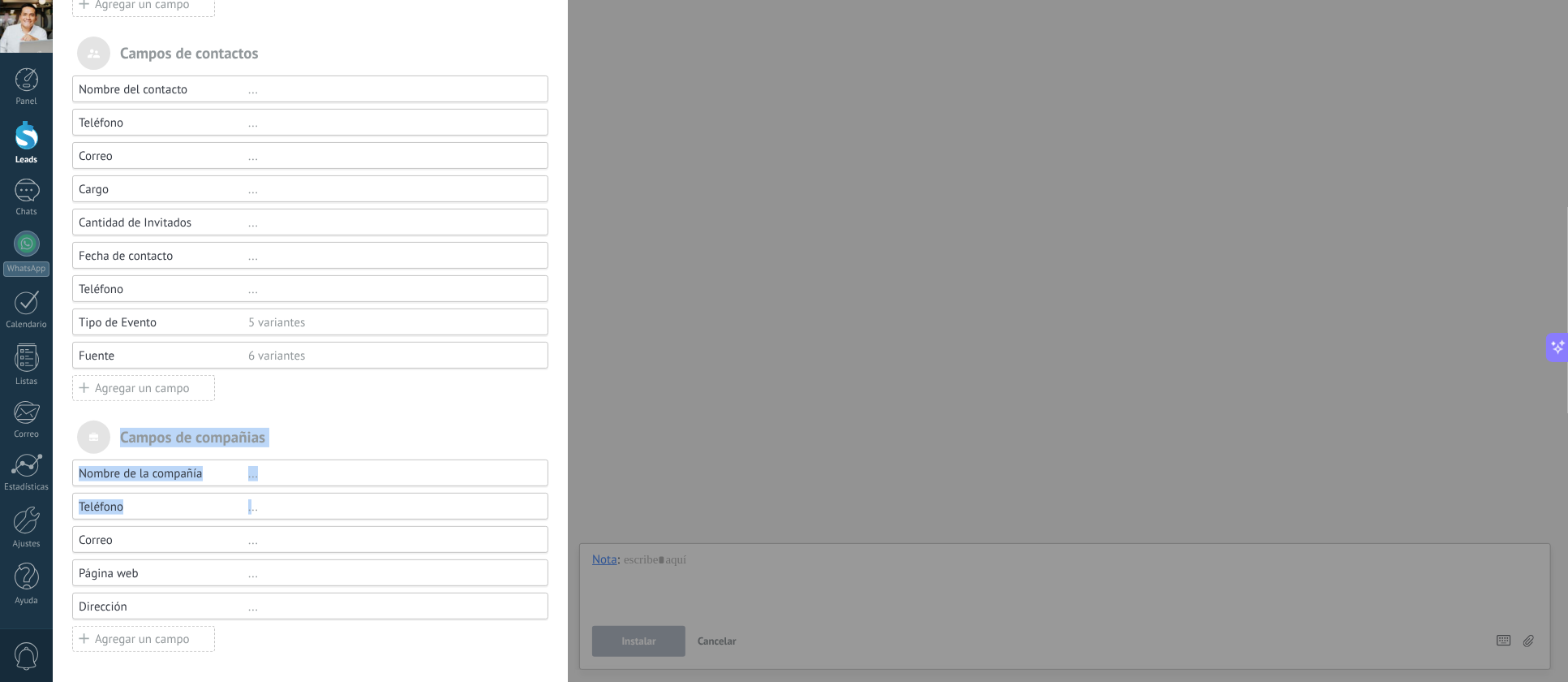
drag, startPoint x: 248, startPoint y: 509, endPoint x: 285, endPoint y: 438, distance: 80.1
click at [285, 438] on div "[PERSON_NAME] de contactos Nombre del contacto ... Teléfono ... Correo ... Carg…" at bounding box center [310, 344] width 476 height 616
click at [283, 440] on div "Campos de compañias" at bounding box center [310, 437] width 476 height 33
click at [101, 315] on div "Tipo de Evento" at bounding box center [163, 322] width 169 height 16
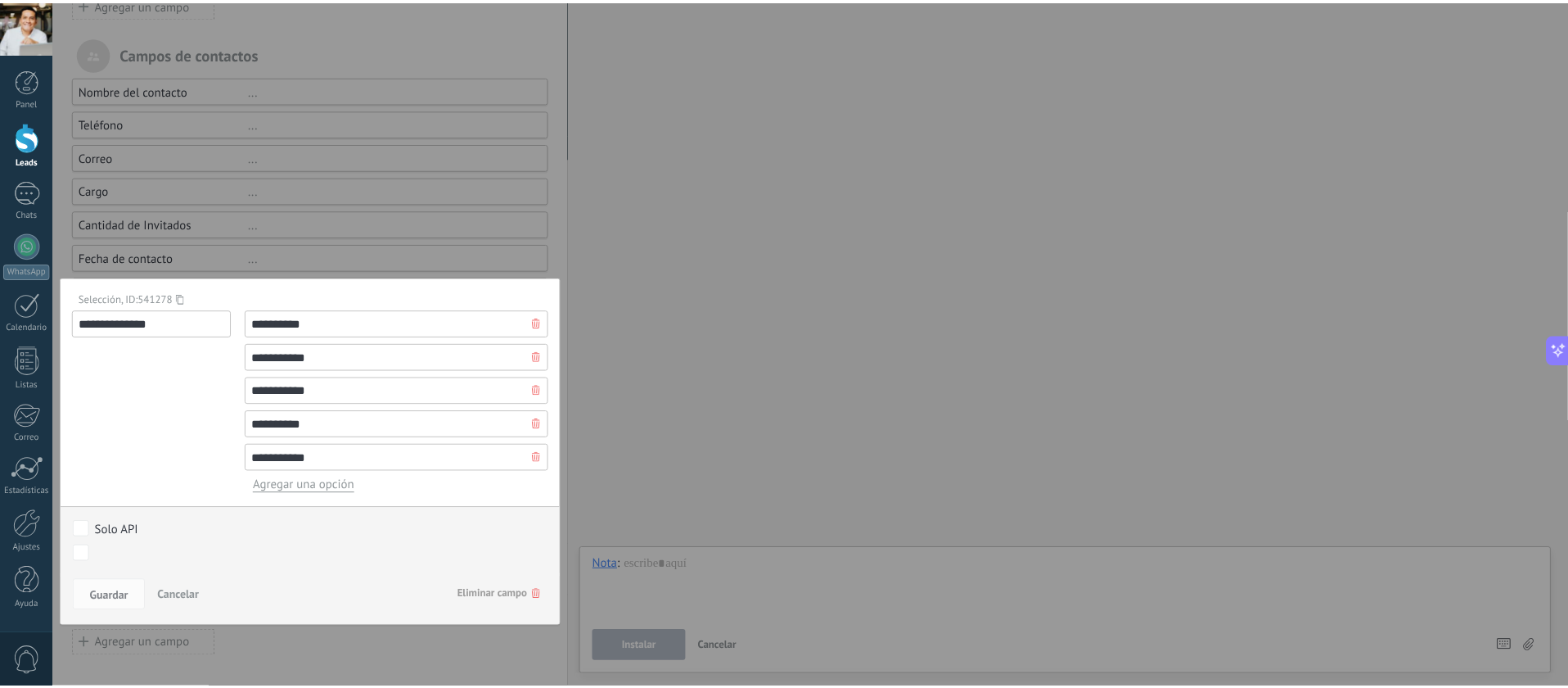
scroll to position [220, 0]
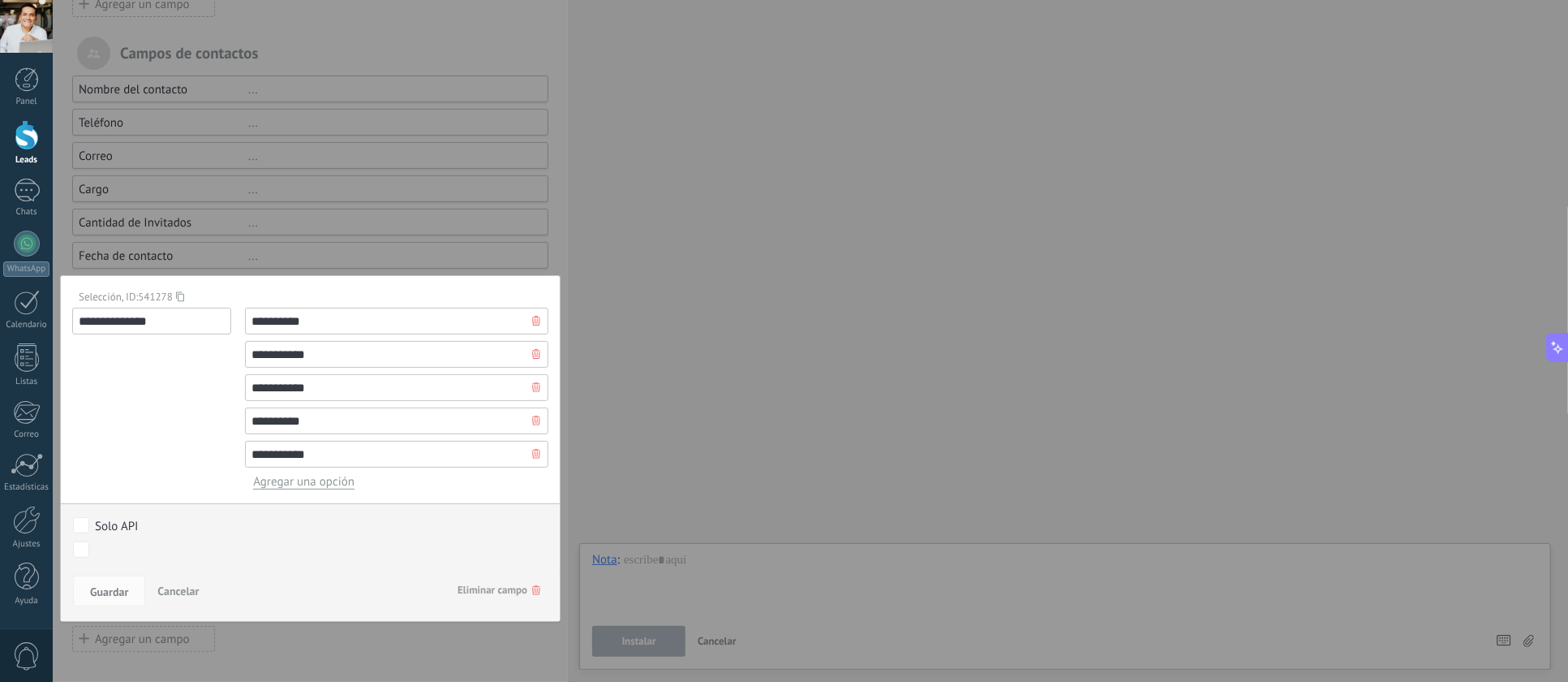
click at [750, 406] on div "**********" at bounding box center [810, 341] width 1515 height 682
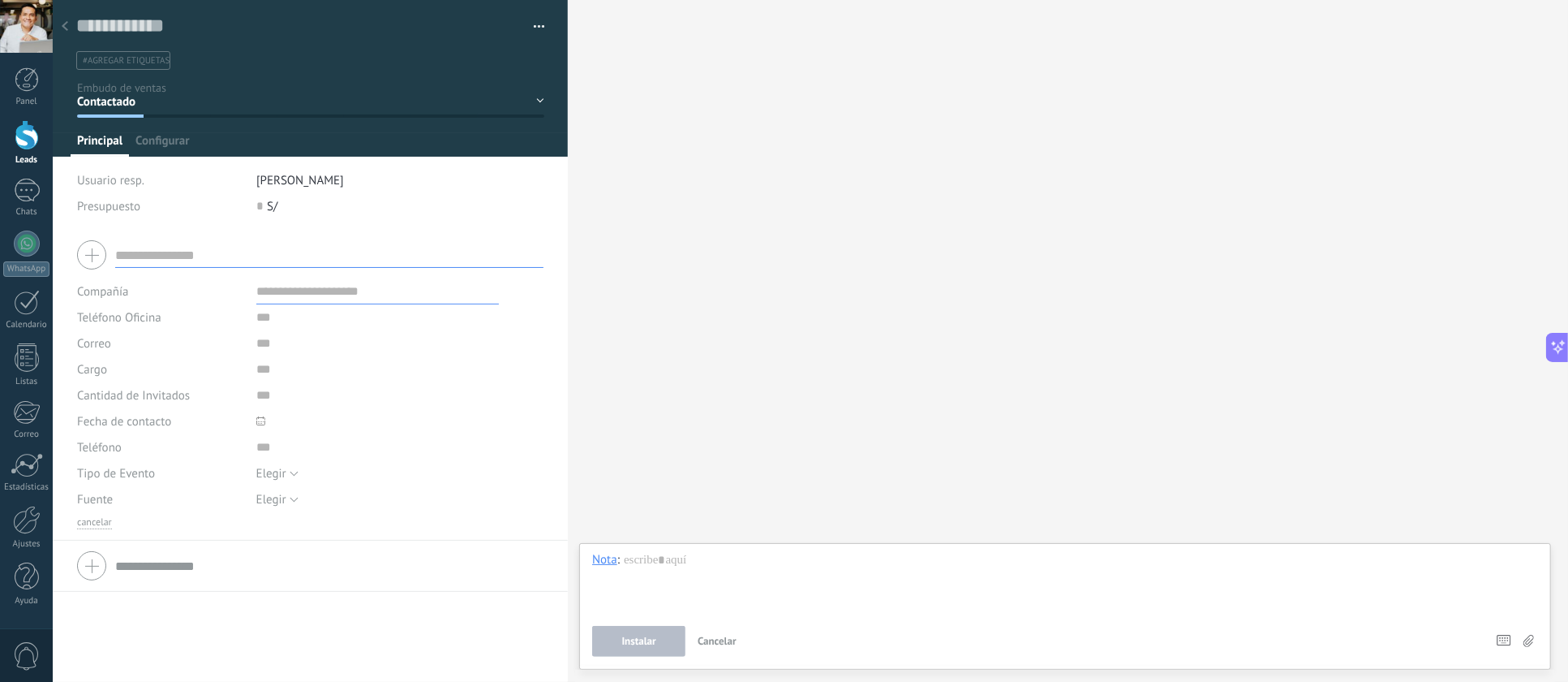
click at [158, 136] on span "Configurar" at bounding box center [162, 145] width 54 height 23
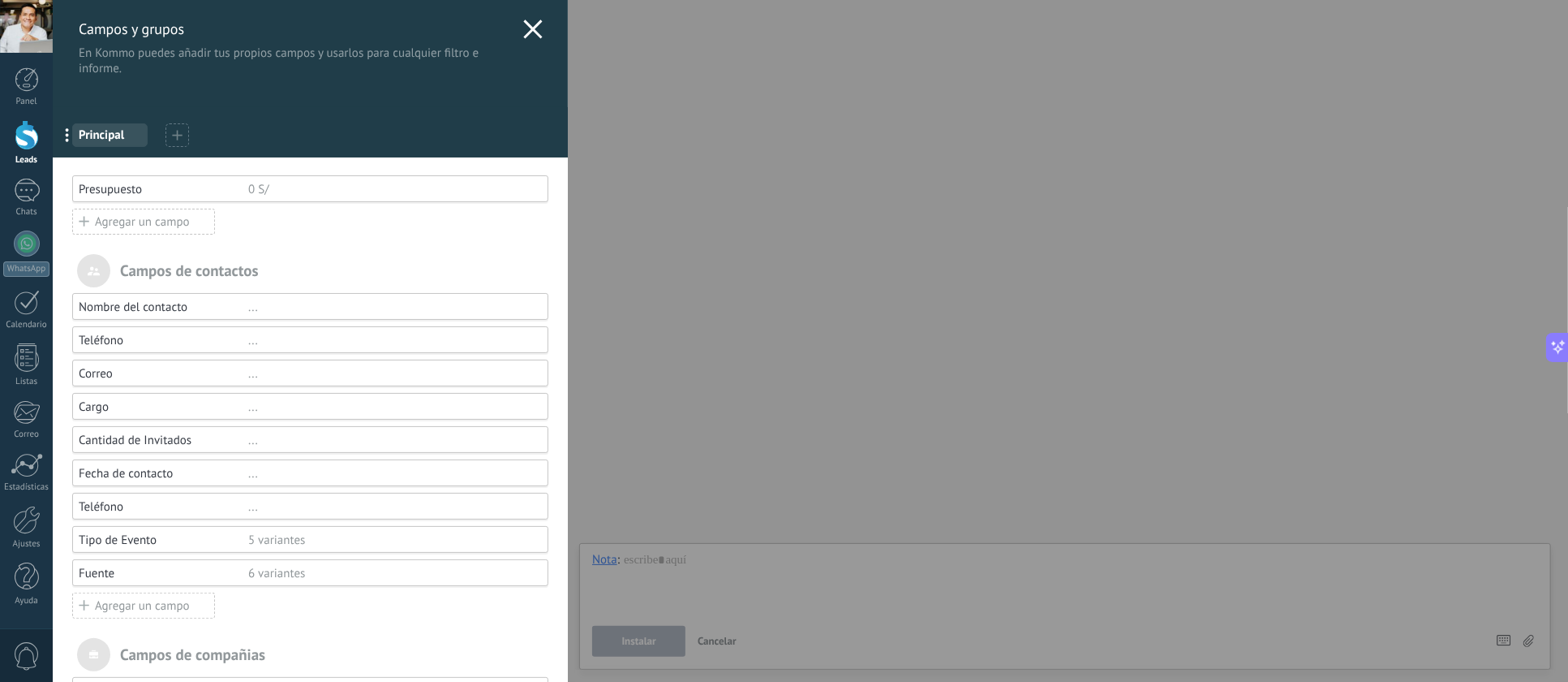
click at [525, 29] on use at bounding box center [533, 29] width 19 height 19
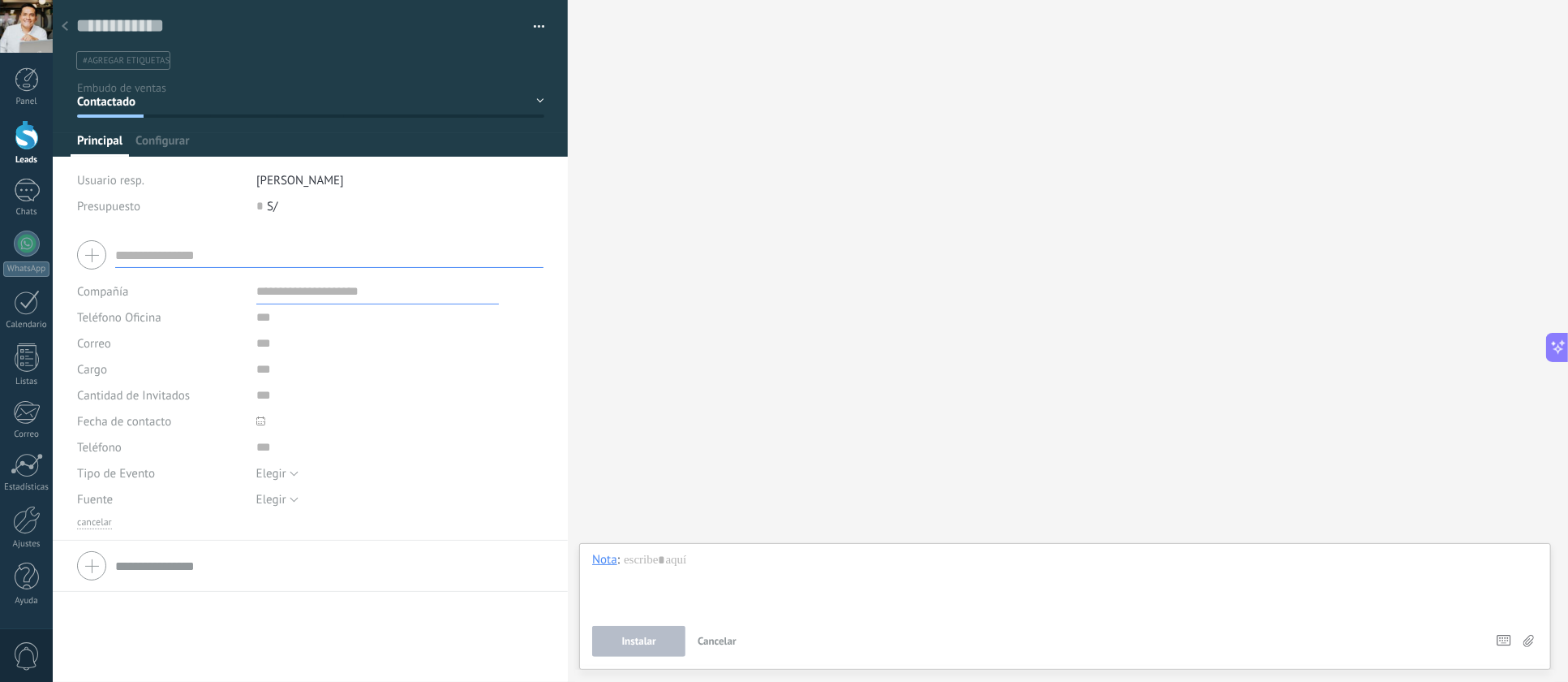
click at [87, 246] on div at bounding box center [310, 255] width 467 height 41
click at [148, 257] on input "text" at bounding box center [329, 255] width 428 height 26
click at [94, 524] on button "cancelar" at bounding box center [94, 523] width 35 height 13
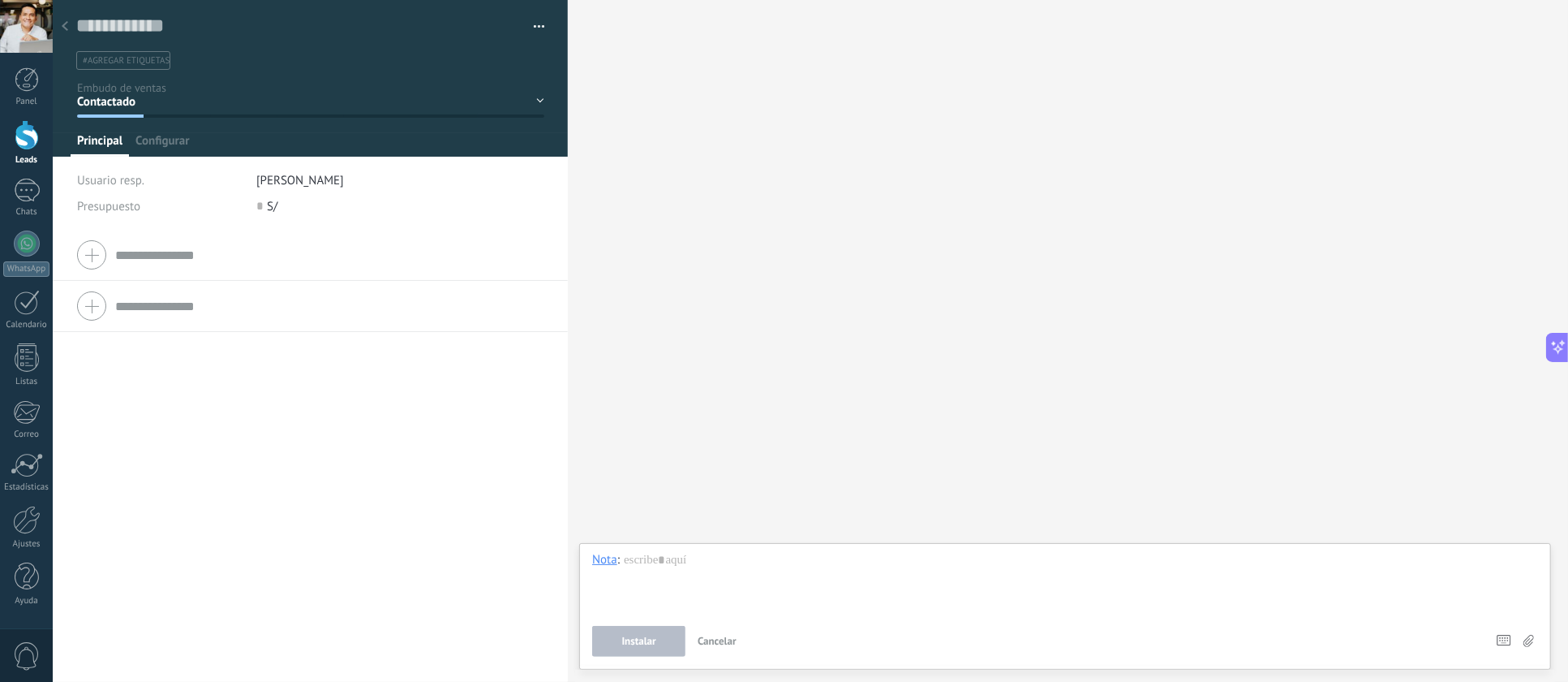
click at [156, 69] on li "#agregar etiquetas" at bounding box center [123, 60] width 94 height 19
click at [533, 28] on span "button" at bounding box center [539, 30] width 11 height 4
click at [507, 45] on span "Administrar etiquetas" at bounding box center [476, 55] width 112 height 32
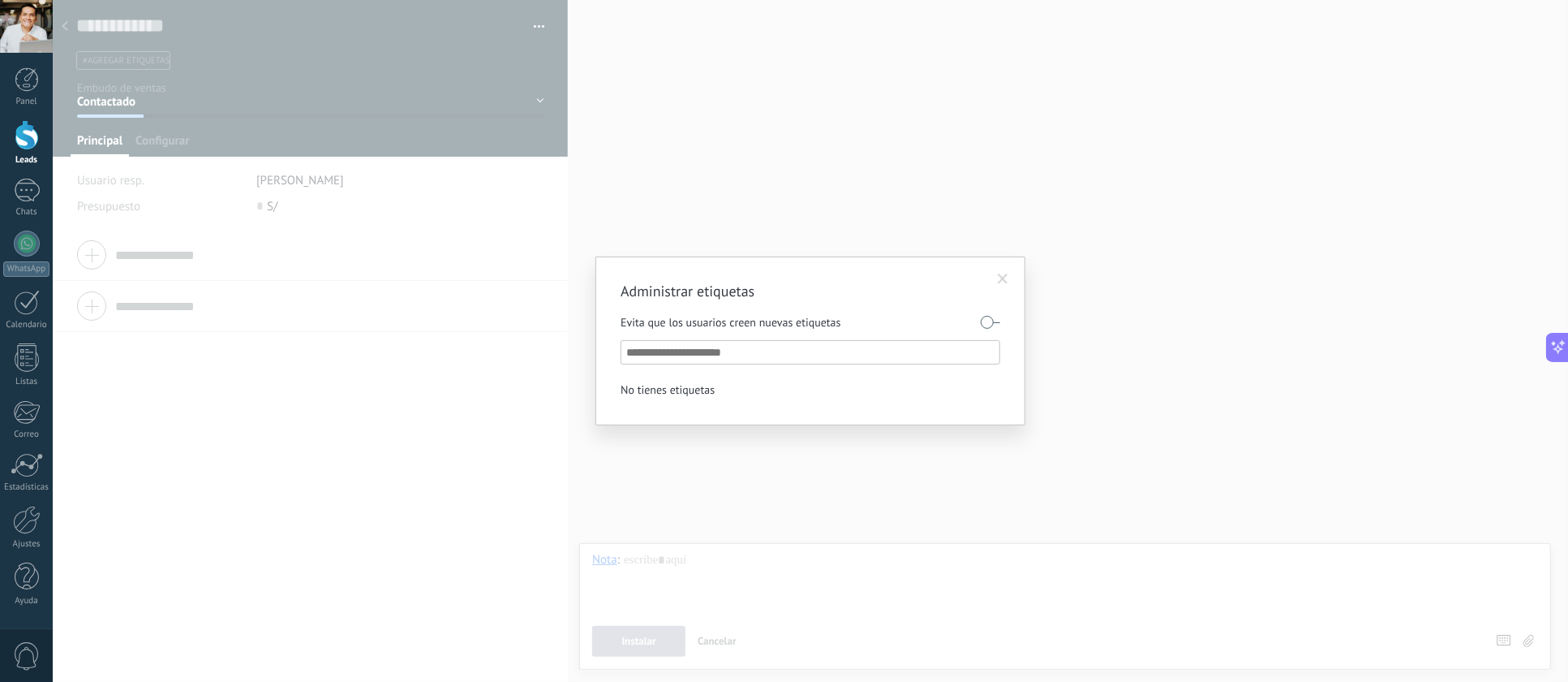
click at [1007, 277] on span at bounding box center [1002, 279] width 10 height 11
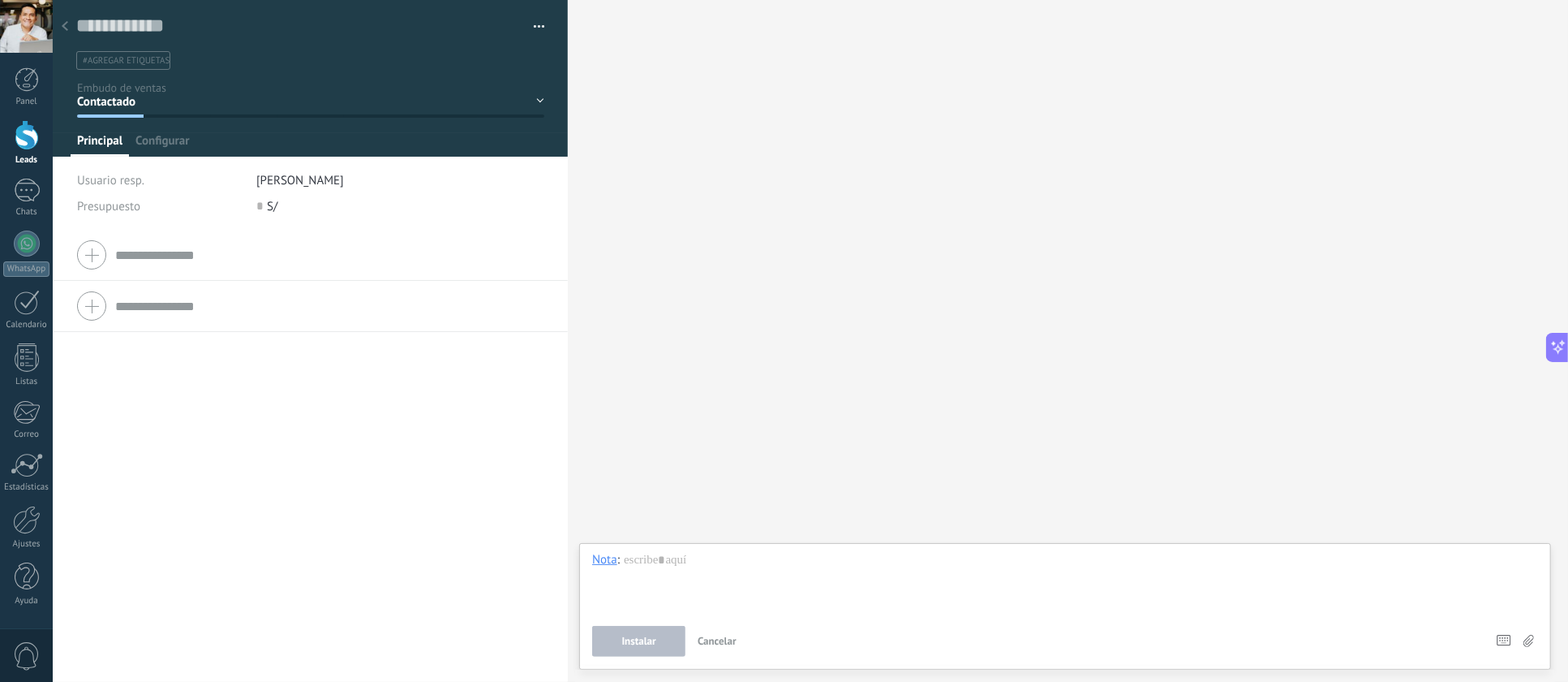
click at [69, 26] on div at bounding box center [65, 27] width 23 height 32
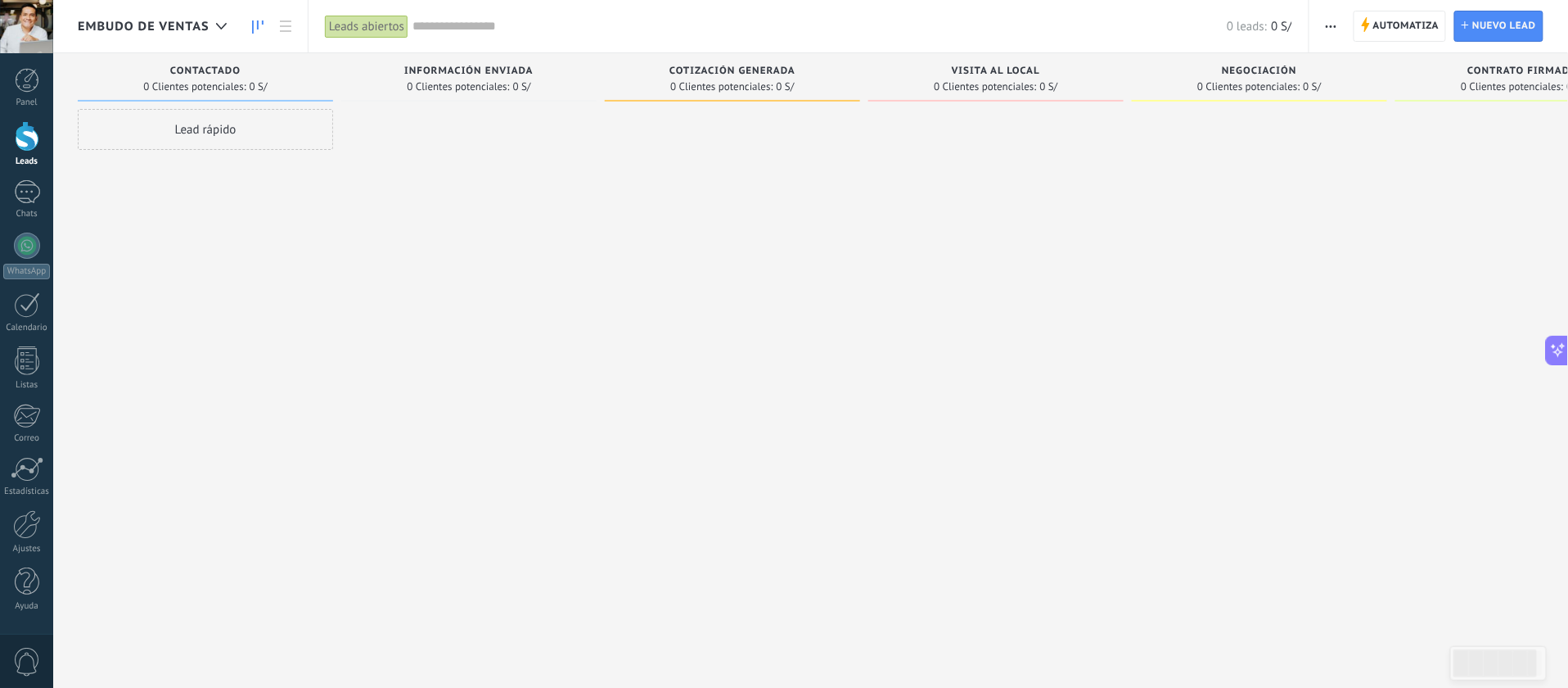
click at [1168, 295] on div at bounding box center [1259, 345] width 255 height 474
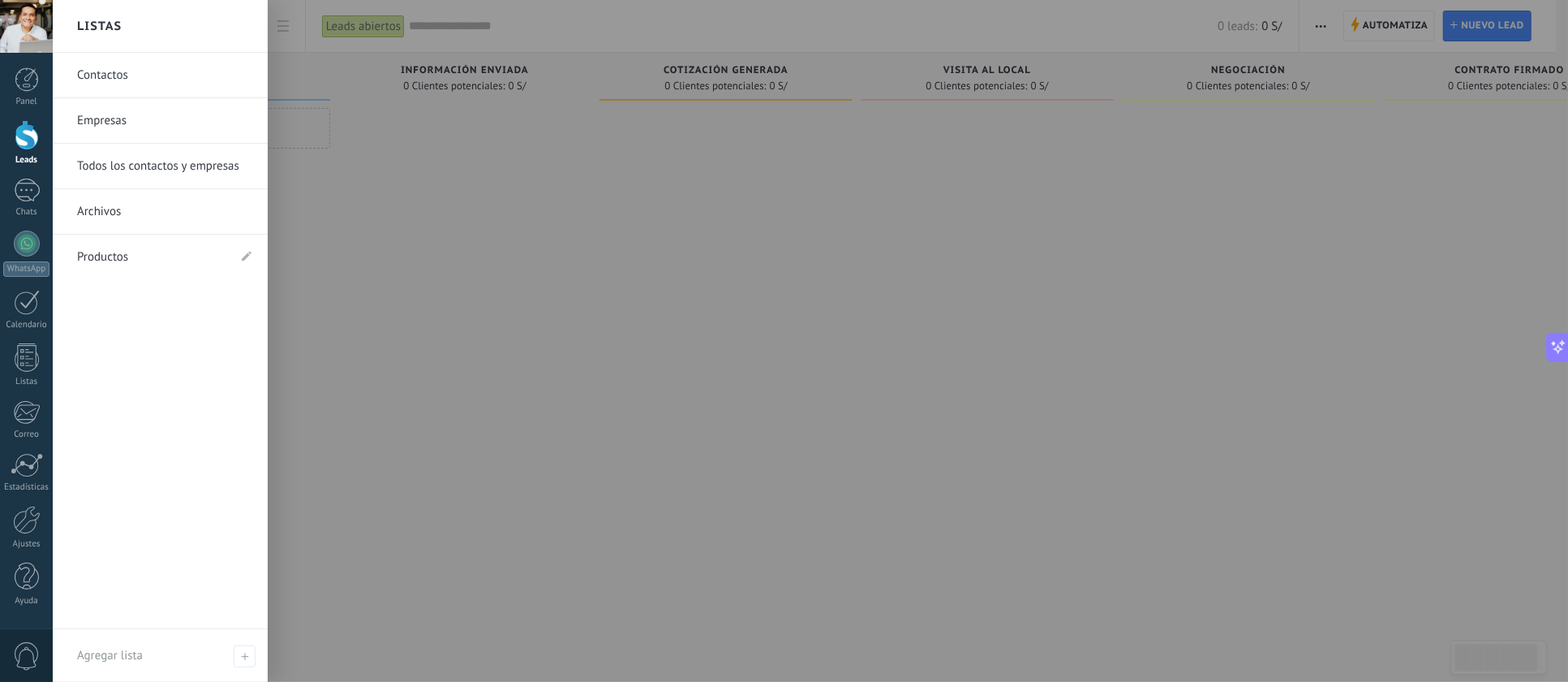
click at [26, 359] on div at bounding box center [27, 357] width 24 height 29
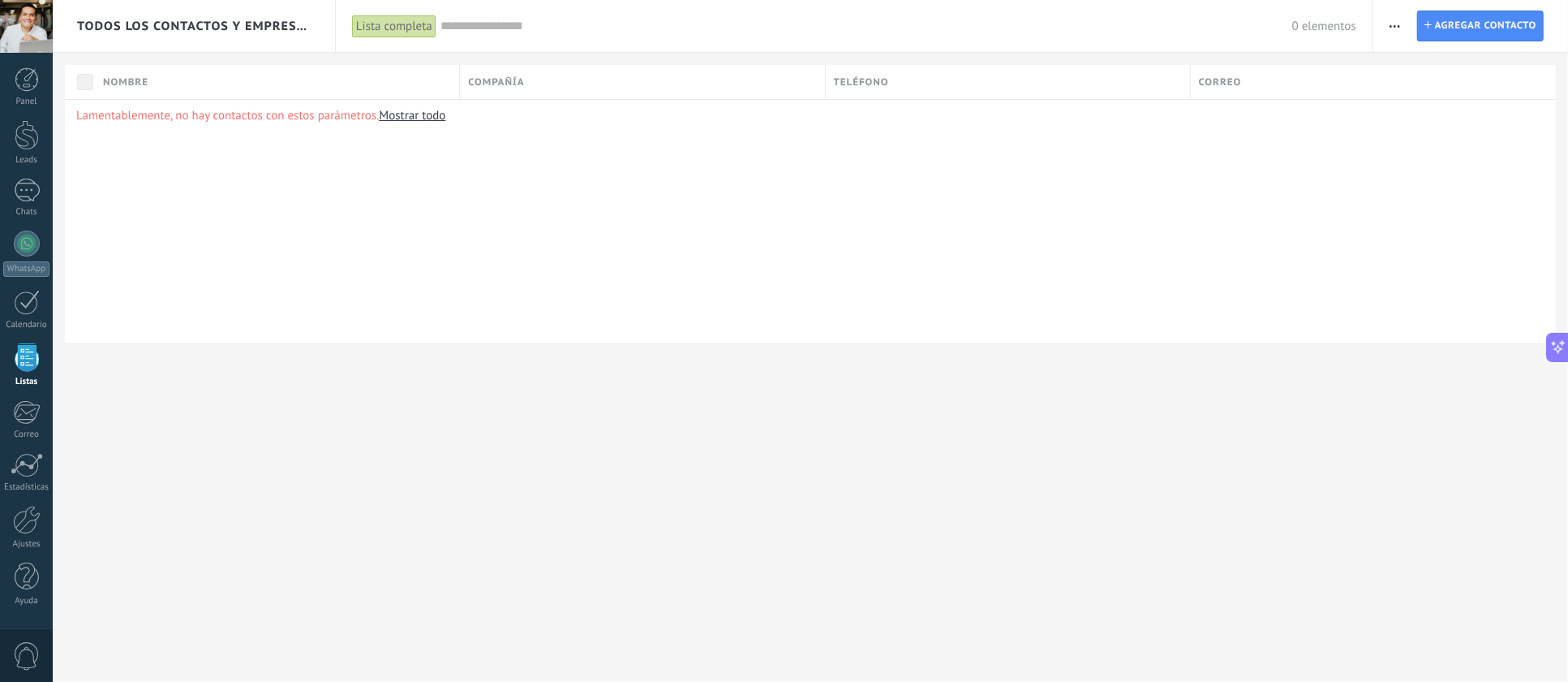
click at [1397, 18] on span "button" at bounding box center [1394, 25] width 10 height 31
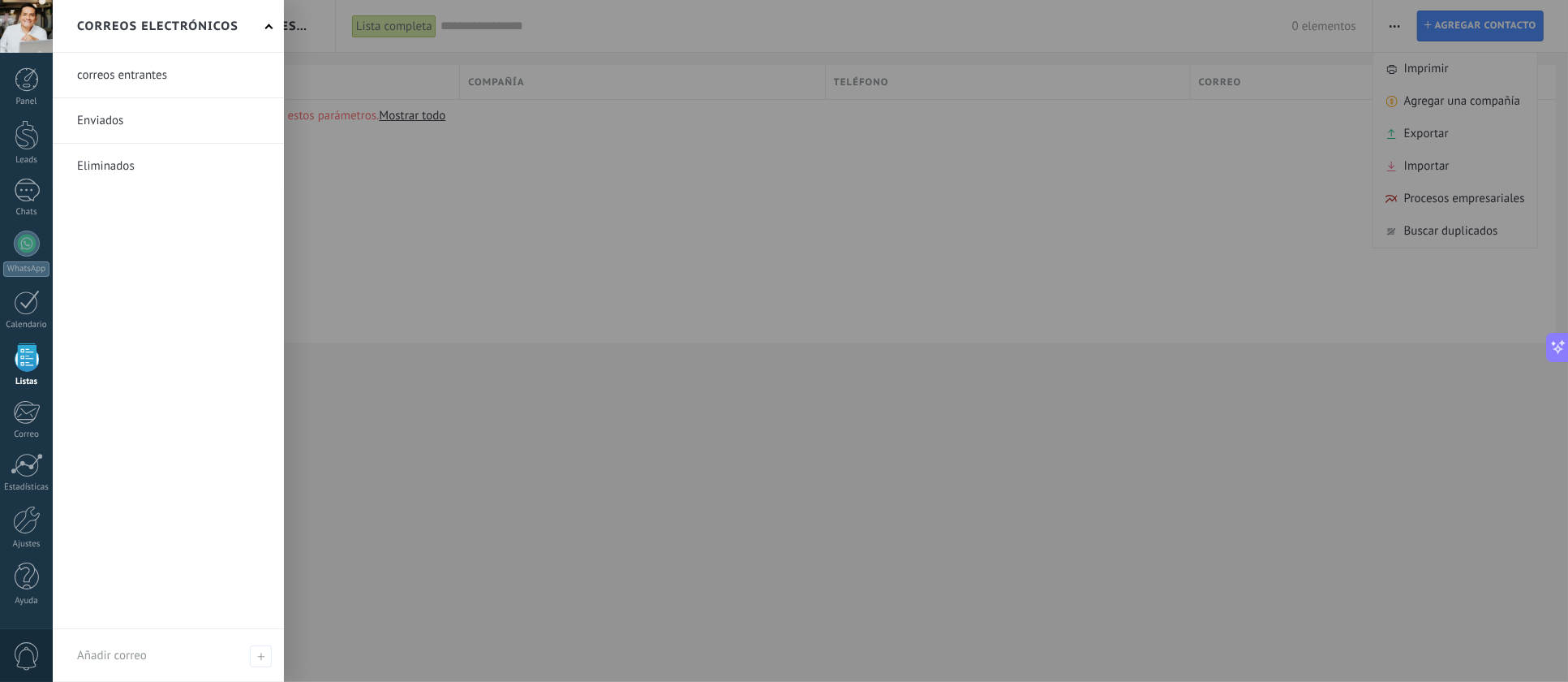
click at [22, 423] on div at bounding box center [26, 412] width 27 height 24
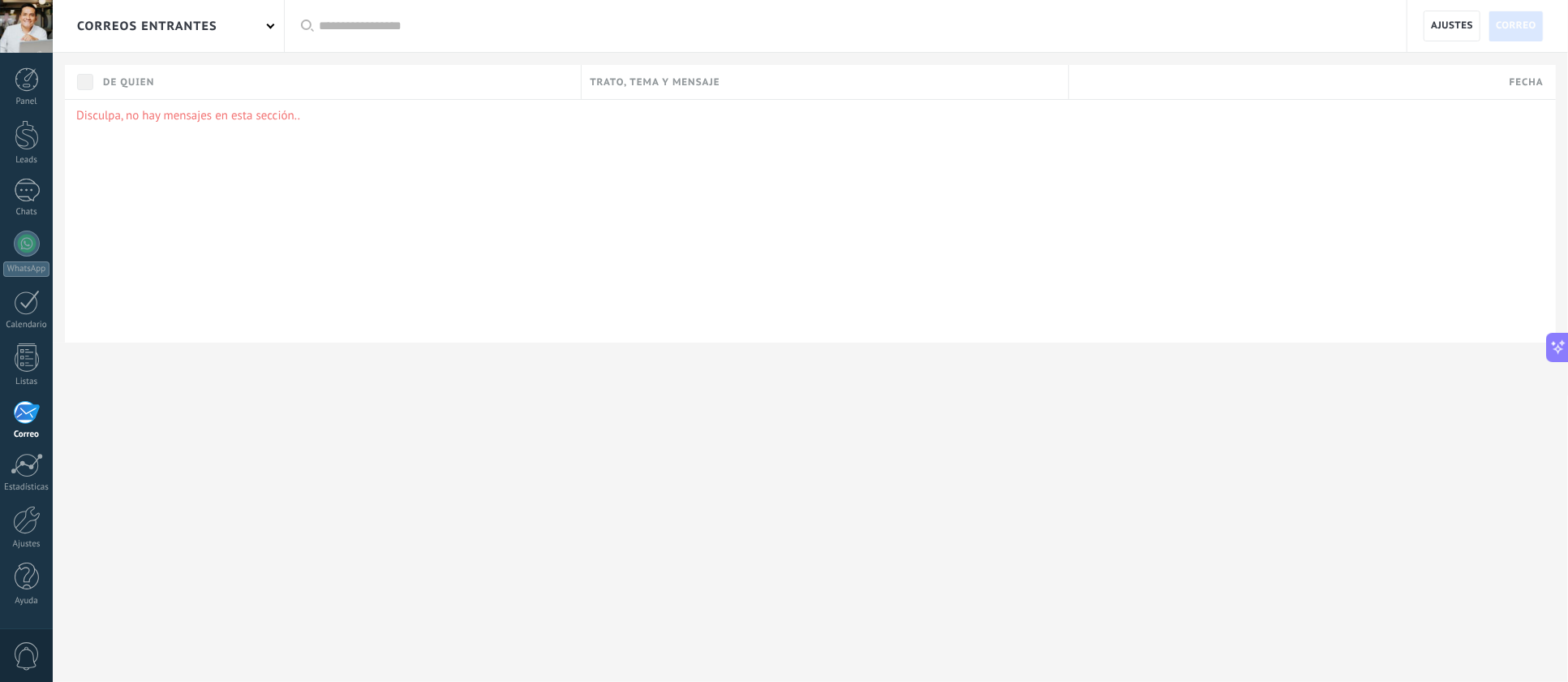
click at [30, 528] on div at bounding box center [27, 520] width 28 height 29
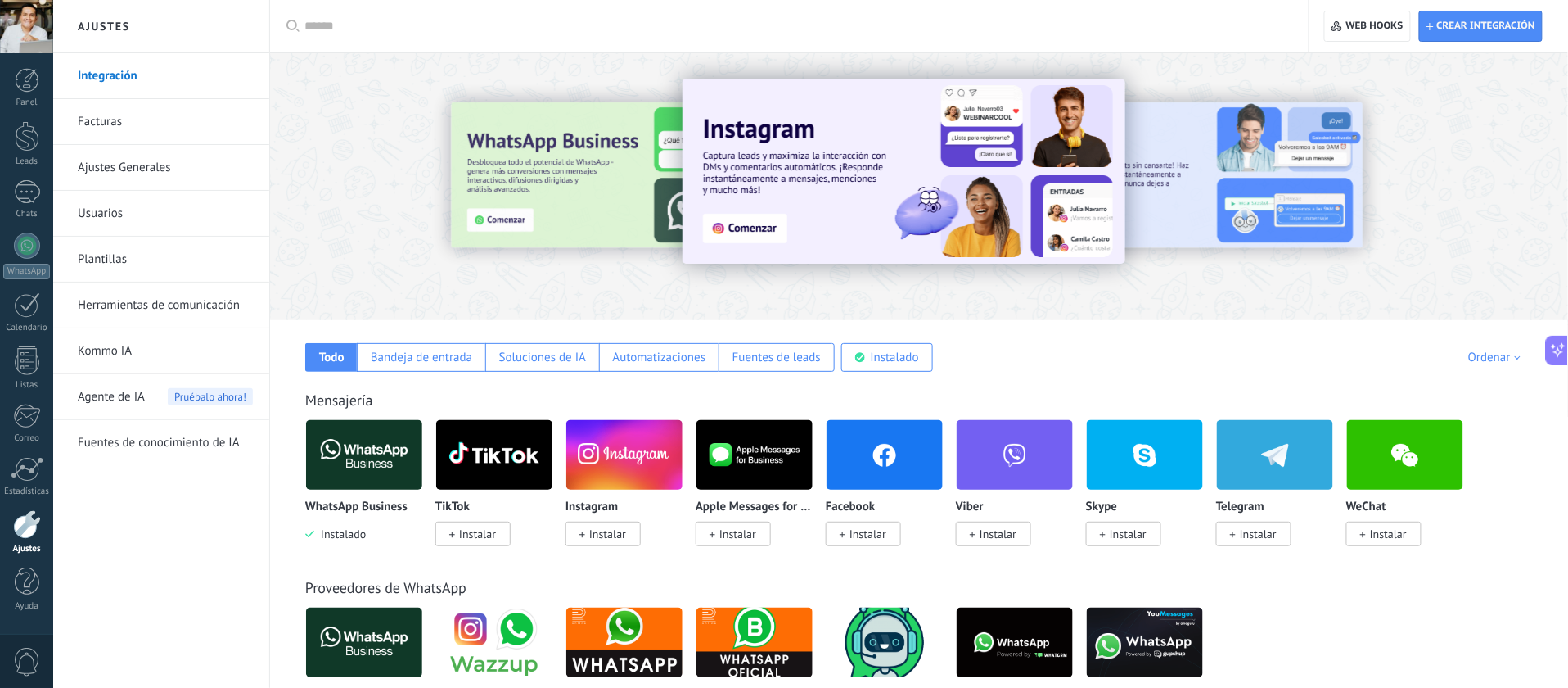
click at [116, 173] on link "Ajustes Generales" at bounding box center [164, 167] width 175 height 46
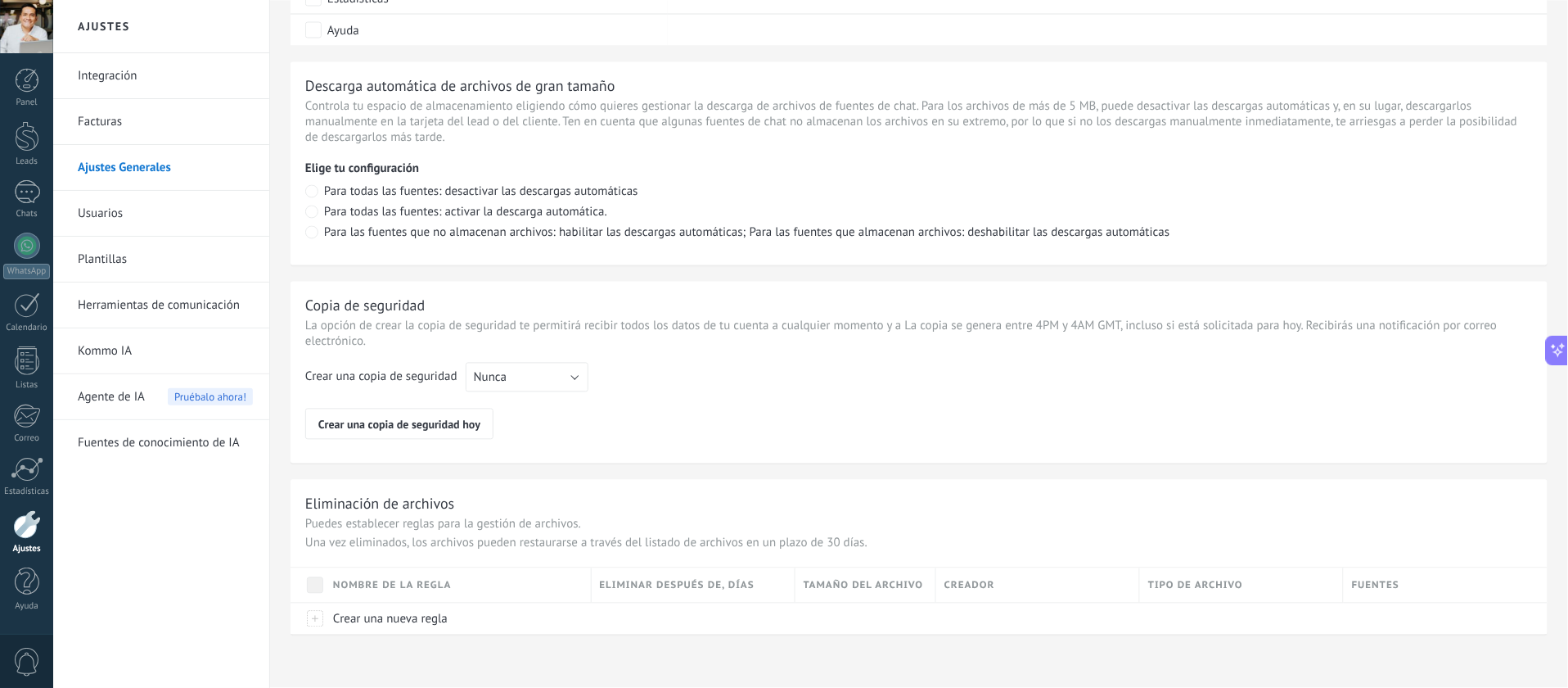
scroll to position [1110, 0]
click at [111, 264] on link "Plantillas" at bounding box center [164, 259] width 175 height 46
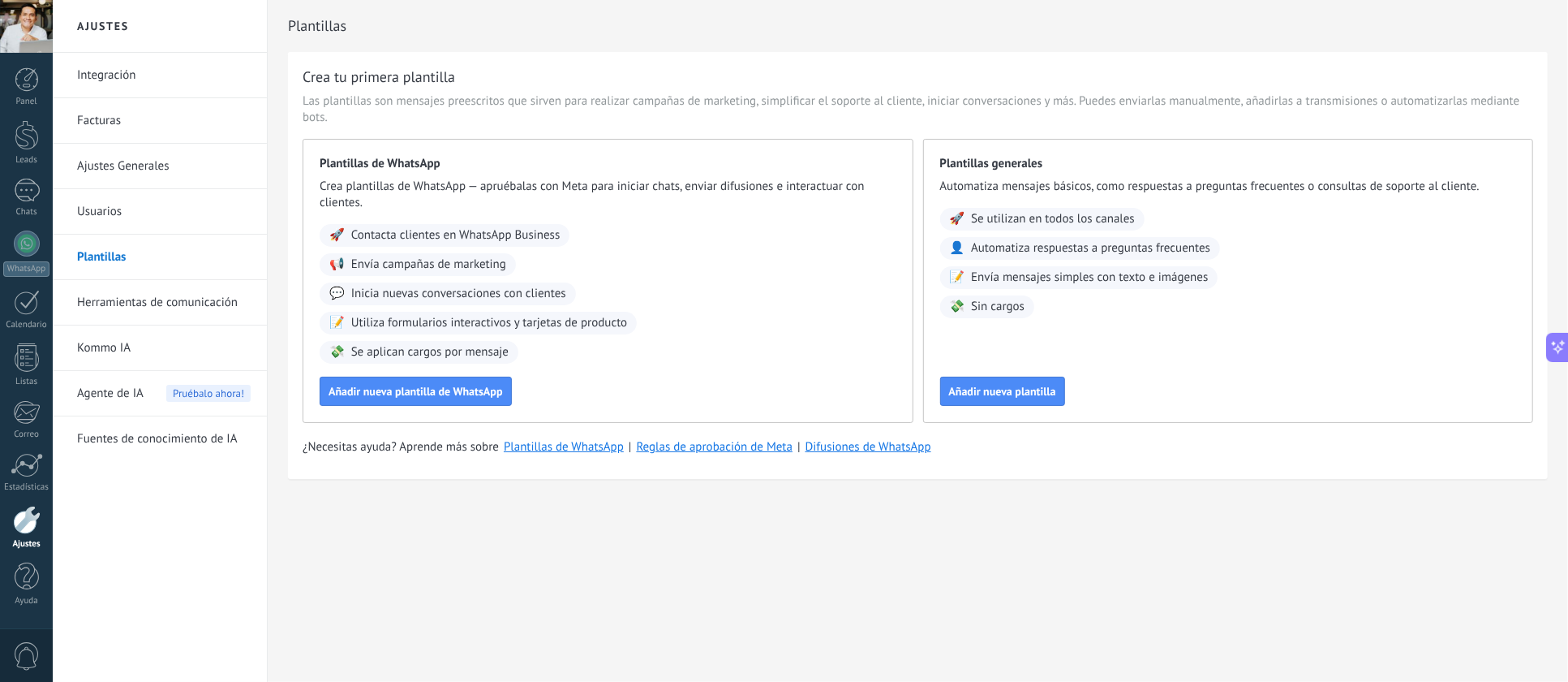
click at [157, 304] on link "Herramientas de comunicación" at bounding box center [163, 302] width 173 height 45
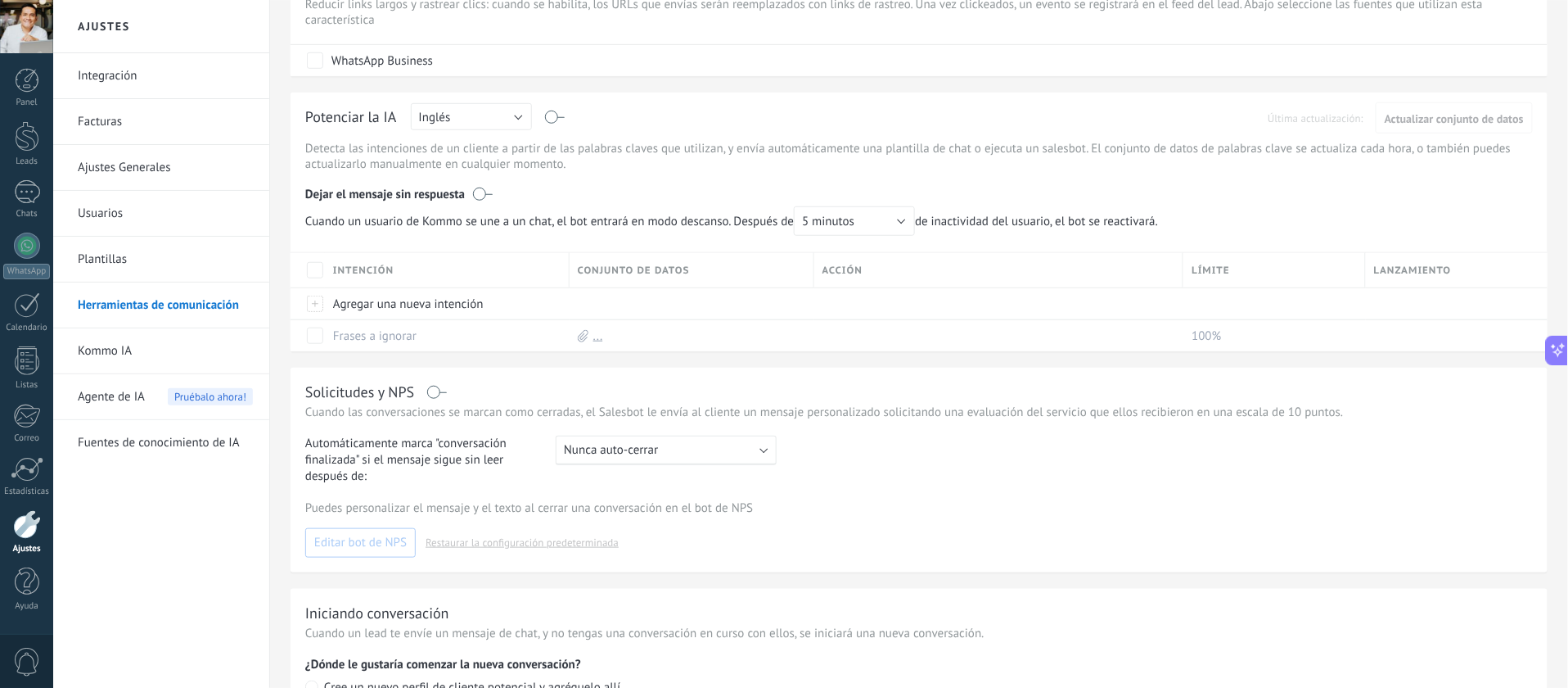
scroll to position [454, 0]
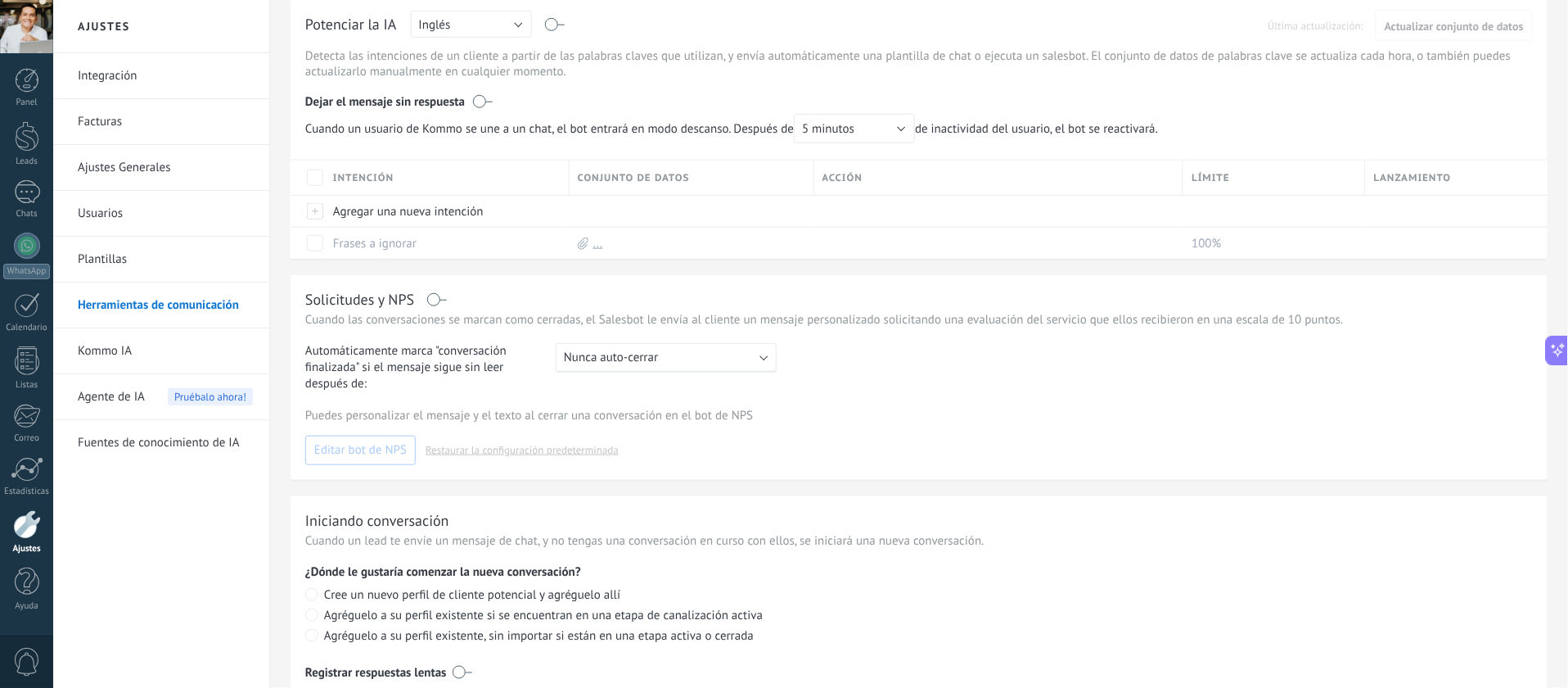
click at [90, 352] on link "Kommo IA" at bounding box center [164, 351] width 175 height 46
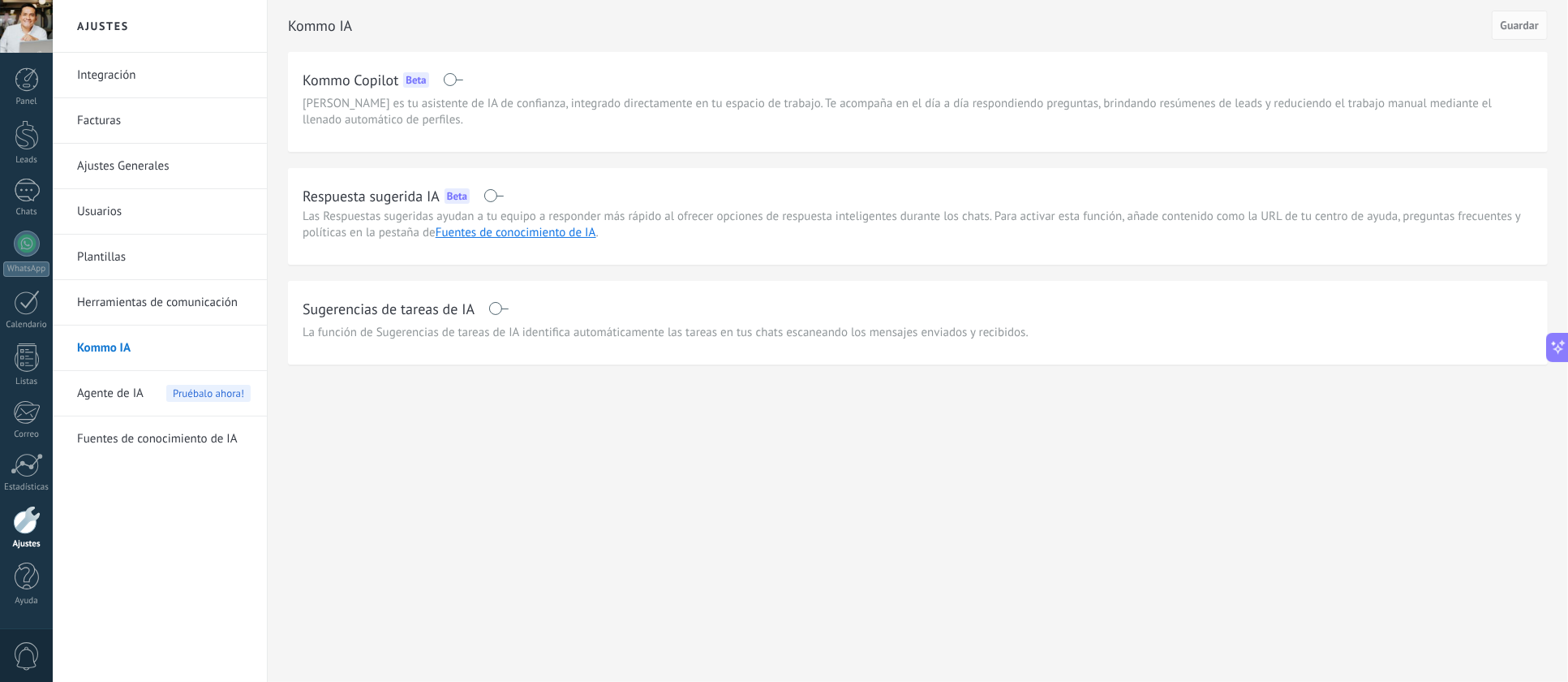
click at [107, 395] on span "Agente de IA" at bounding box center [110, 393] width 67 height 45
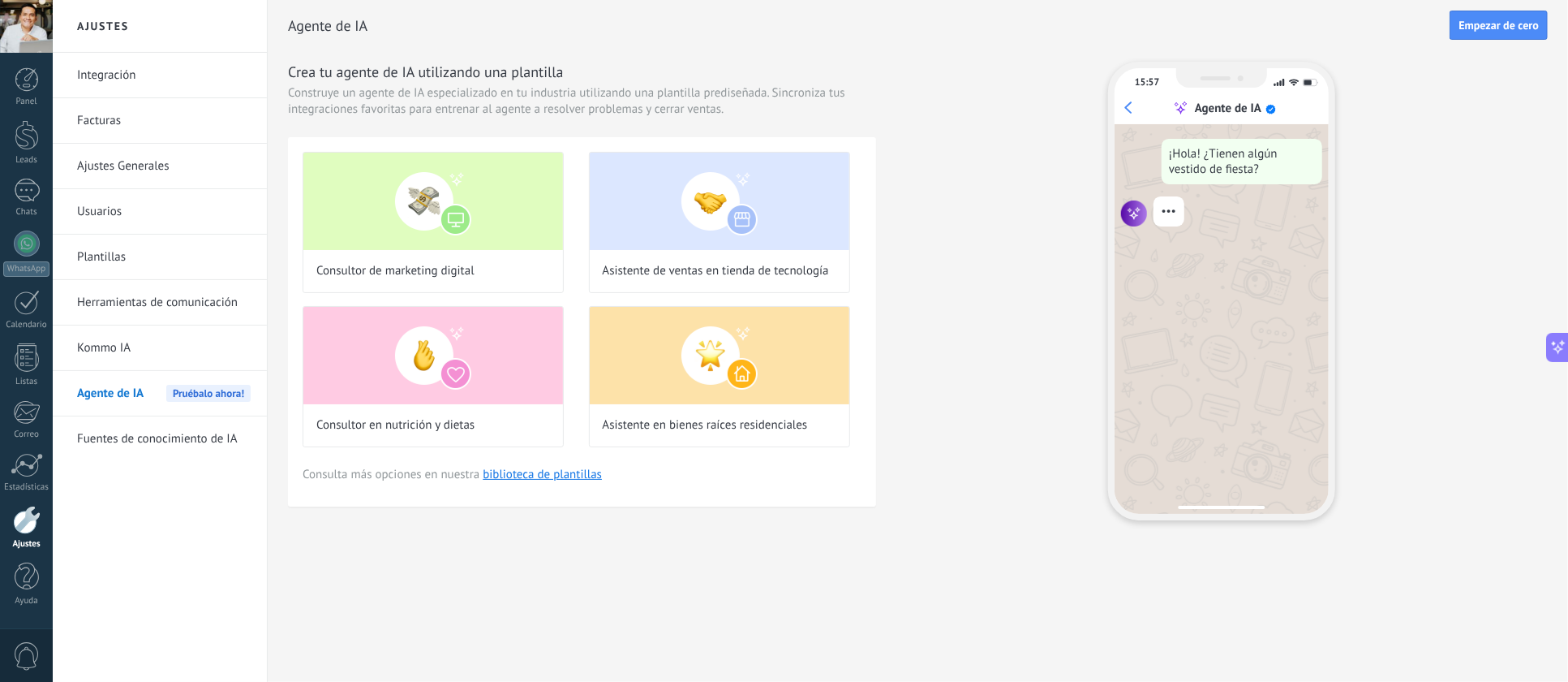
click at [151, 434] on link "Fuentes de conocimiento de IA" at bounding box center [163, 438] width 173 height 45
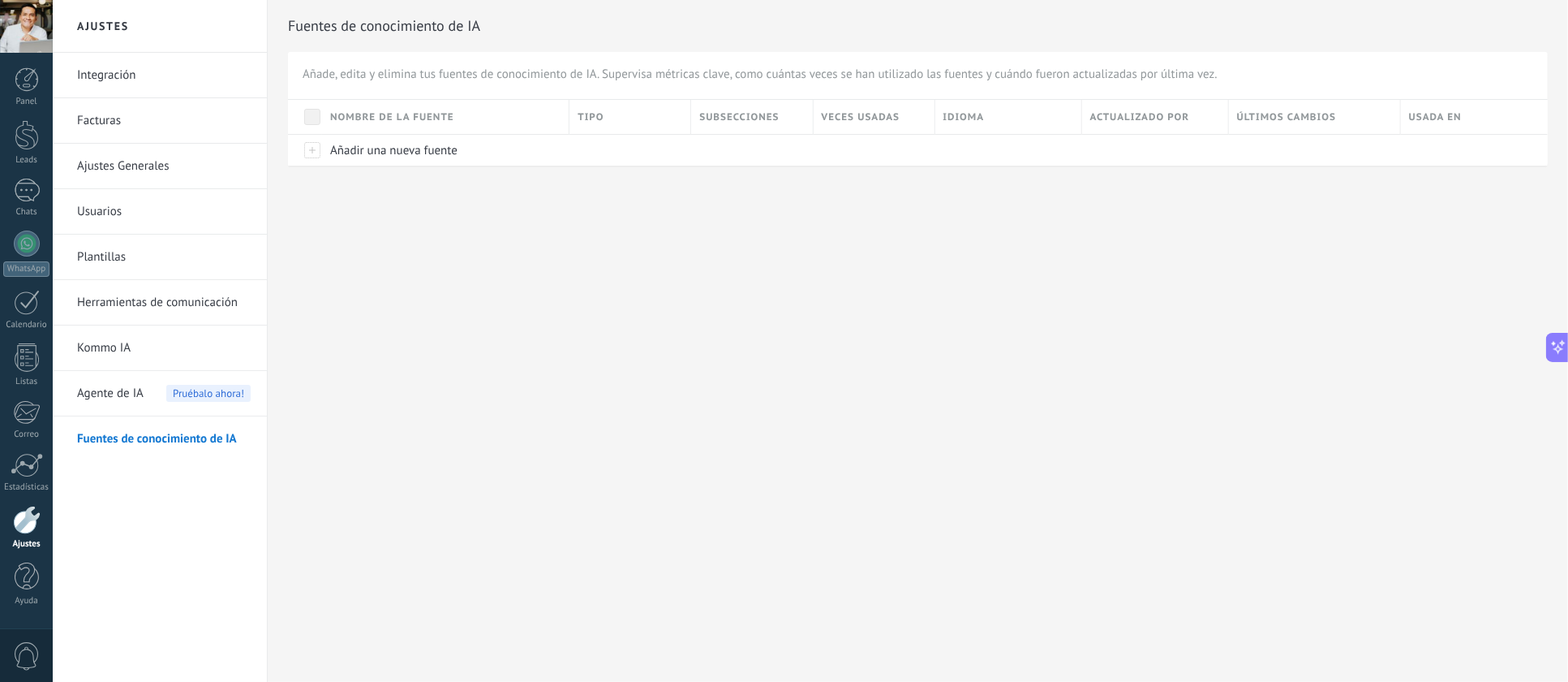
click at [30, 571] on div at bounding box center [27, 576] width 24 height 29
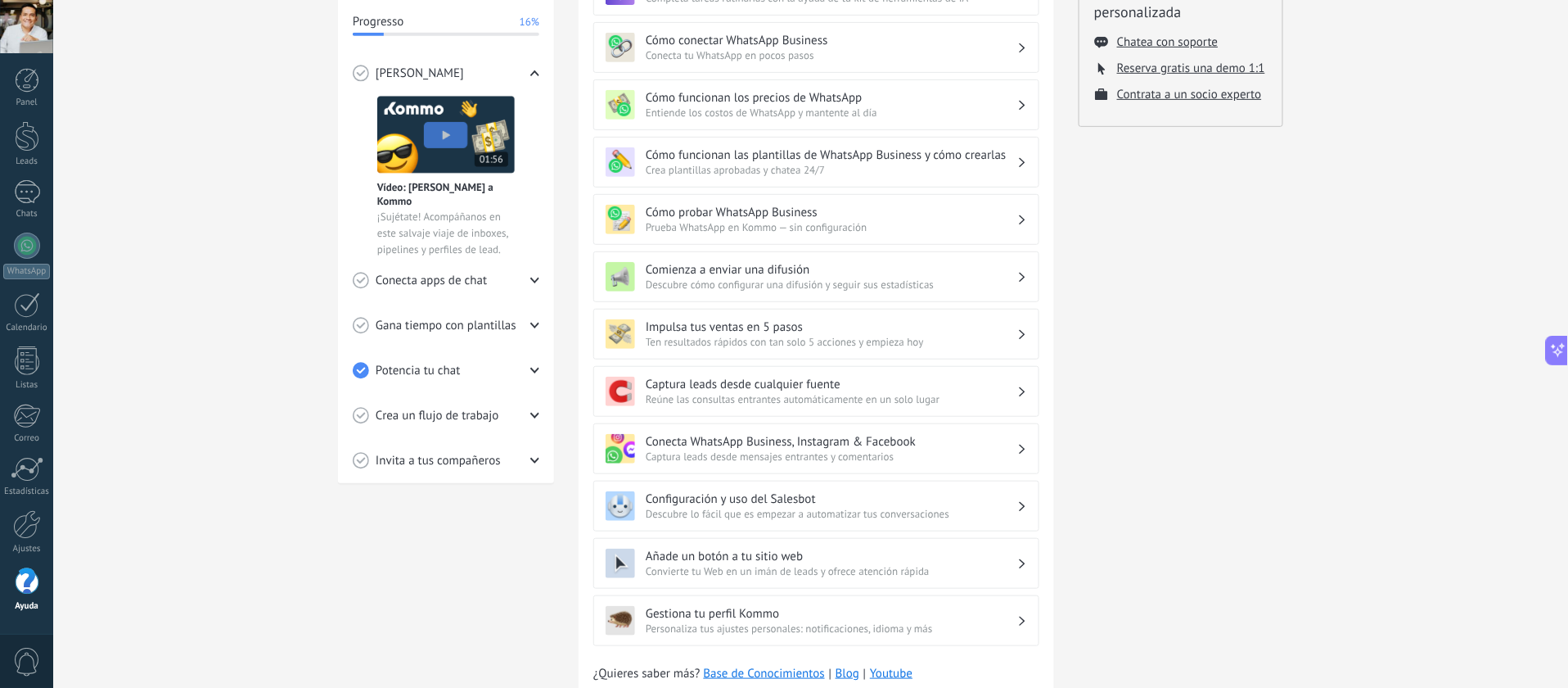
scroll to position [303, 0]
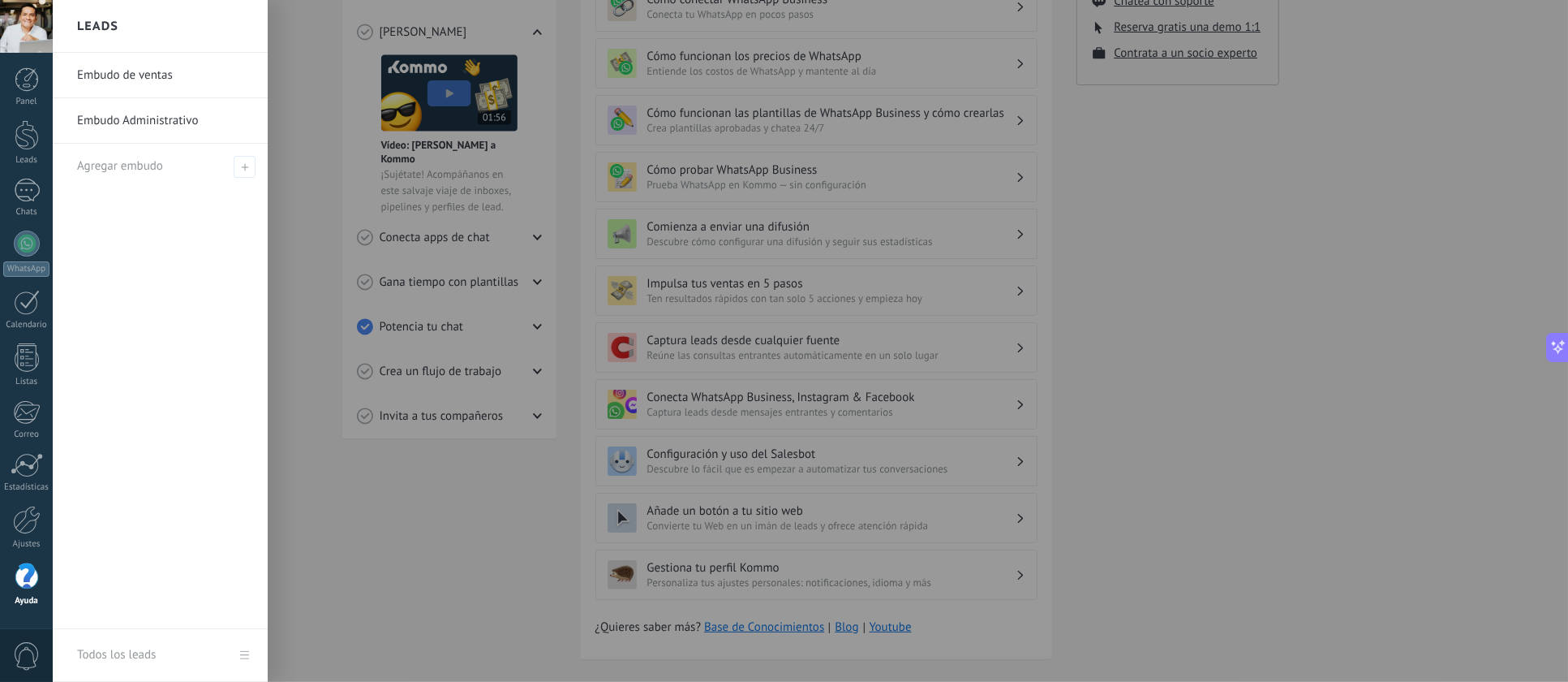
click at [36, 84] on div at bounding box center [27, 80] width 24 height 24
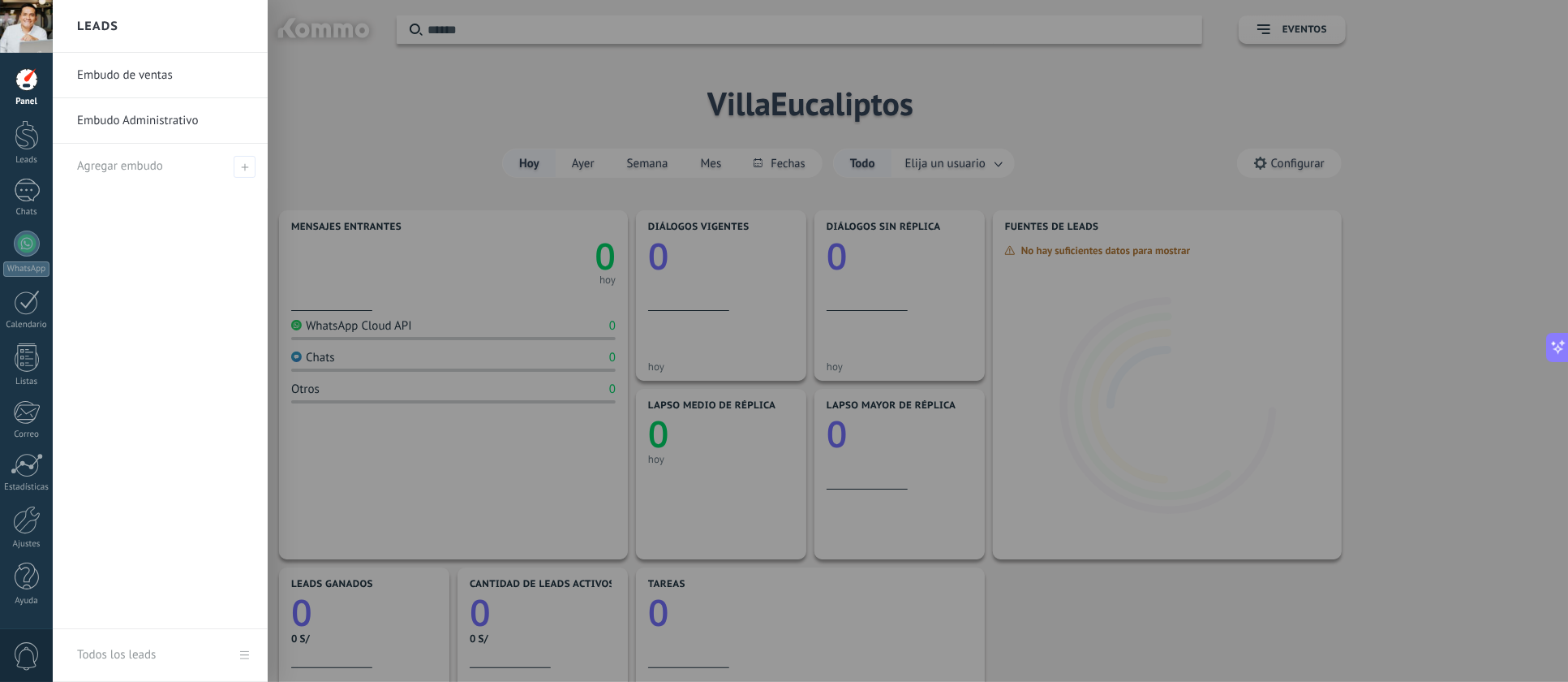
click at [27, 145] on div at bounding box center [27, 135] width 24 height 30
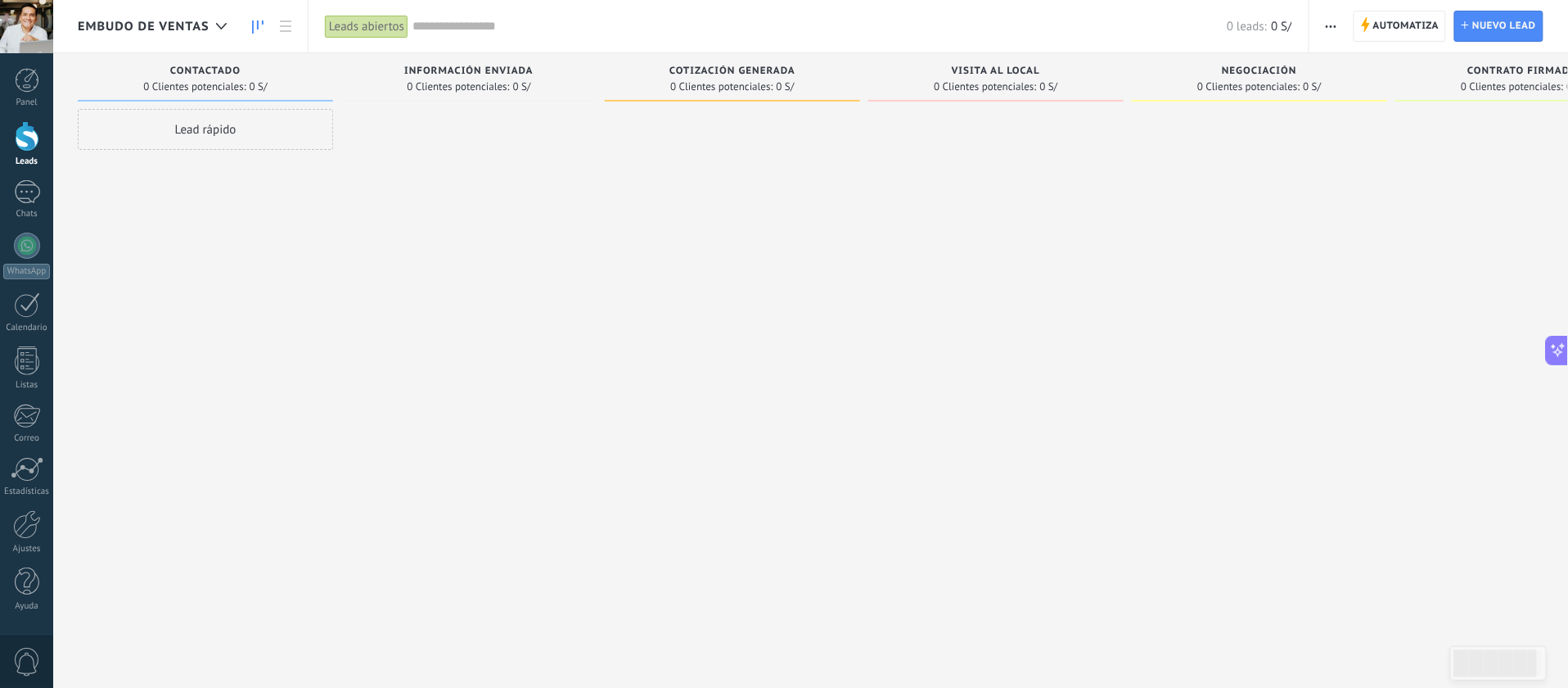
click at [209, 124] on div "Lead rápido" at bounding box center [205, 129] width 255 height 41
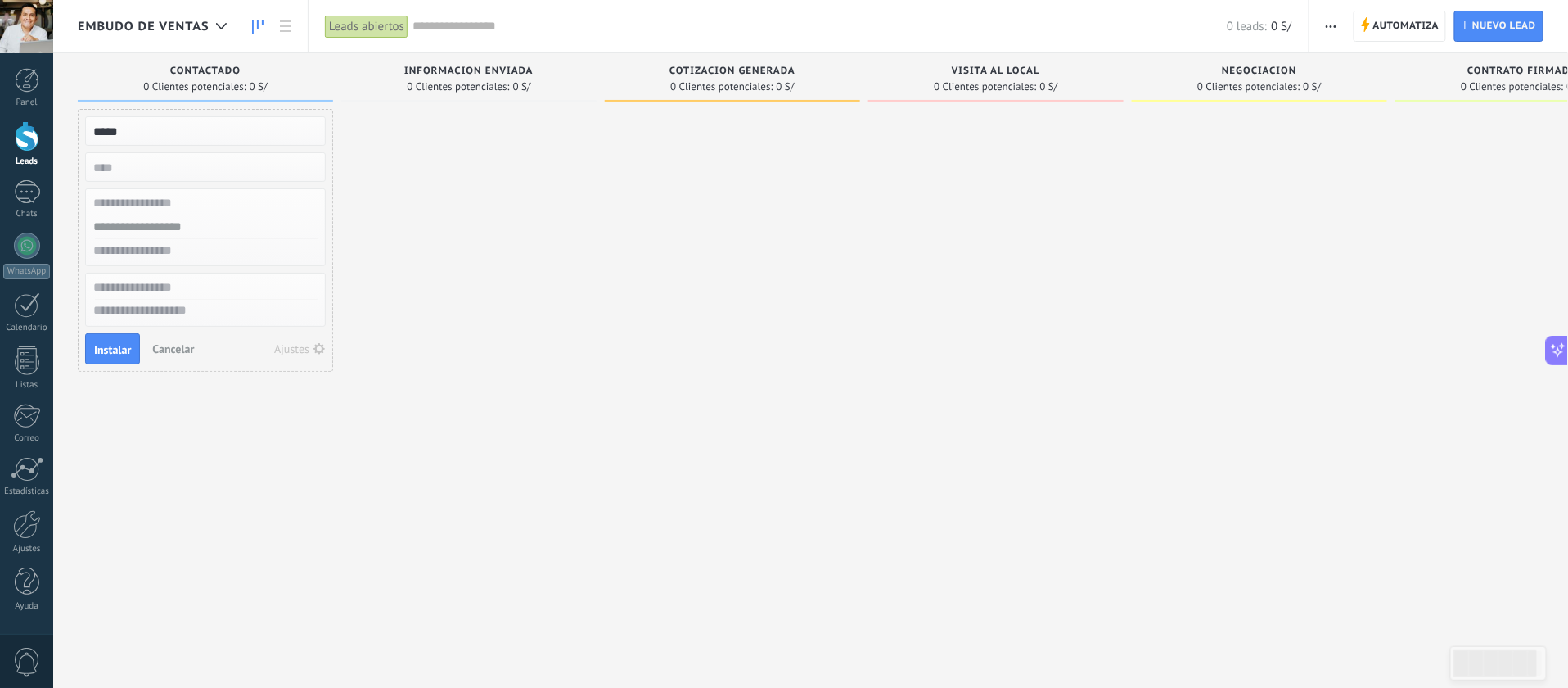
type input "*****"
click at [463, 234] on div at bounding box center [468, 345] width 255 height 474
click at [164, 172] on input "numeric" at bounding box center [204, 166] width 239 height 23
type input "*"
click at [150, 233] on input "text" at bounding box center [204, 226] width 239 height 23
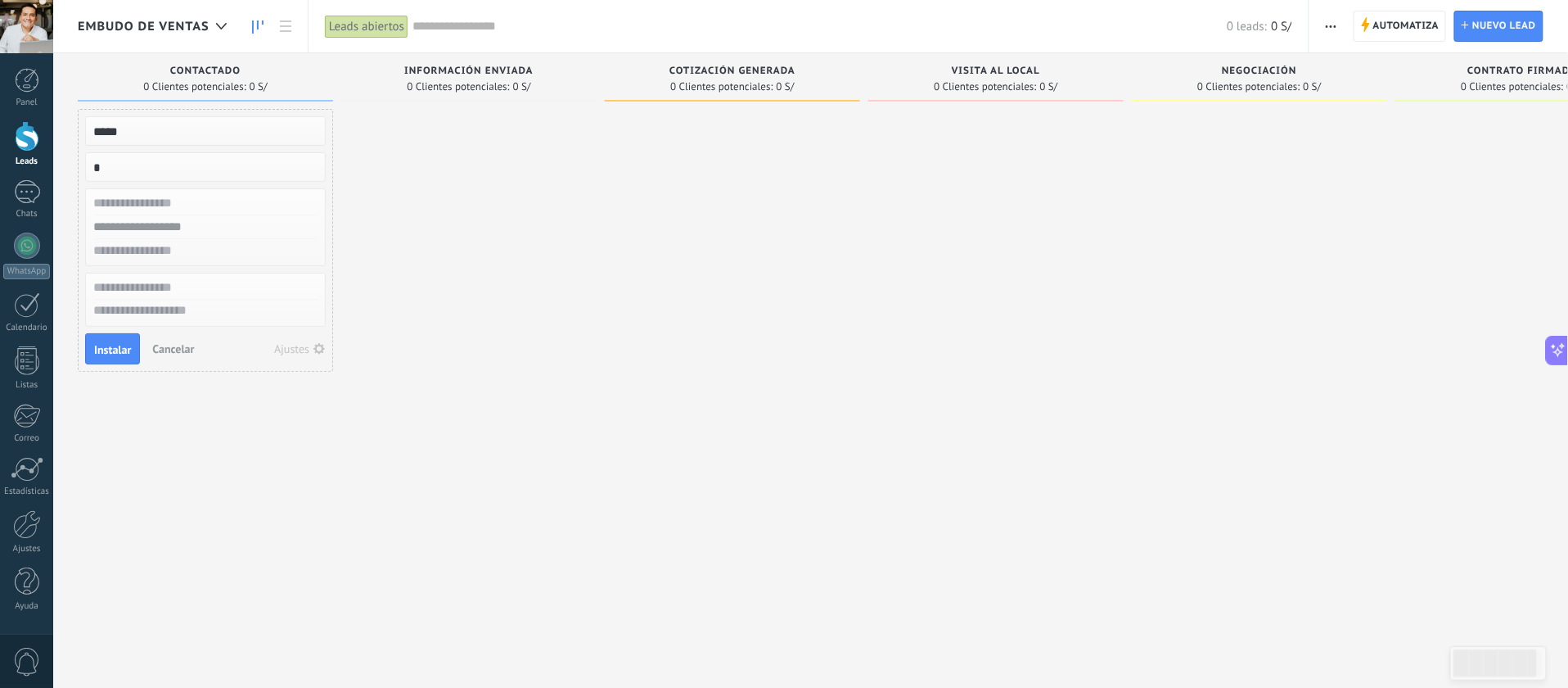
click at [121, 354] on span "Instalar" at bounding box center [112, 350] width 36 height 11
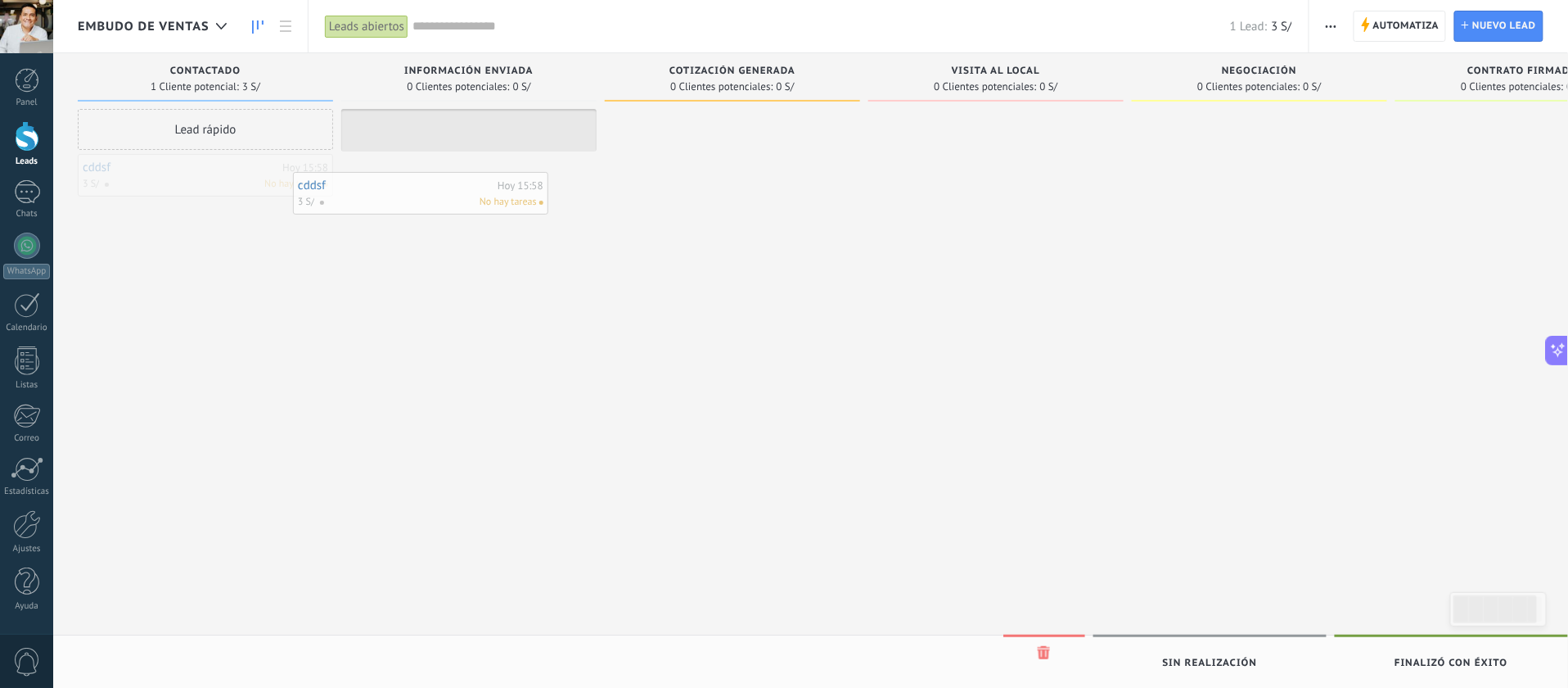
drag, startPoint x: 202, startPoint y: 170, endPoint x: 418, endPoint y: 188, distance: 216.7
drag, startPoint x: 473, startPoint y: 133, endPoint x: 645, endPoint y: 139, distance: 172.1
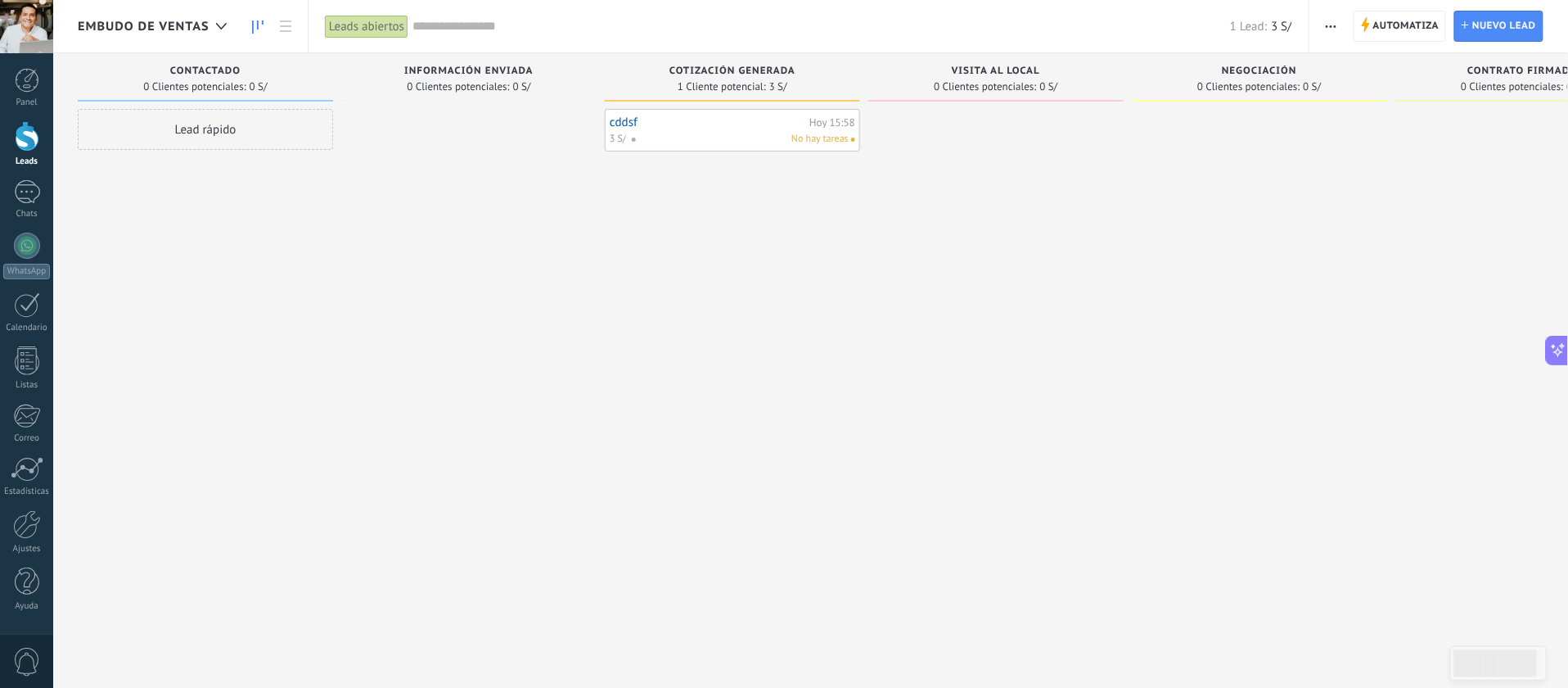
click at [710, 134] on div "No hay tareas" at bounding box center [739, 139] width 218 height 15
click at [645, 119] on link "cddsf" at bounding box center [706, 122] width 195 height 14
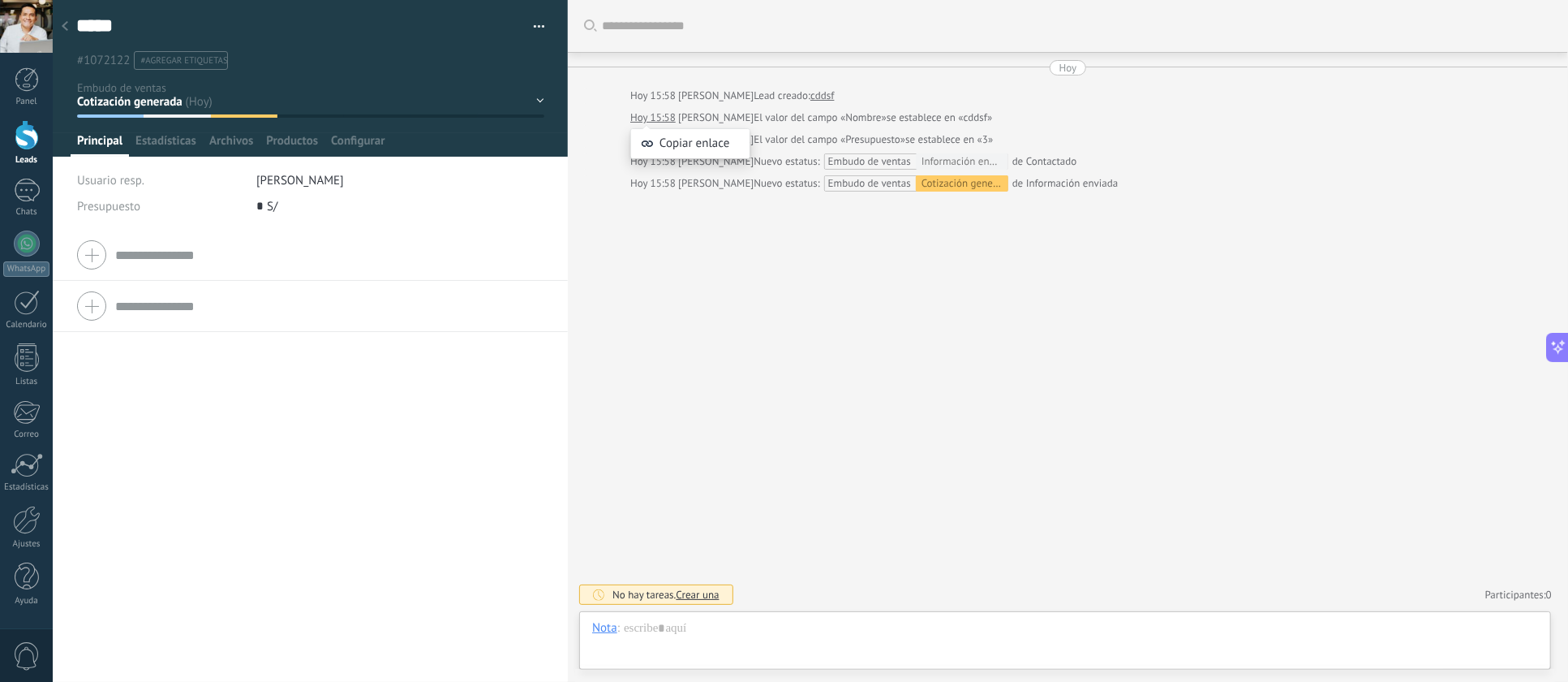
scroll to position [24, 0]
click at [65, 27] on icon at bounding box center [65, 26] width 6 height 10
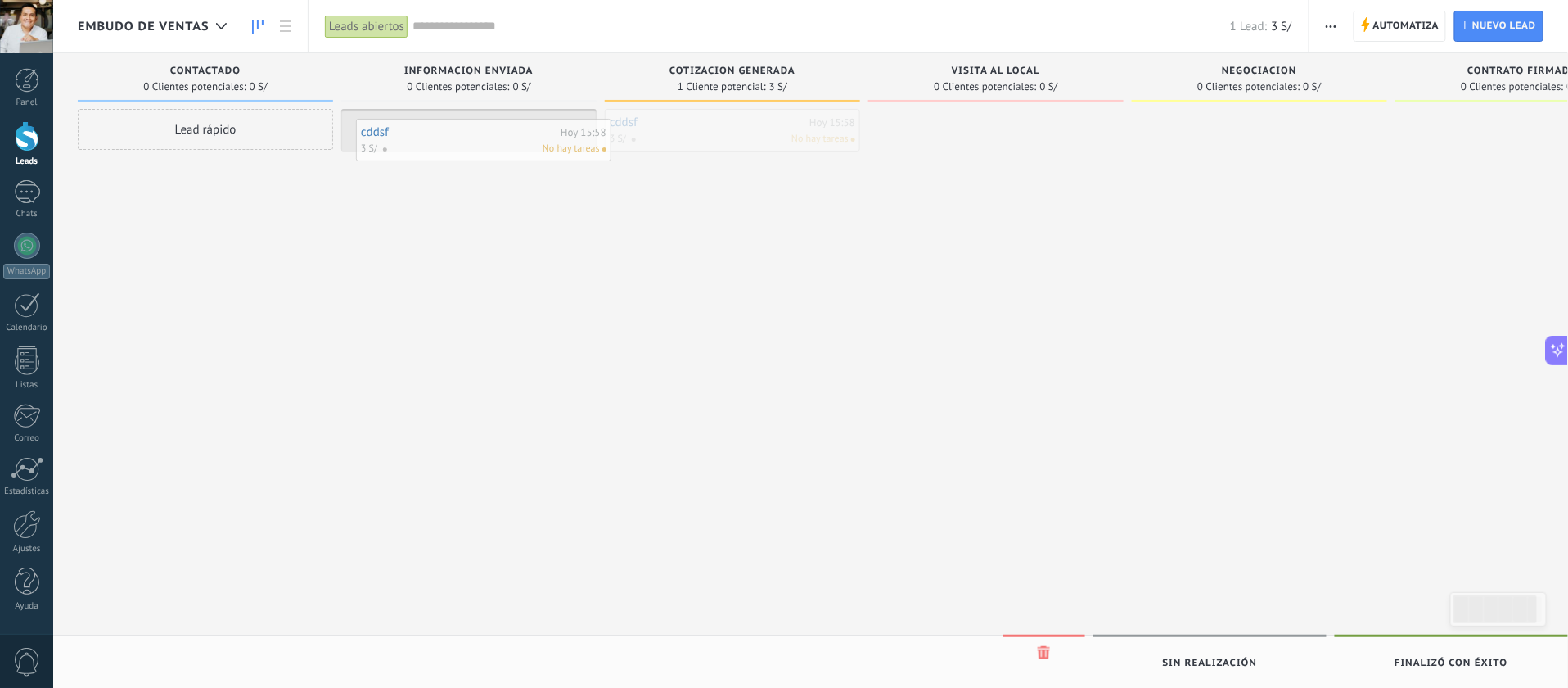
drag, startPoint x: 723, startPoint y: 127, endPoint x: 475, endPoint y: 136, distance: 248.2
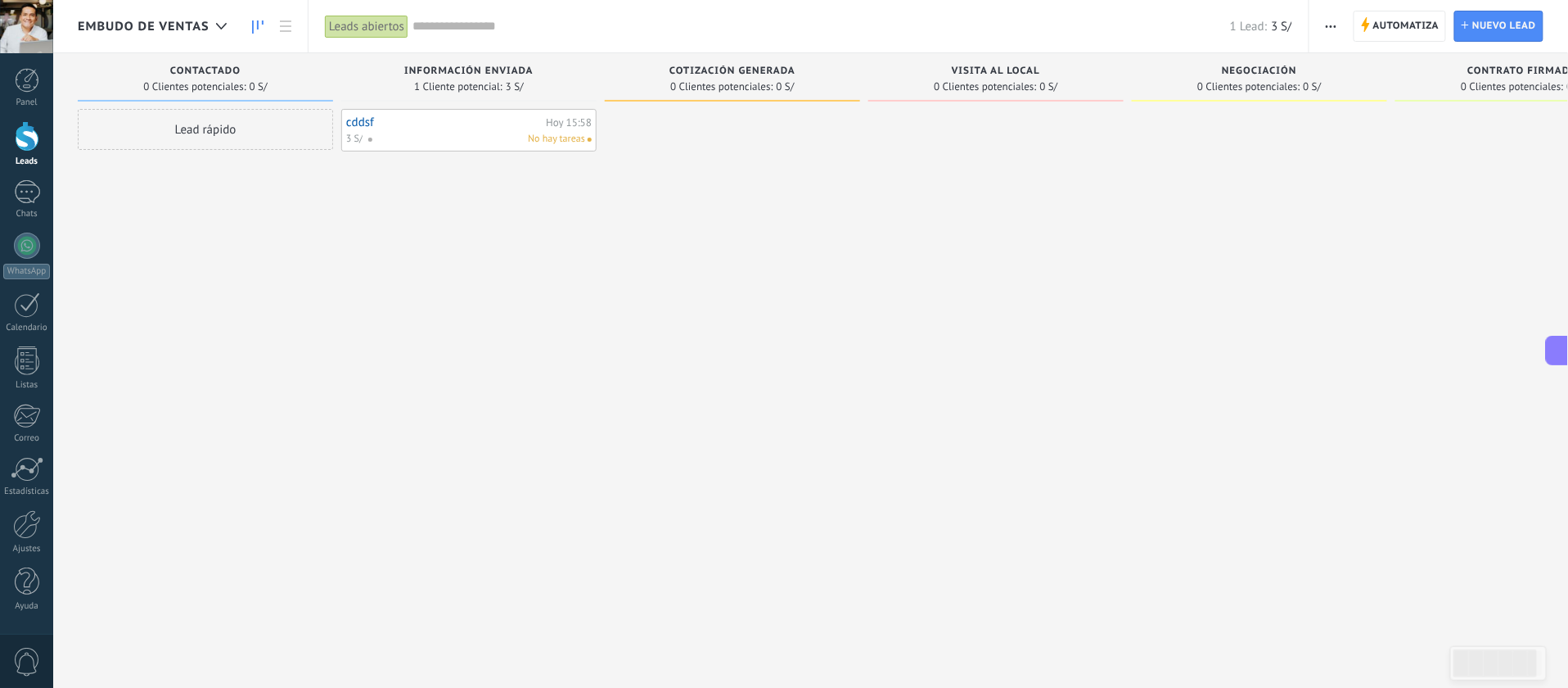
click at [365, 120] on link "cddsf" at bounding box center [443, 122] width 195 height 14
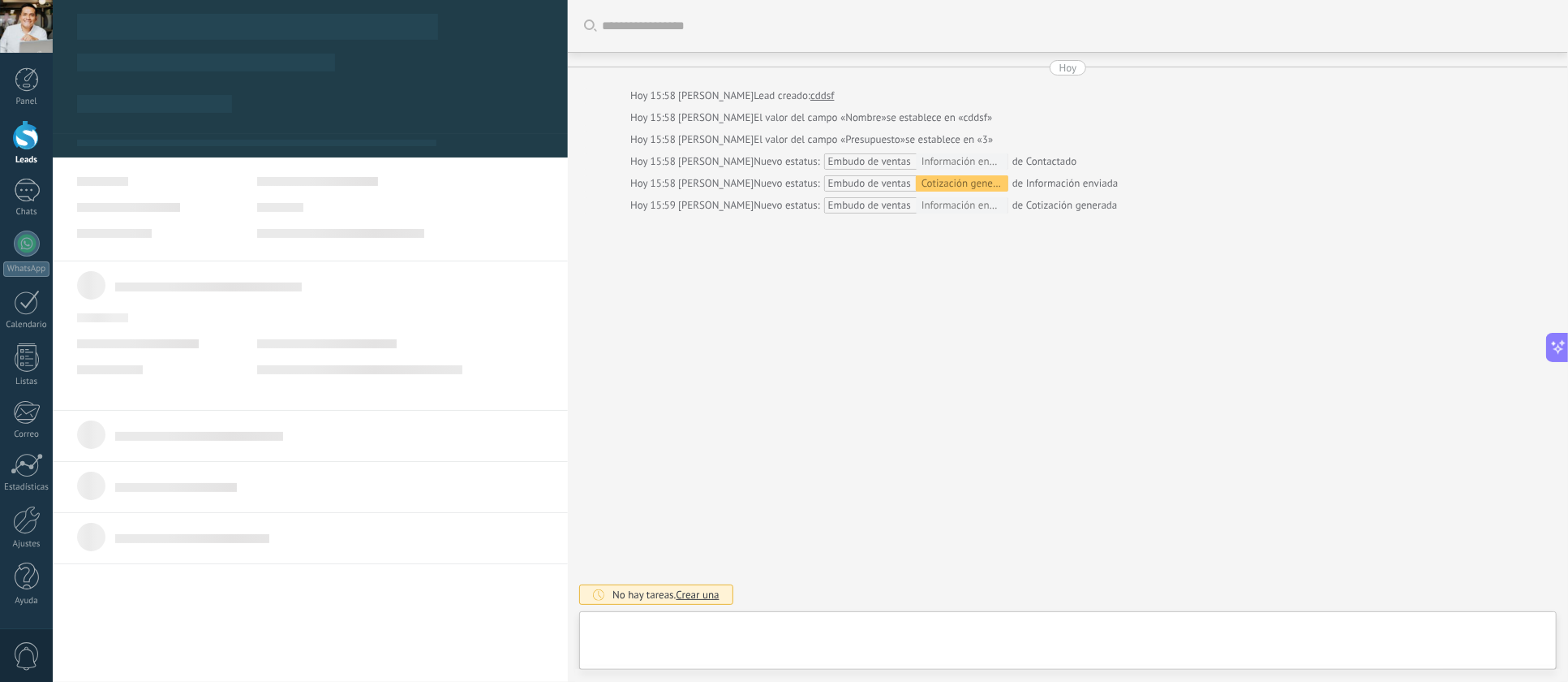
type textarea "*****"
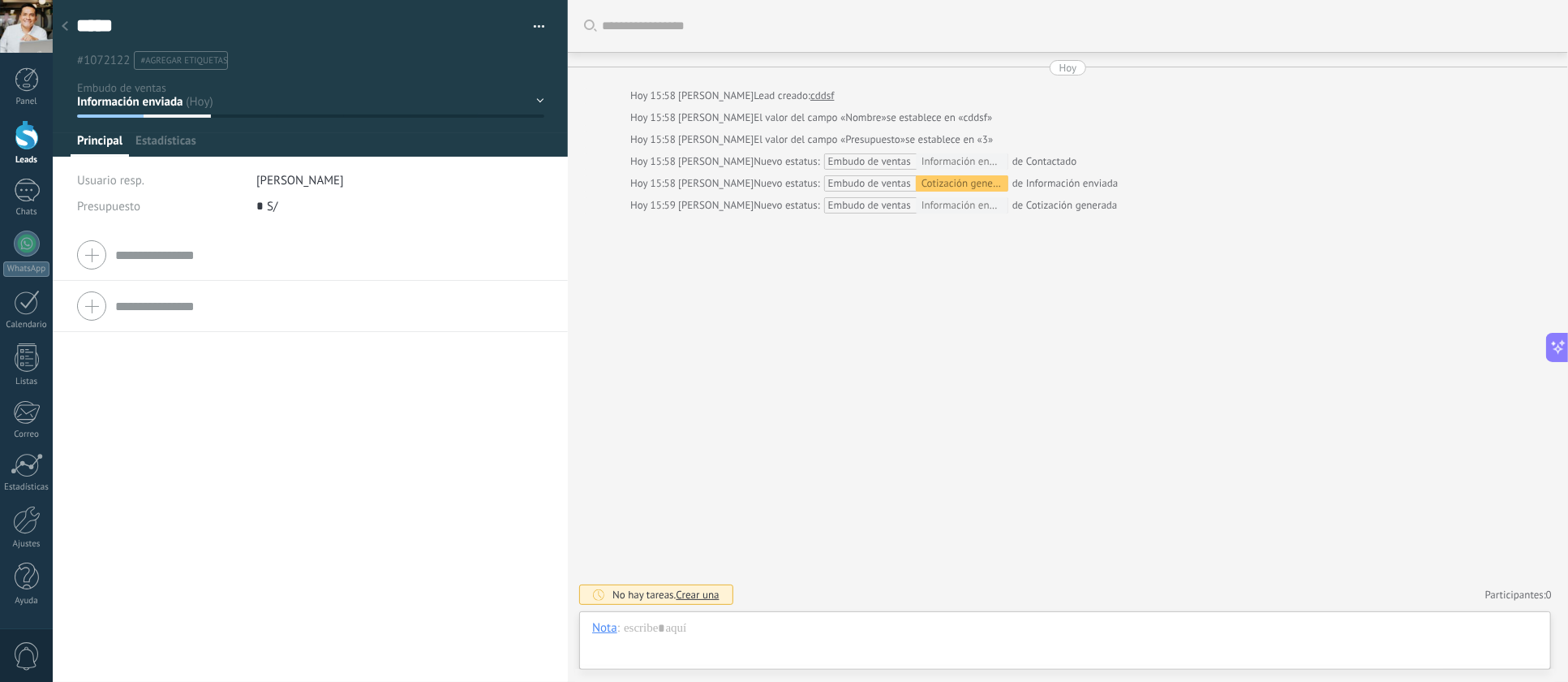
scroll to position [24, 0]
click at [157, 142] on span "Estadísticas" at bounding box center [166, 145] width 61 height 23
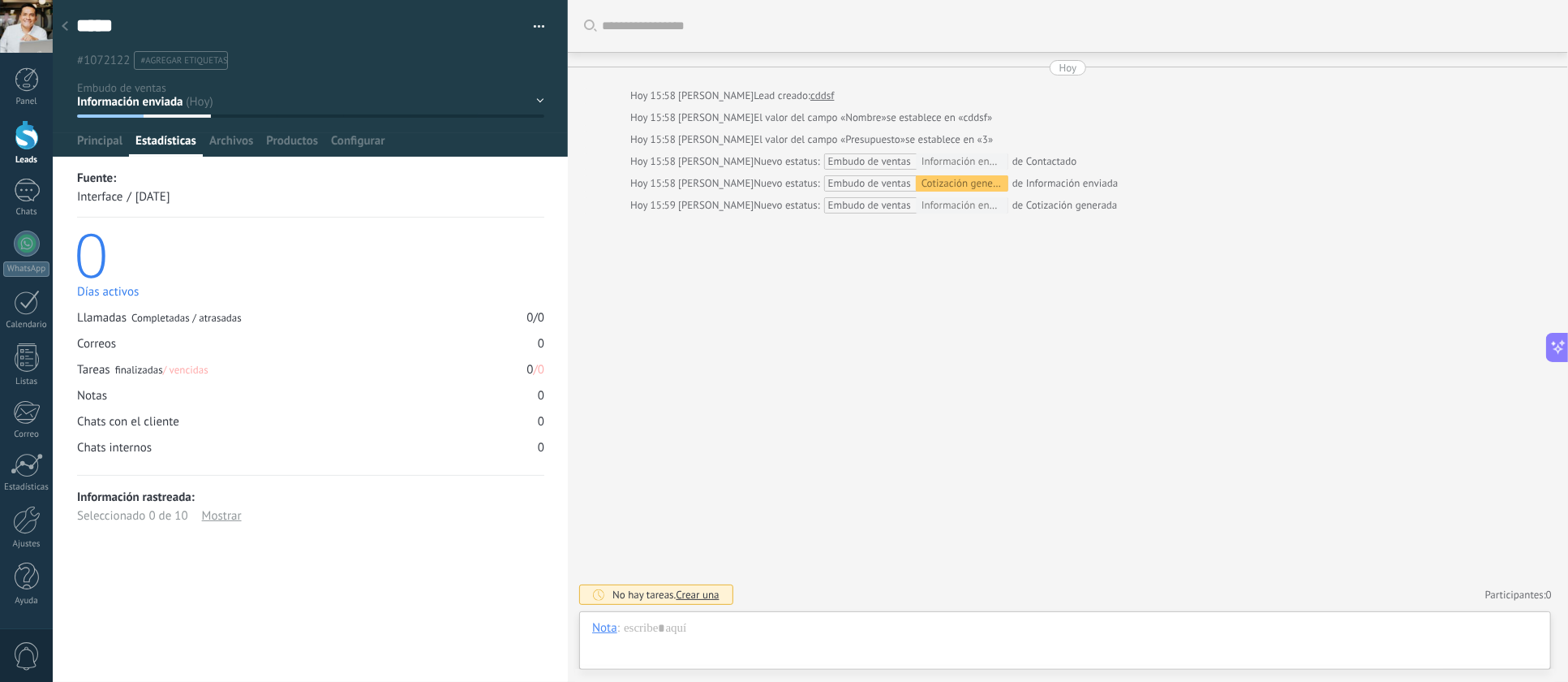
click at [245, 141] on span "Archivos" at bounding box center [231, 145] width 44 height 23
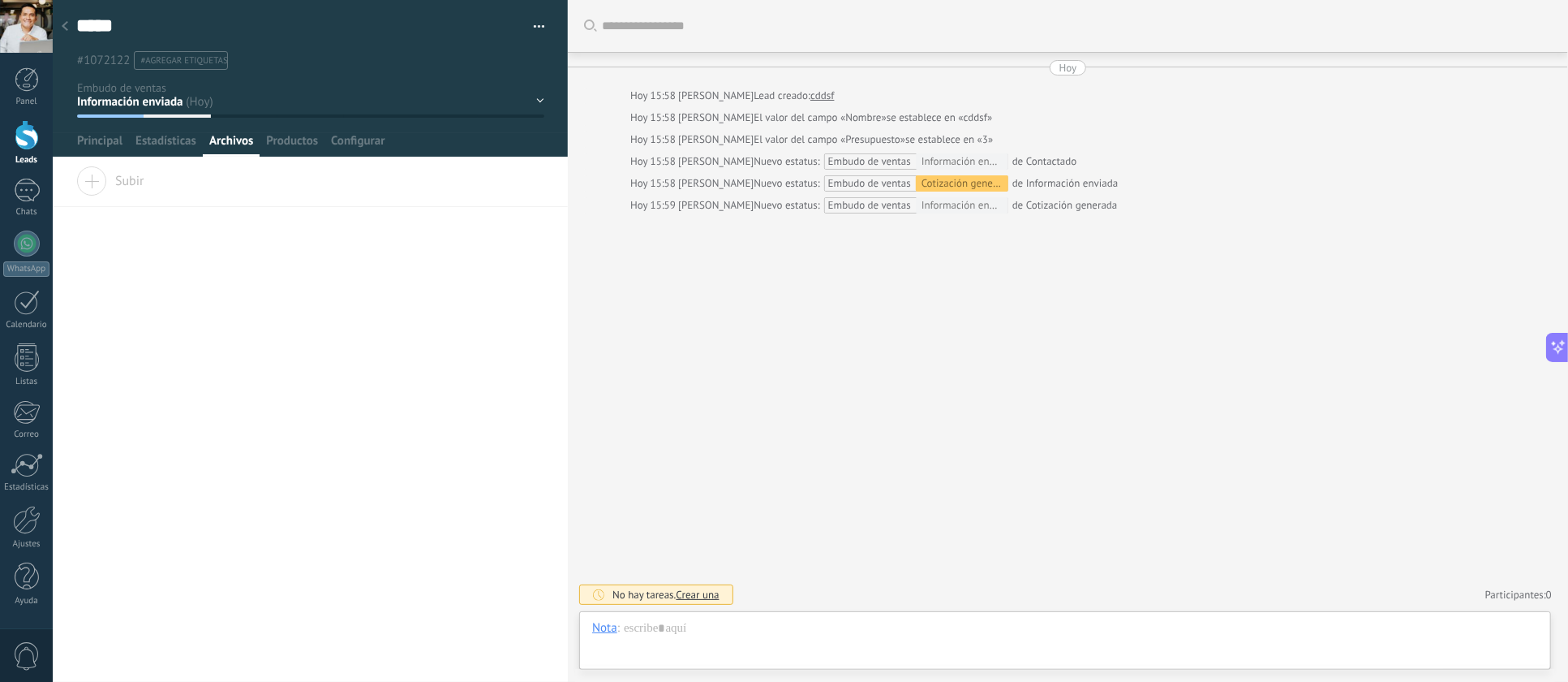
click at [289, 141] on span "Productos" at bounding box center [292, 145] width 52 height 23
click at [358, 136] on span "Configurar" at bounding box center [358, 145] width 54 height 23
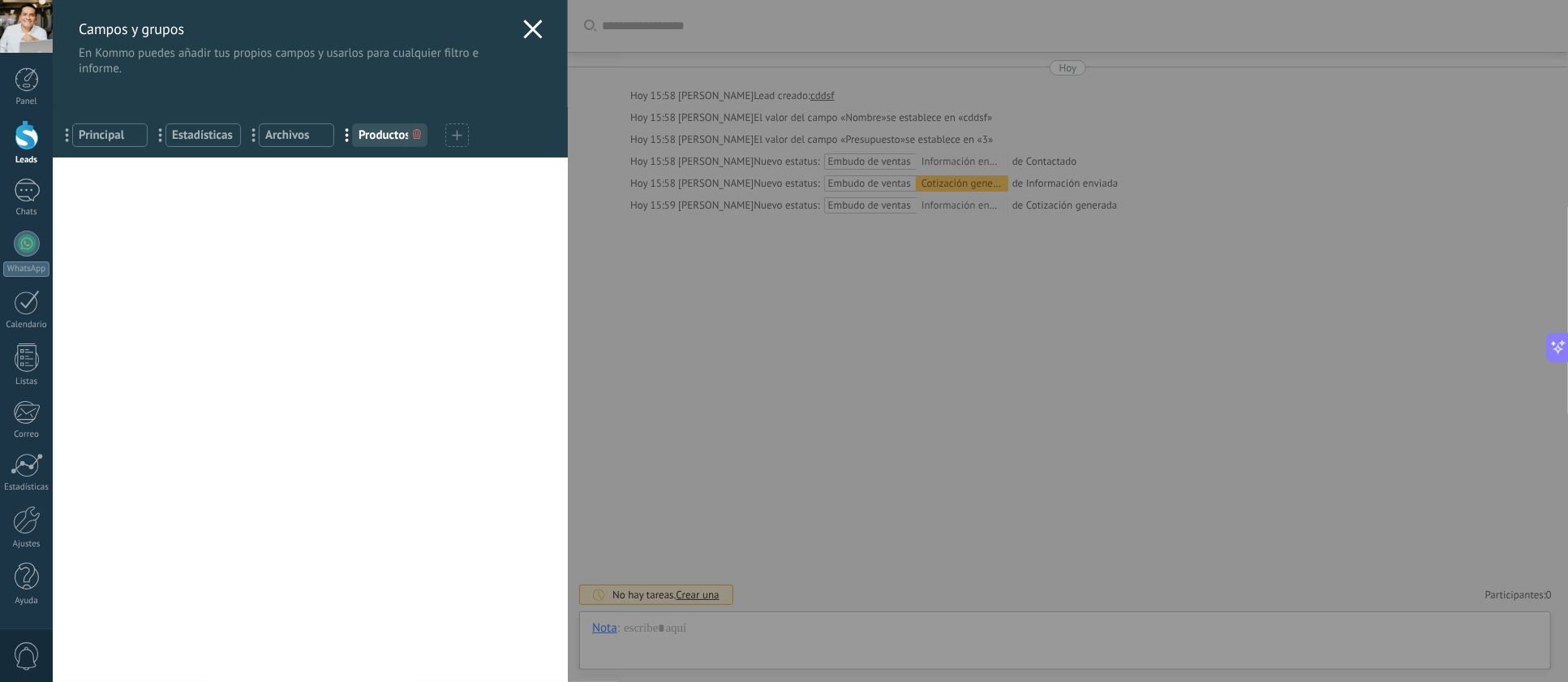
click at [290, 138] on span "Archivos" at bounding box center [295, 134] width 62 height 16
click at [209, 140] on span "Estadísticas" at bounding box center [203, 134] width 62 height 16
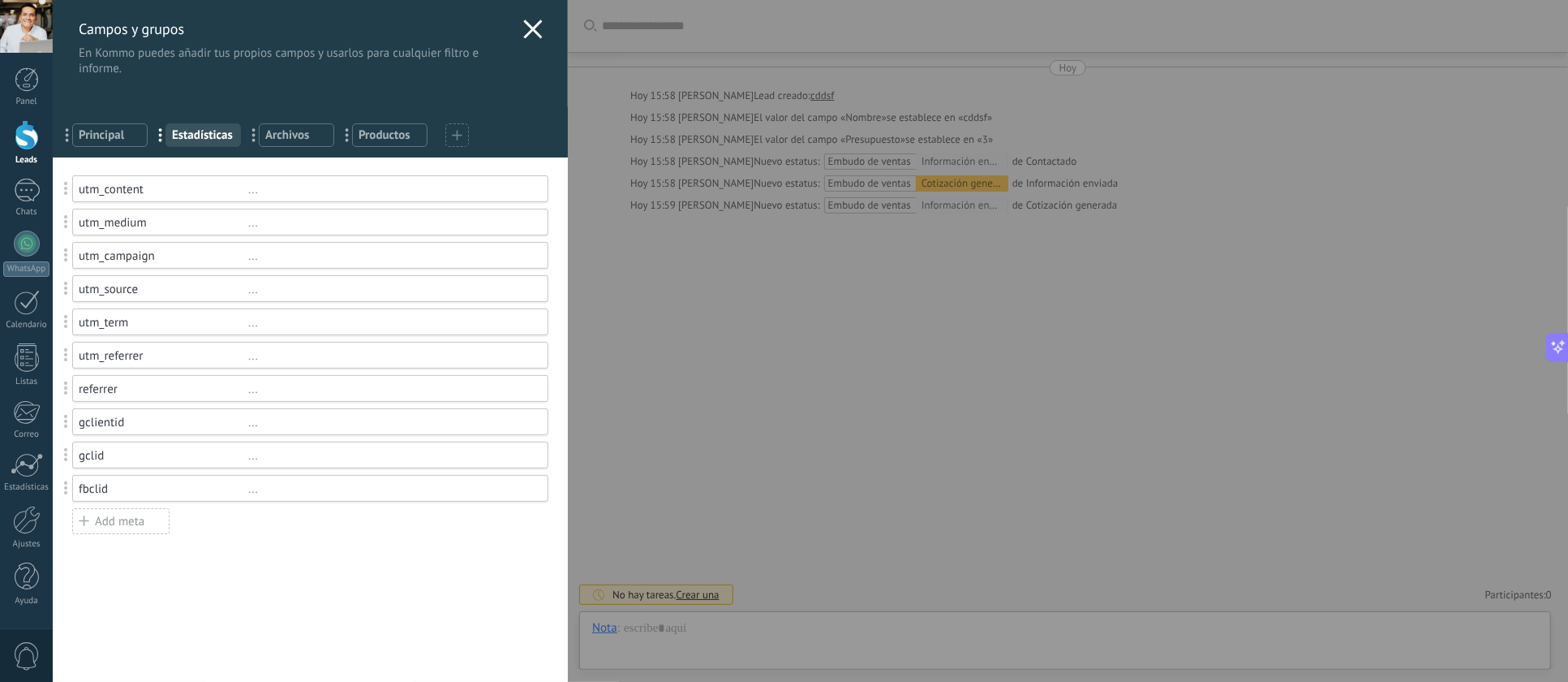
click at [144, 204] on div "utm_content ... utm_medium ... utm_campaign ... utm_source ... utm_term ... utm…" at bounding box center [310, 355] width 476 height 360
click at [146, 189] on div "utm_content" at bounding box center [163, 189] width 169 height 16
click at [527, 31] on icon at bounding box center [533, 29] width 19 height 19
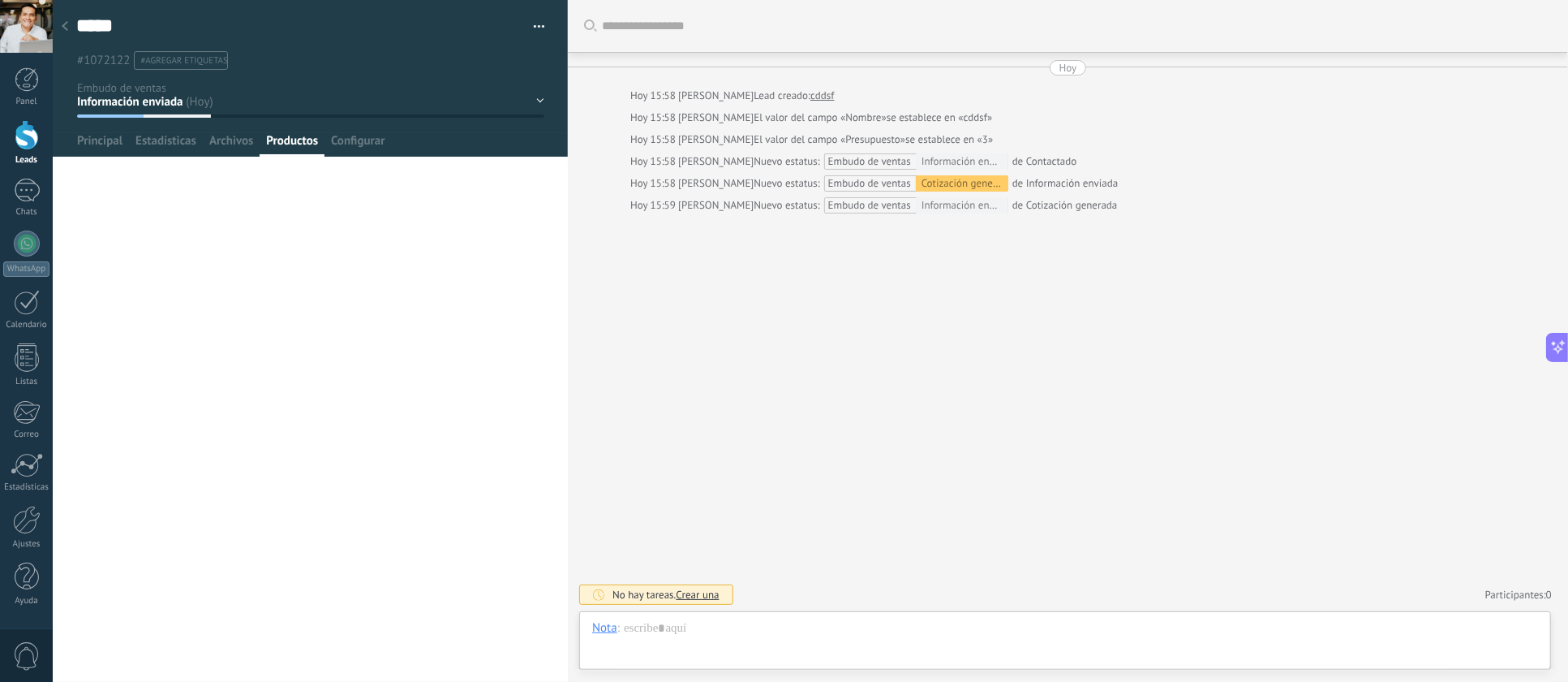
click at [86, 134] on span "Principal" at bounding box center [99, 145] width 45 height 23
